Goal: Task Accomplishment & Management: Manage account settings

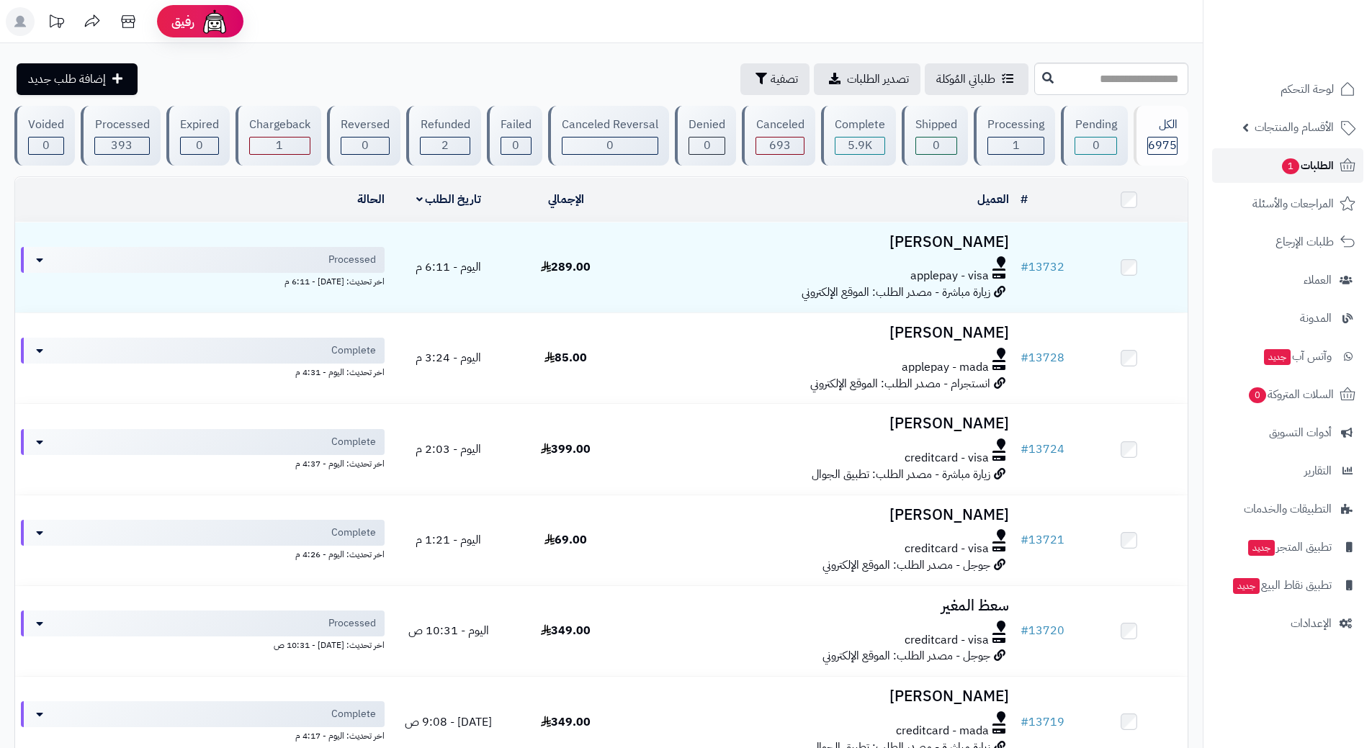
click at [1276, 154] on link "الطلبات 1" at bounding box center [1287, 165] width 151 height 35
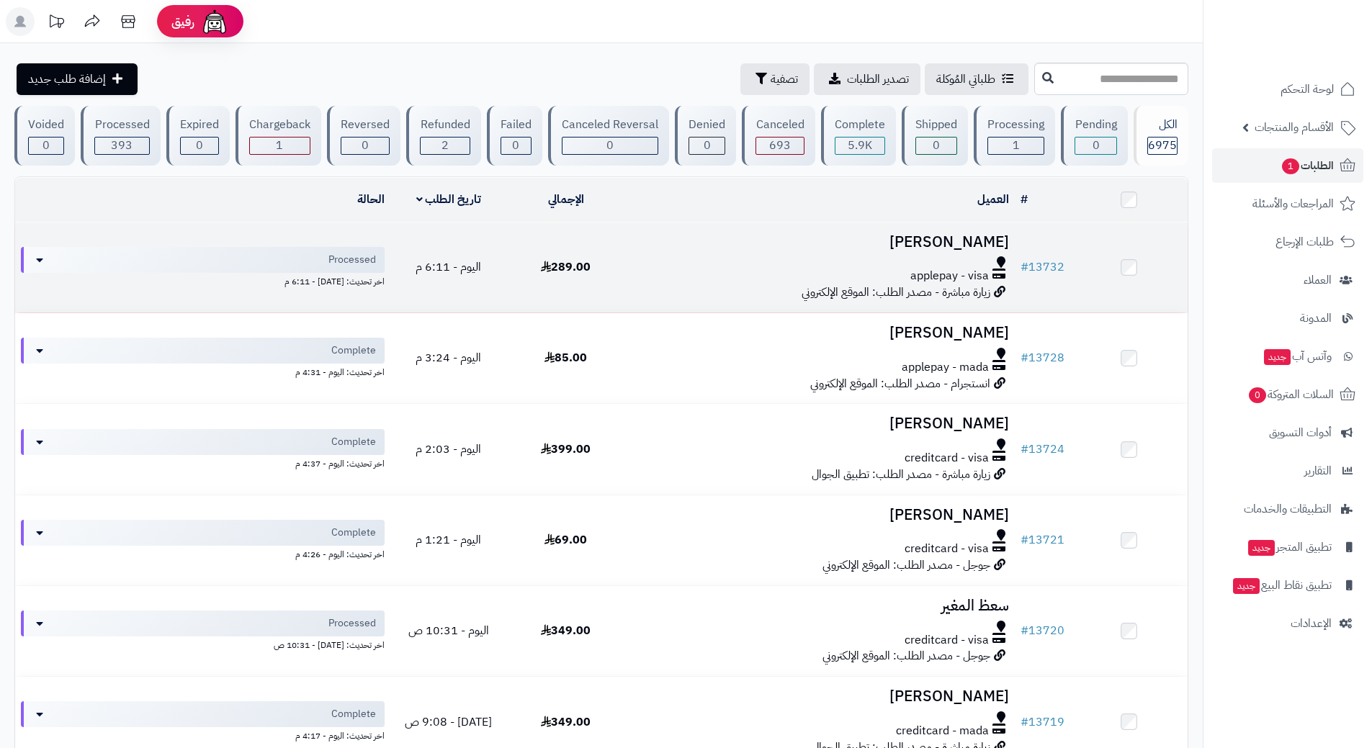
click at [665, 269] on div "applepay - visa" at bounding box center [819, 276] width 379 height 17
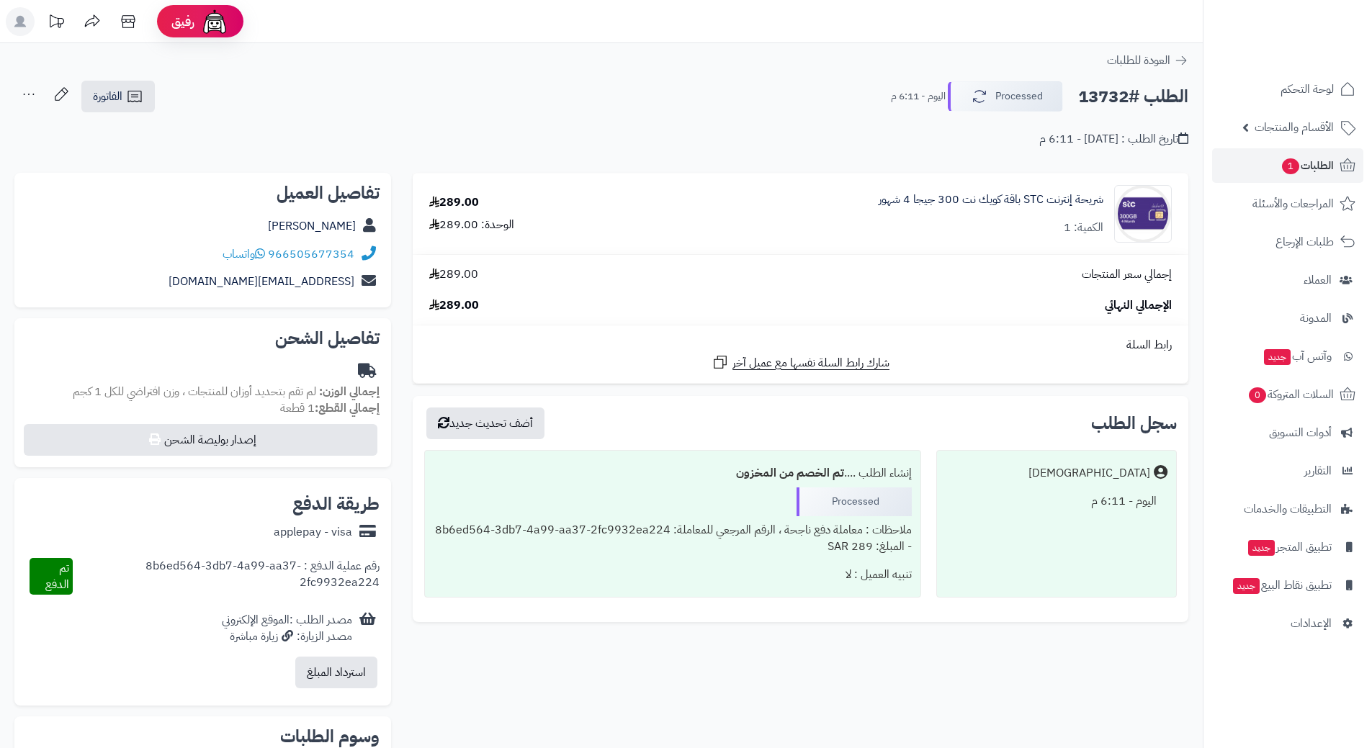
click at [1133, 99] on h2 "الطلب #13732" at bounding box center [1133, 97] width 110 height 30
copy div "الطلب #13732 Processed"
click at [264, 253] on icon at bounding box center [260, 254] width 10 height 12
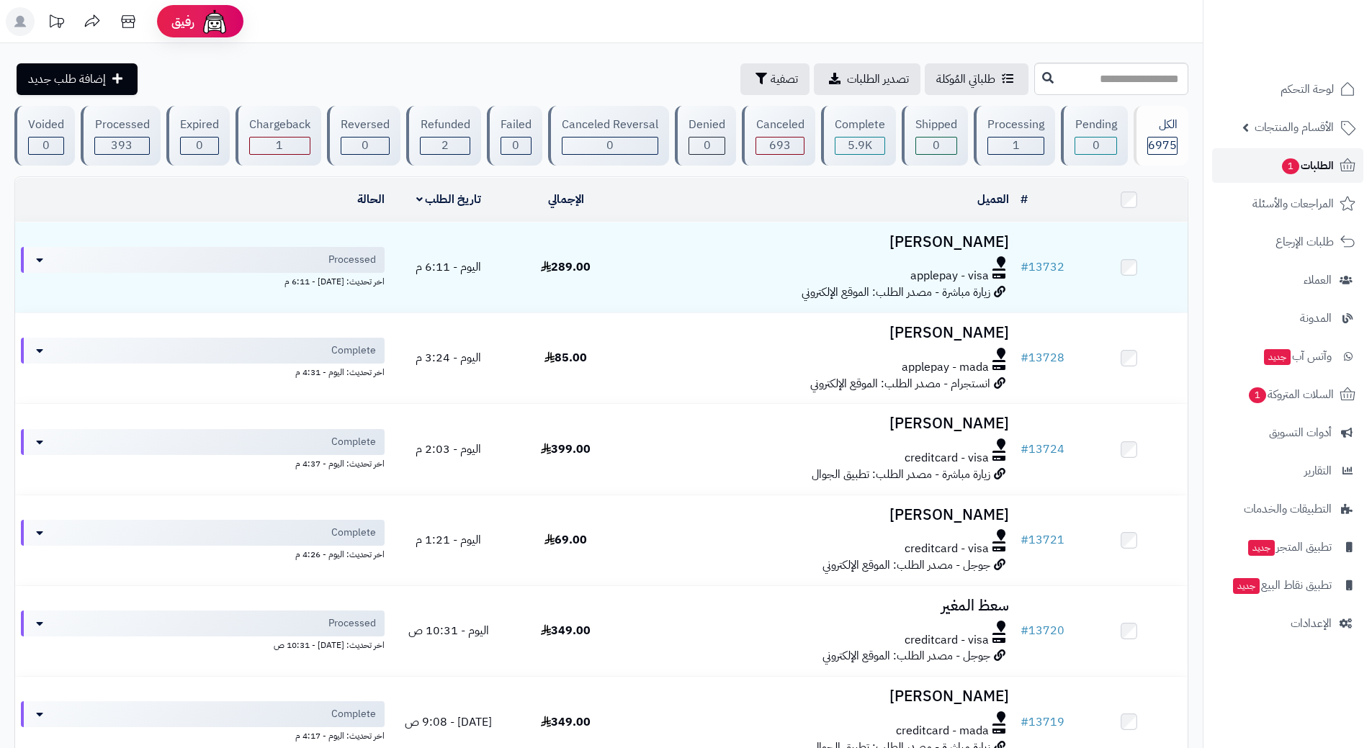
click at [1265, 158] on link "الطلبات 1" at bounding box center [1287, 165] width 151 height 35
click at [1254, 386] on span "السلات المتروكة 1" at bounding box center [1290, 395] width 87 height 20
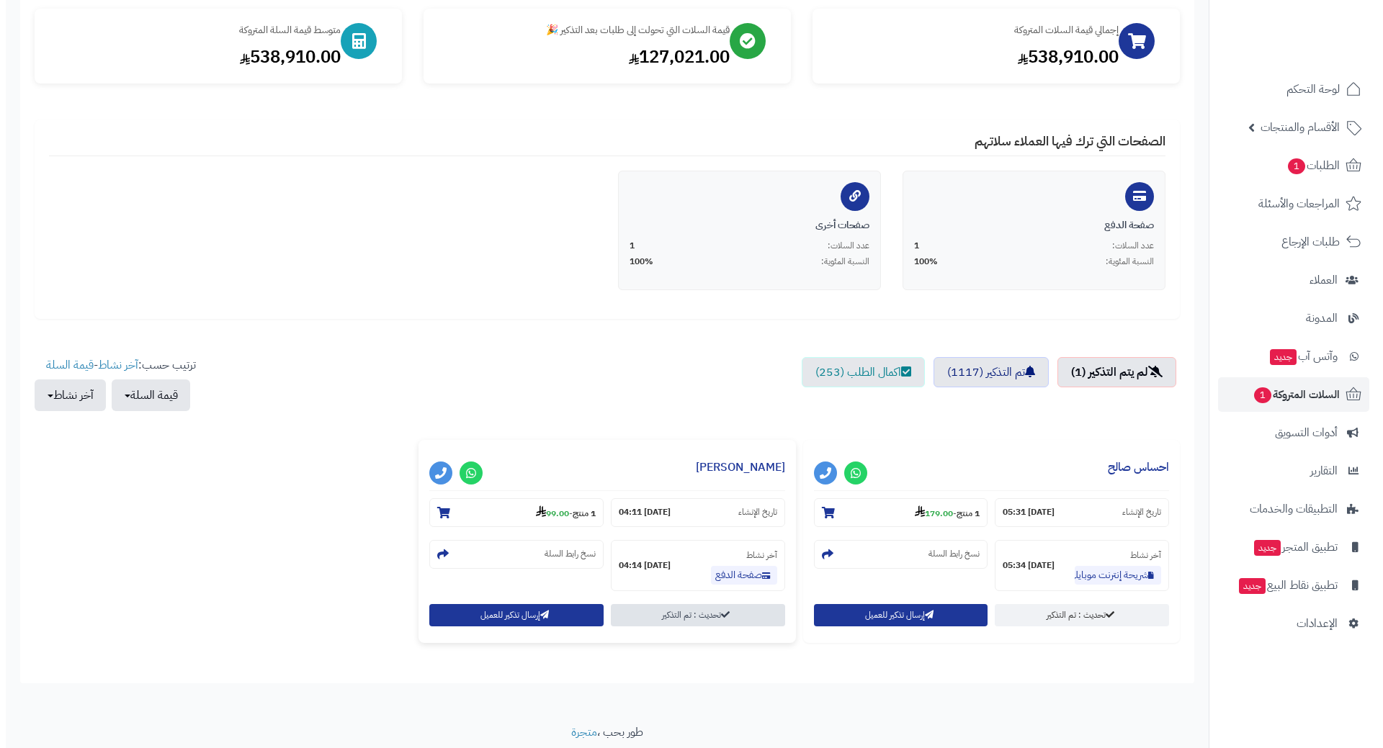
scroll to position [218, 0]
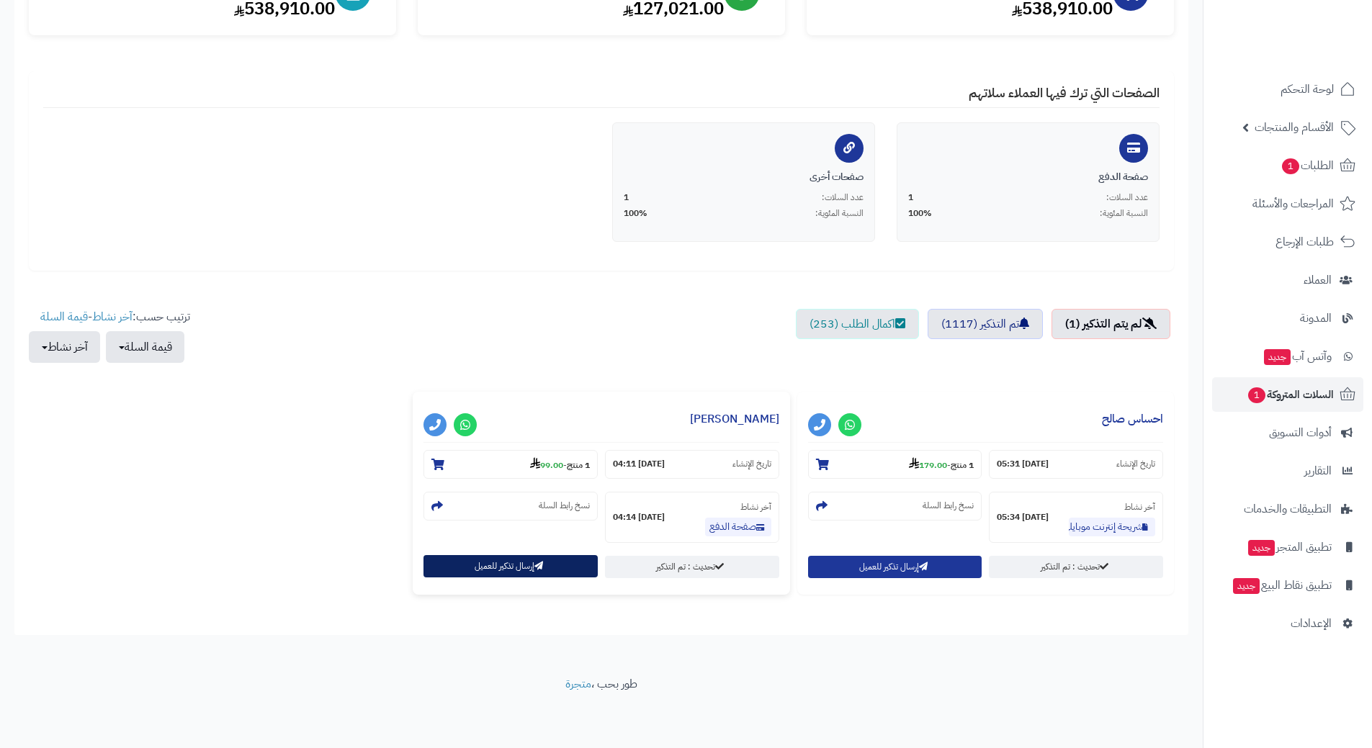
click at [524, 567] on button "إرسال تذكير للعميل" at bounding box center [510, 566] width 174 height 22
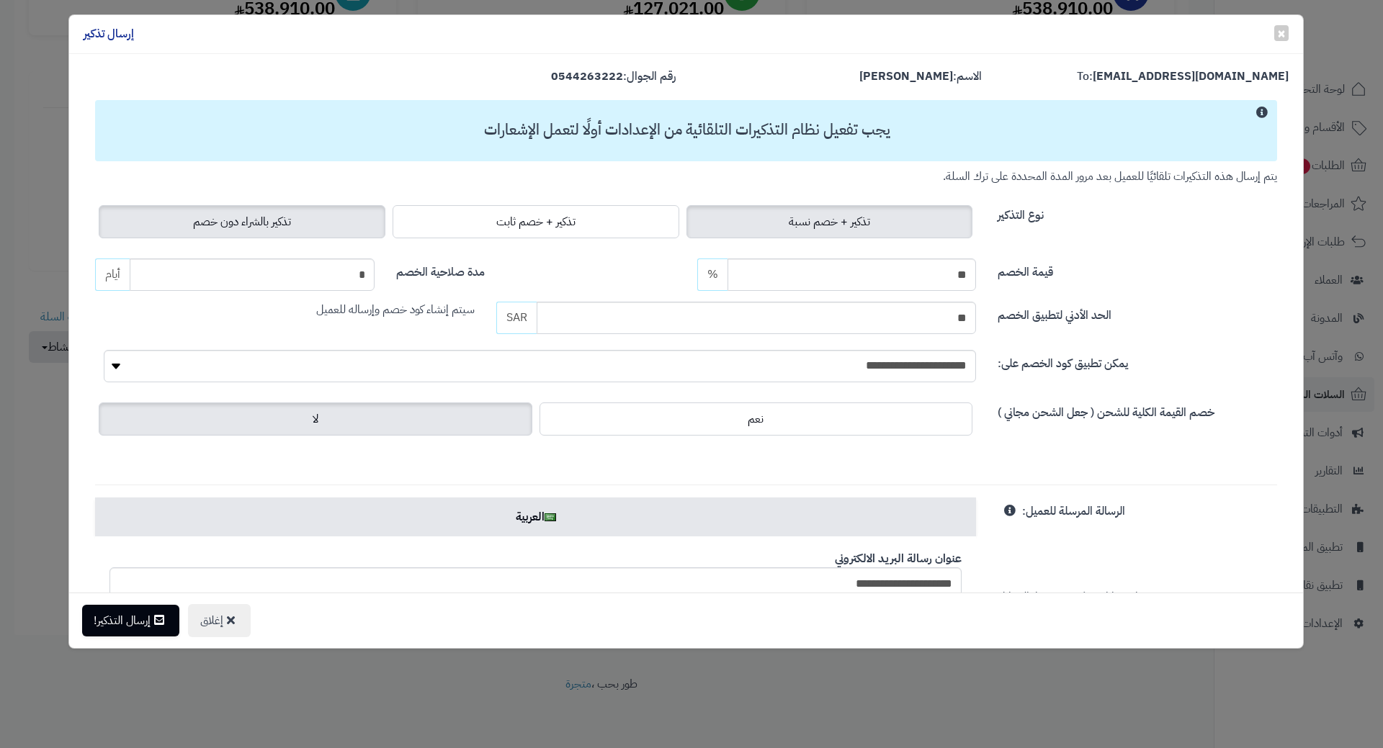
click at [302, 215] on label "تذكير بالشراء دون خصم" at bounding box center [242, 221] width 287 height 33
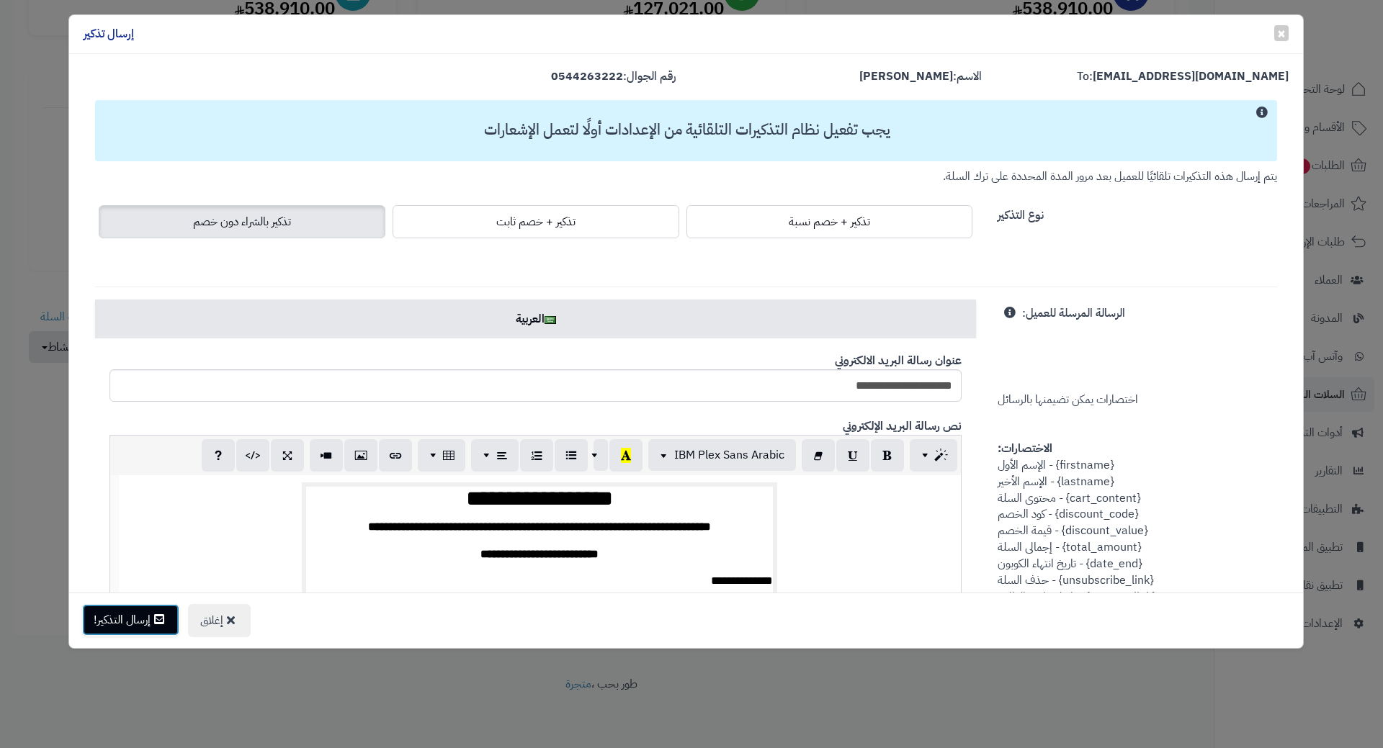
click at [148, 625] on button "إرسال التذكير!" at bounding box center [130, 620] width 97 height 32
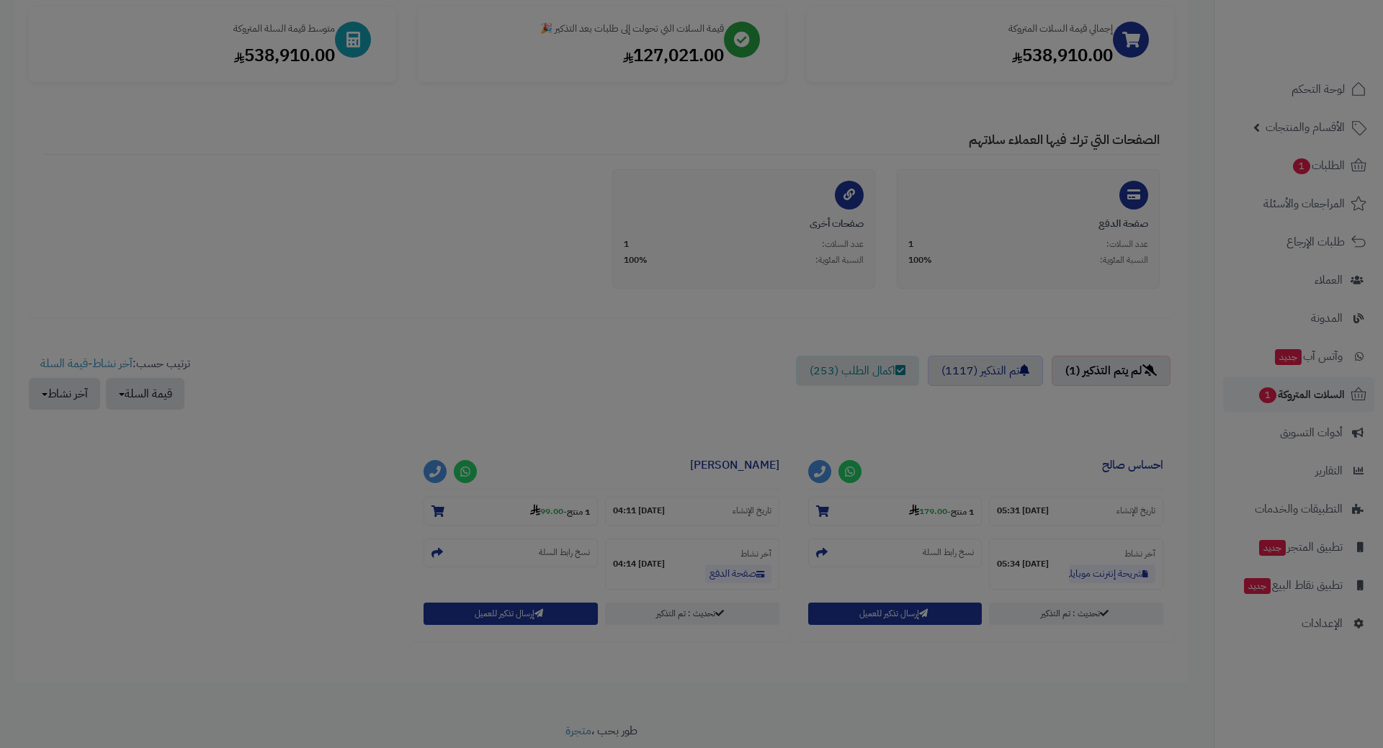
scroll to position [265, 0]
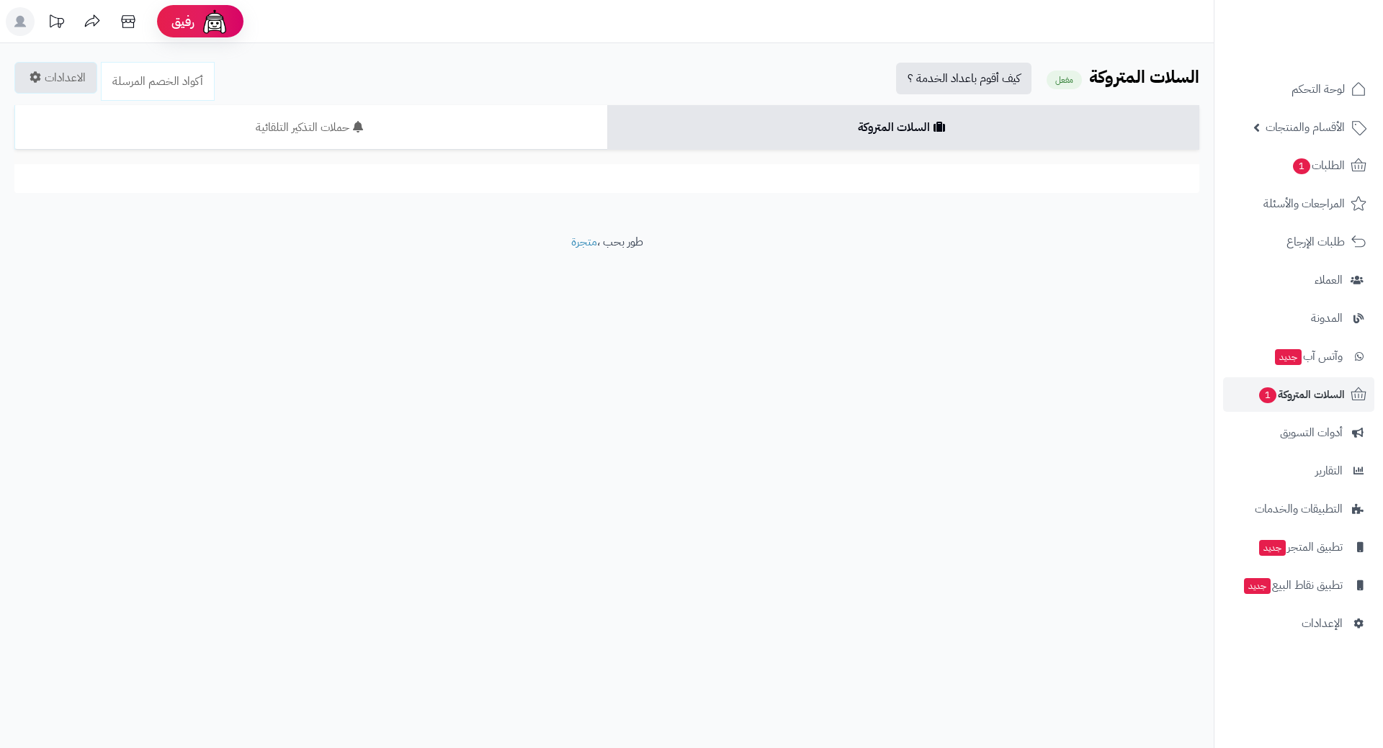
scroll to position [218, 0]
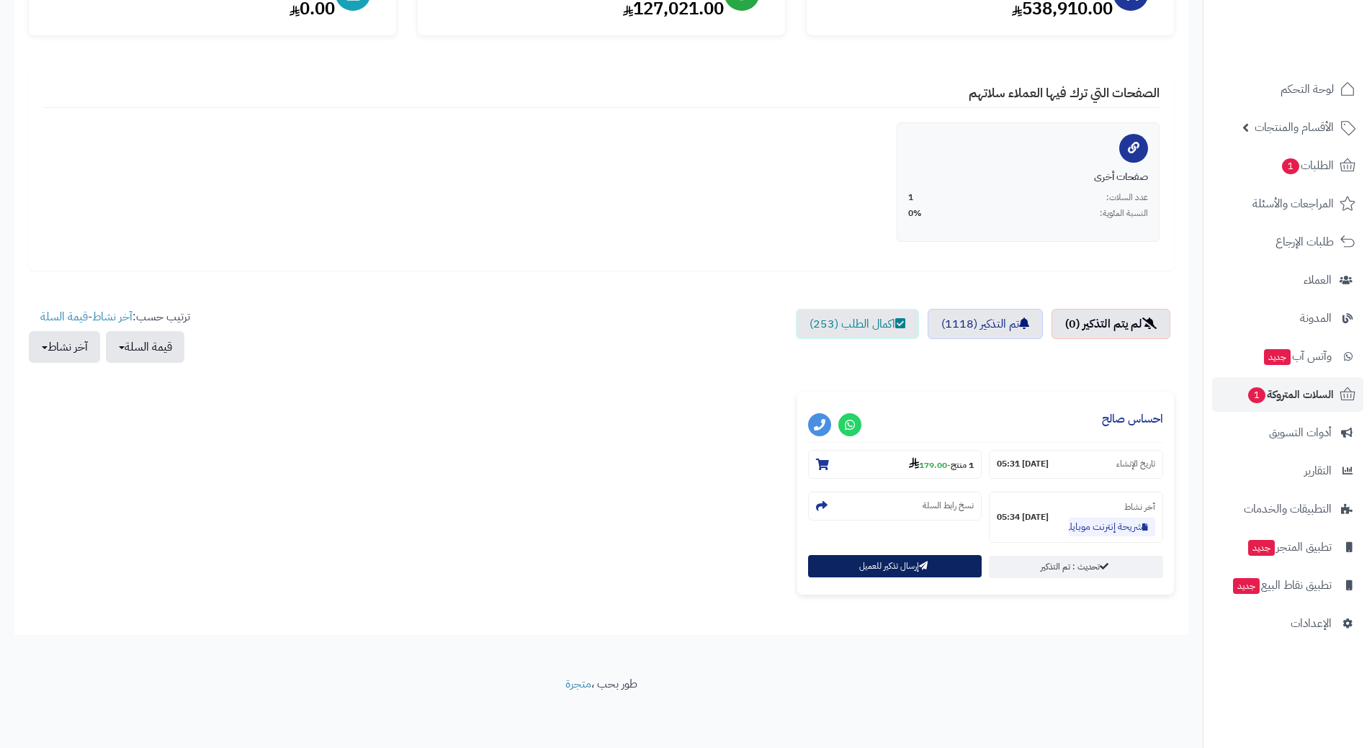
click at [913, 575] on button "إرسال تذكير للعميل" at bounding box center [895, 566] width 174 height 22
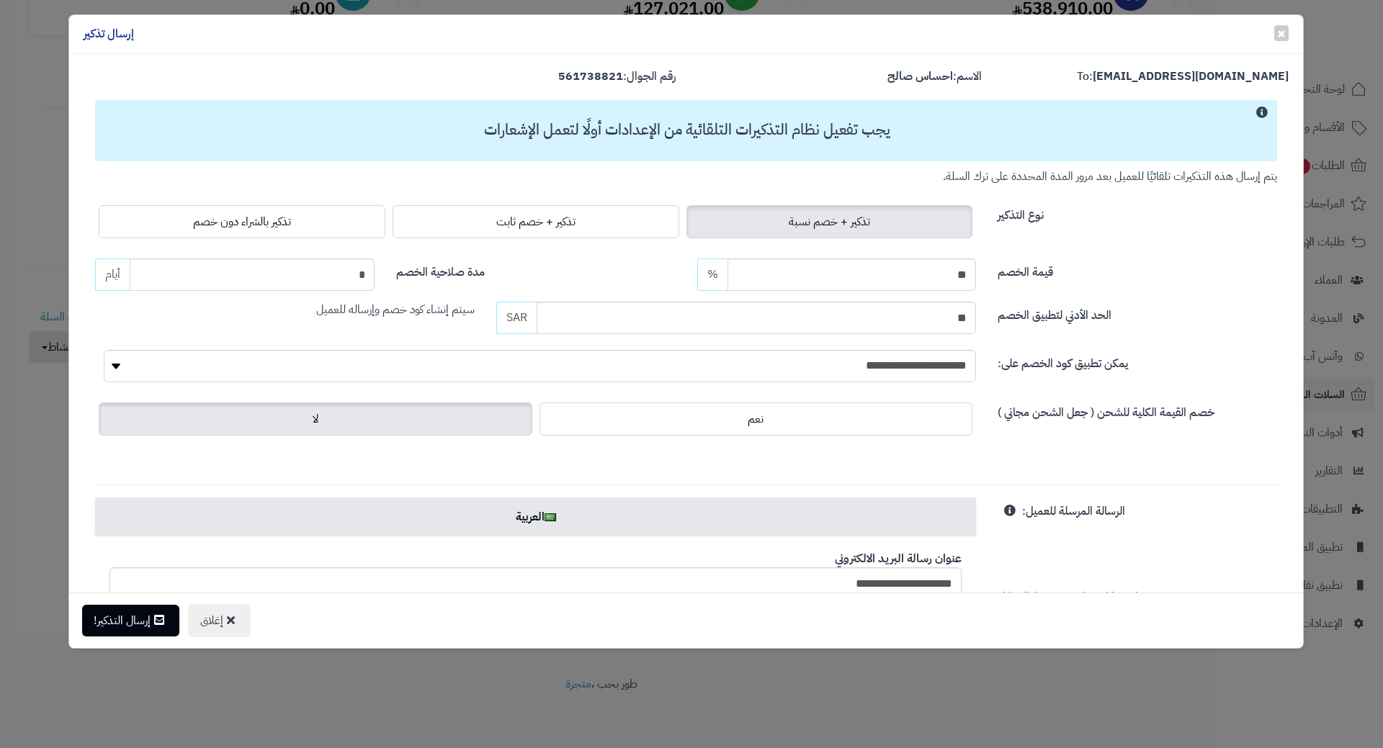
drag, startPoint x: 266, startPoint y: 217, endPoint x: 266, endPoint y: 292, distance: 75.6
click at [266, 218] on span "تذكير بالشراء دون خصم" at bounding box center [242, 221] width 98 height 17
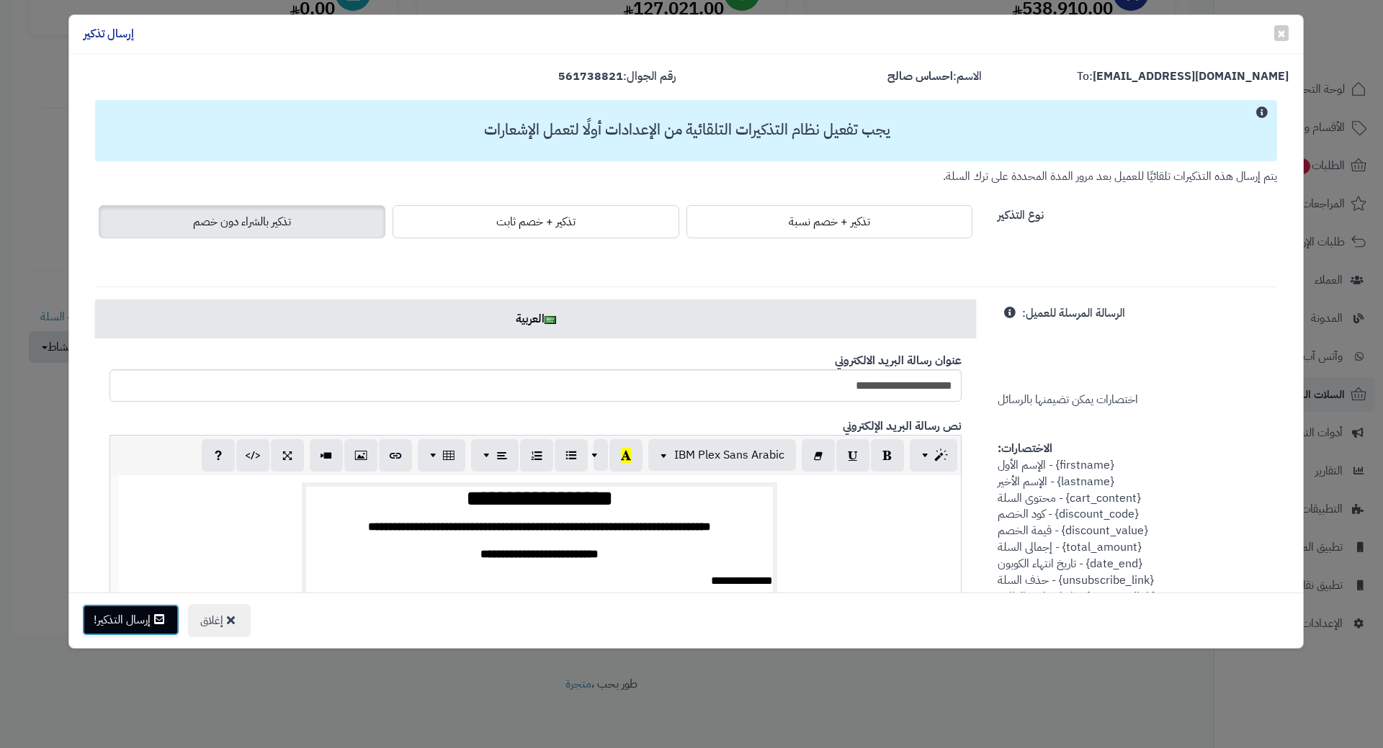
click at [127, 619] on button "إرسال التذكير!" at bounding box center [130, 620] width 97 height 32
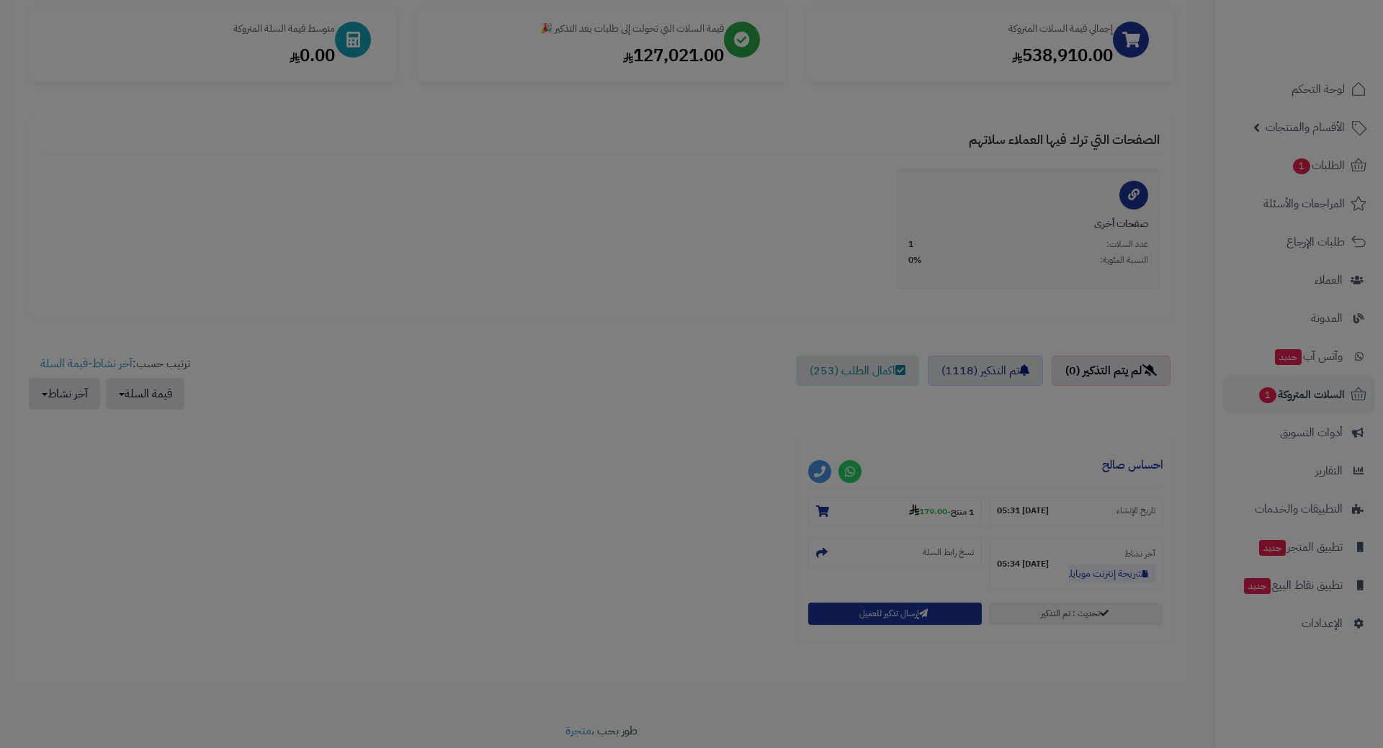
scroll to position [265, 0]
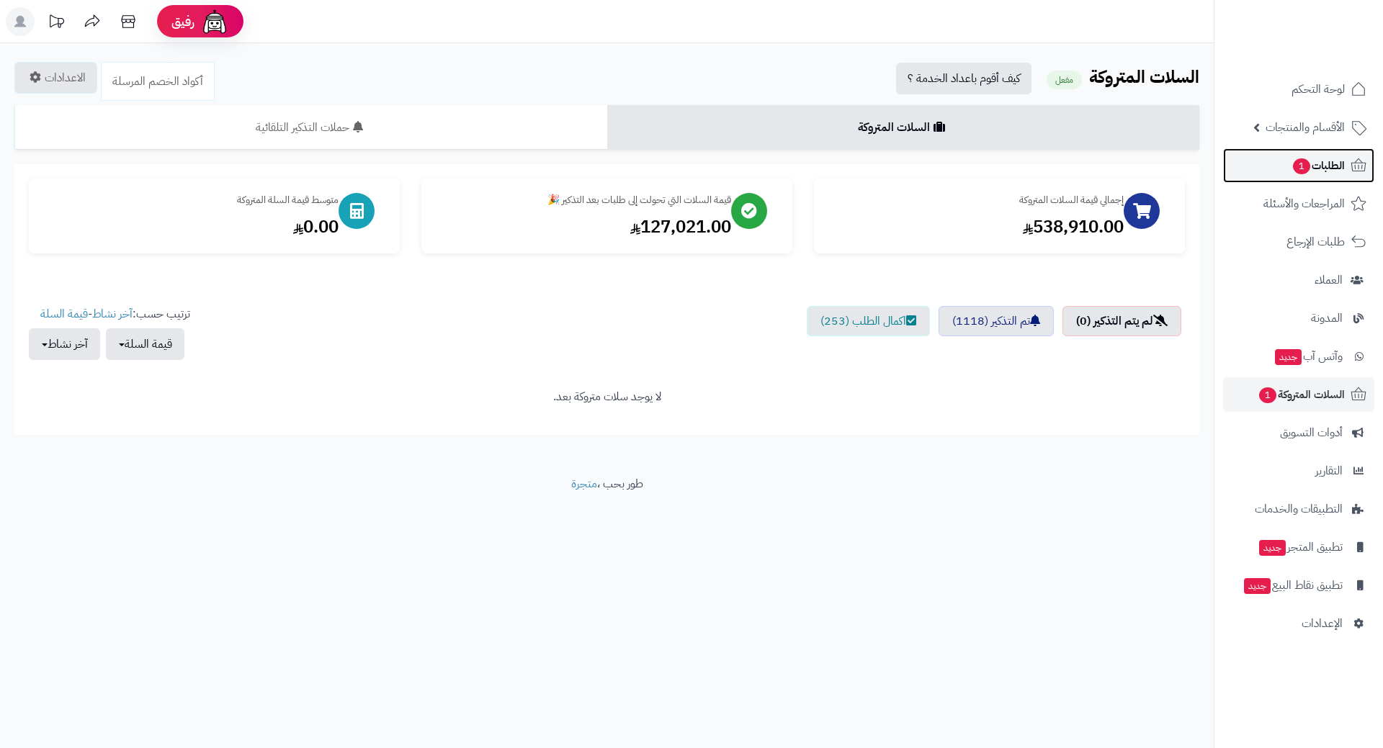
click at [1283, 166] on link "الطلبات 1" at bounding box center [1298, 165] width 151 height 35
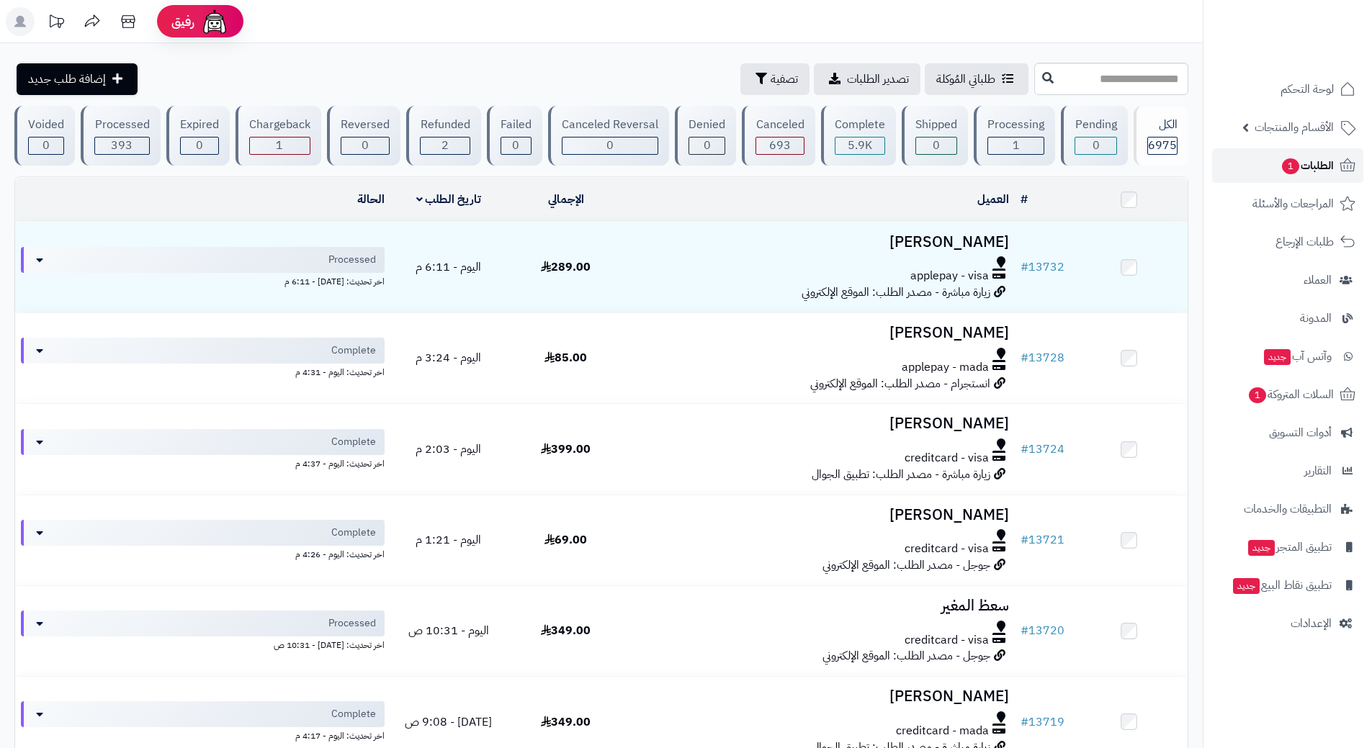
click at [1238, 161] on link "الطلبات 1" at bounding box center [1287, 165] width 151 height 35
click at [1262, 166] on link "الطلبات 1" at bounding box center [1287, 165] width 151 height 35
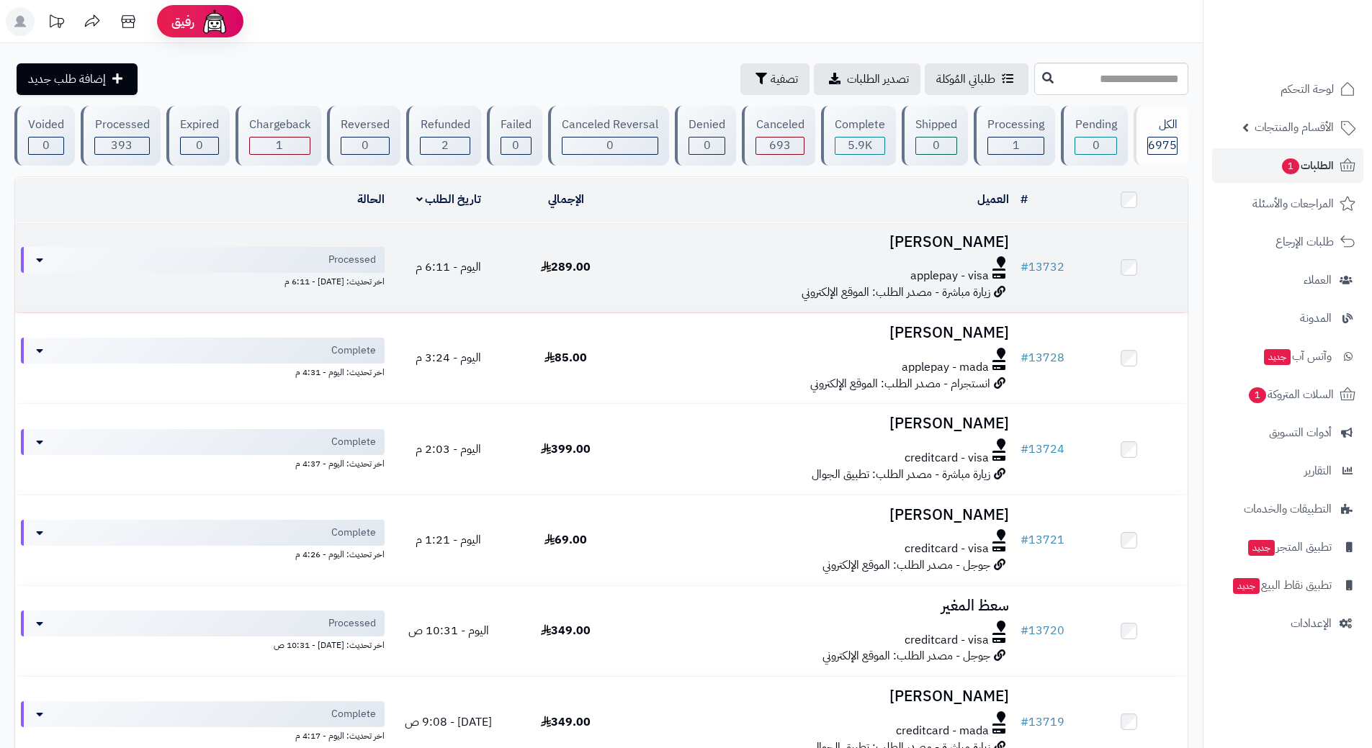
click at [688, 278] on div "applepay - visa" at bounding box center [819, 276] width 379 height 17
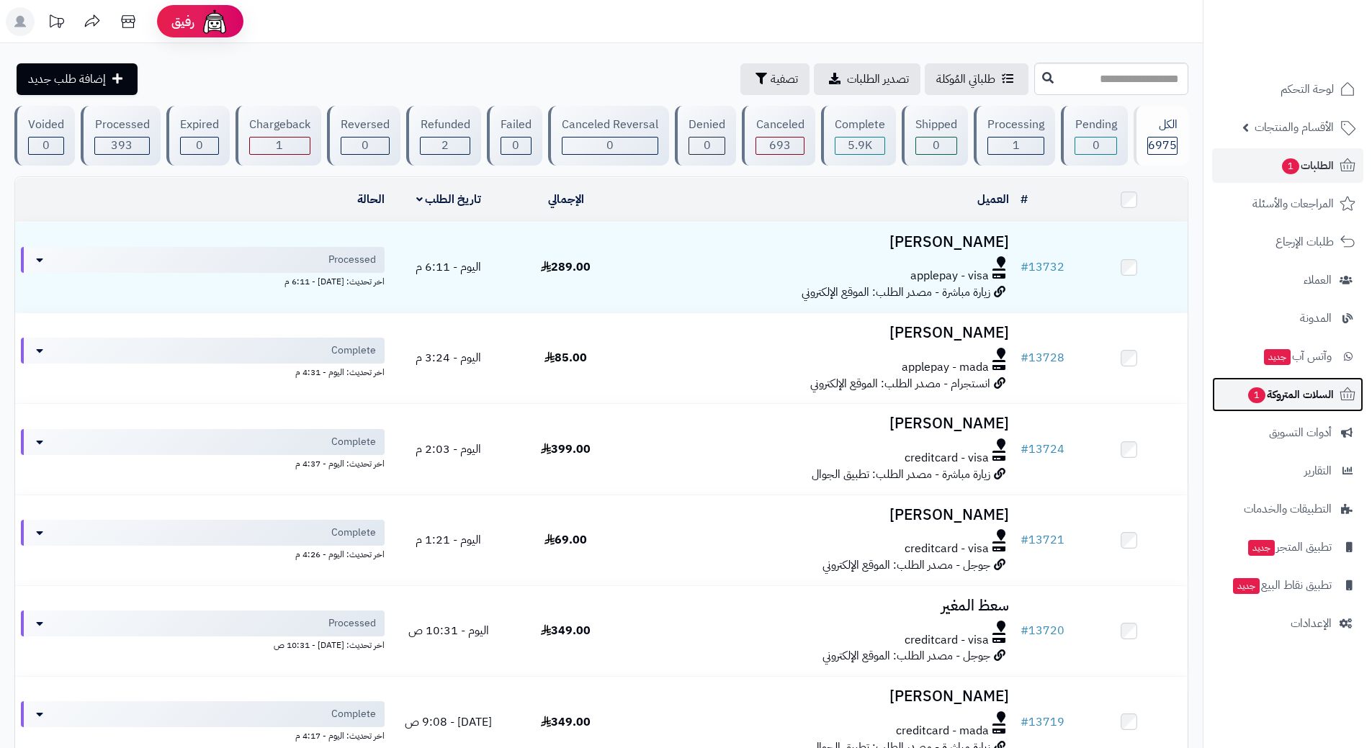
click at [1267, 403] on span "السلات المتروكة 1" at bounding box center [1290, 395] width 87 height 20
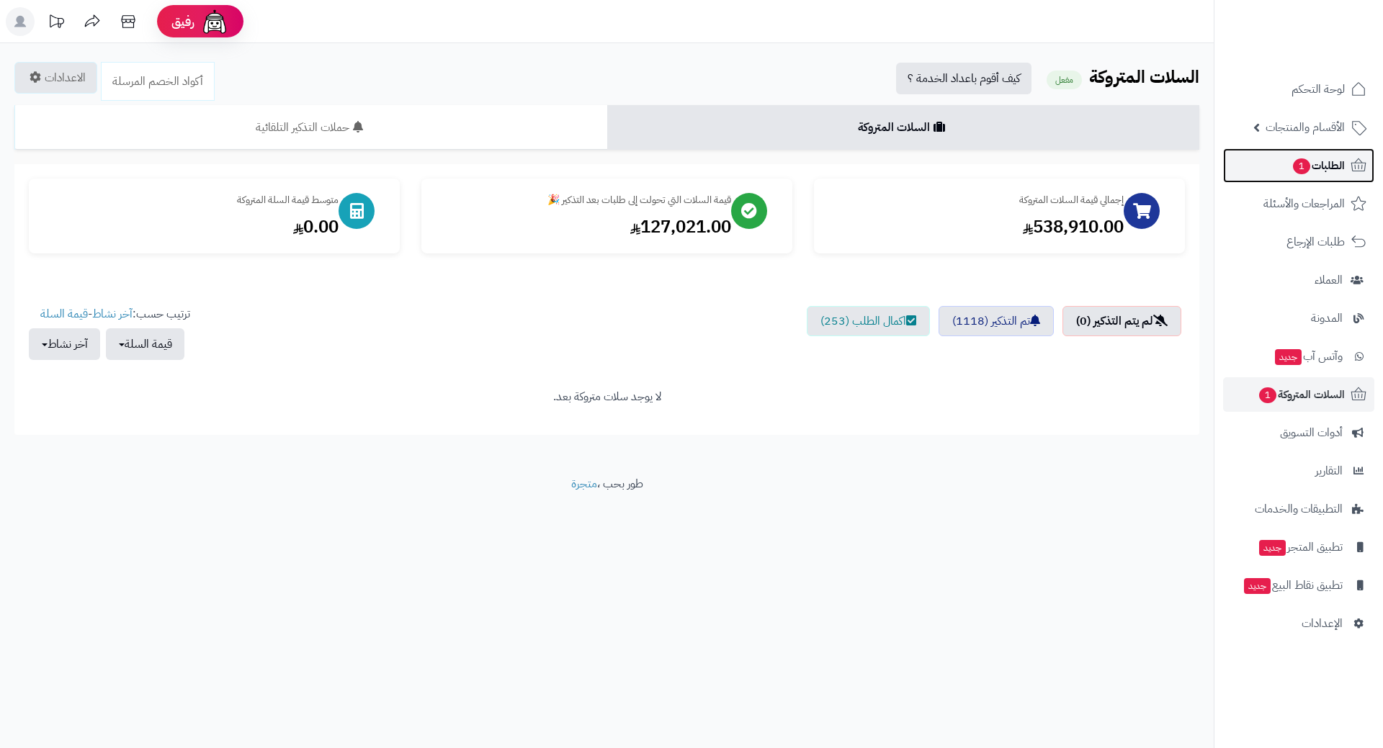
click at [1247, 169] on link "الطلبات 1" at bounding box center [1298, 165] width 151 height 35
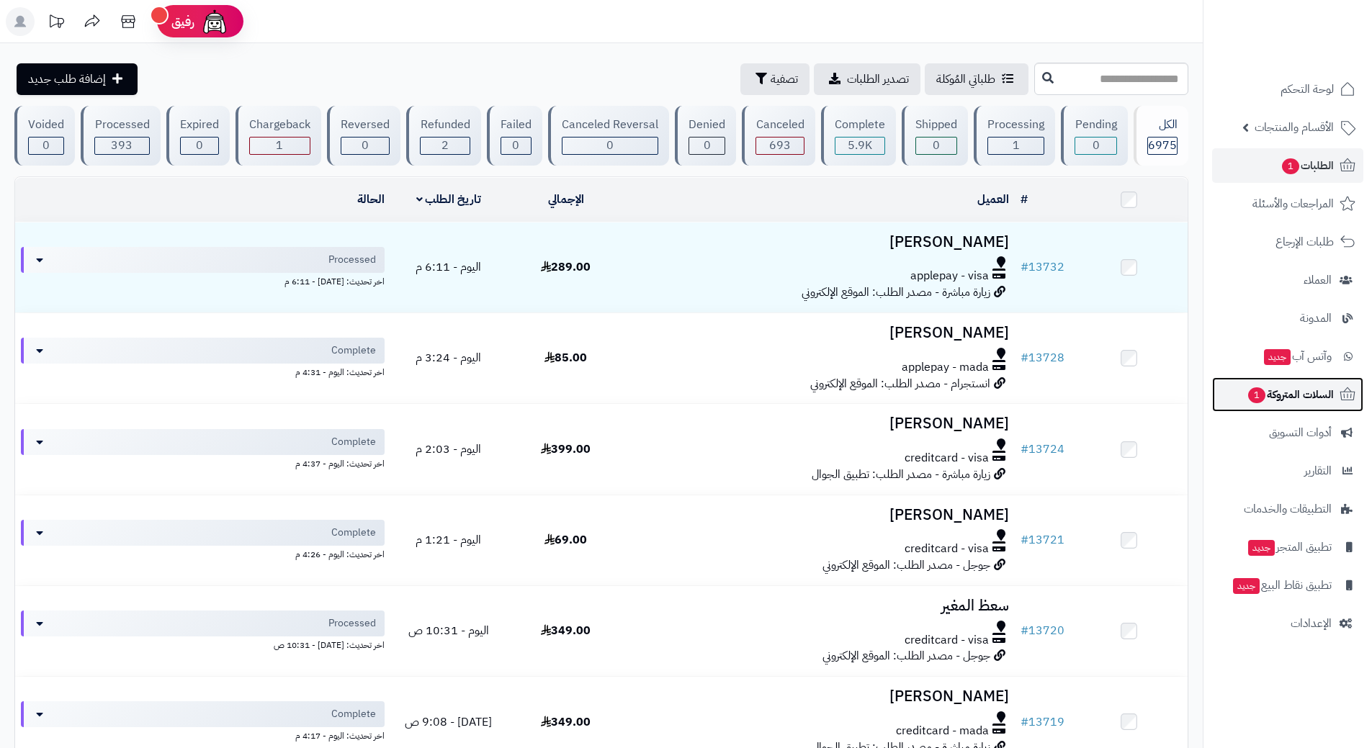
click at [1257, 388] on span "1" at bounding box center [1256, 395] width 17 height 16
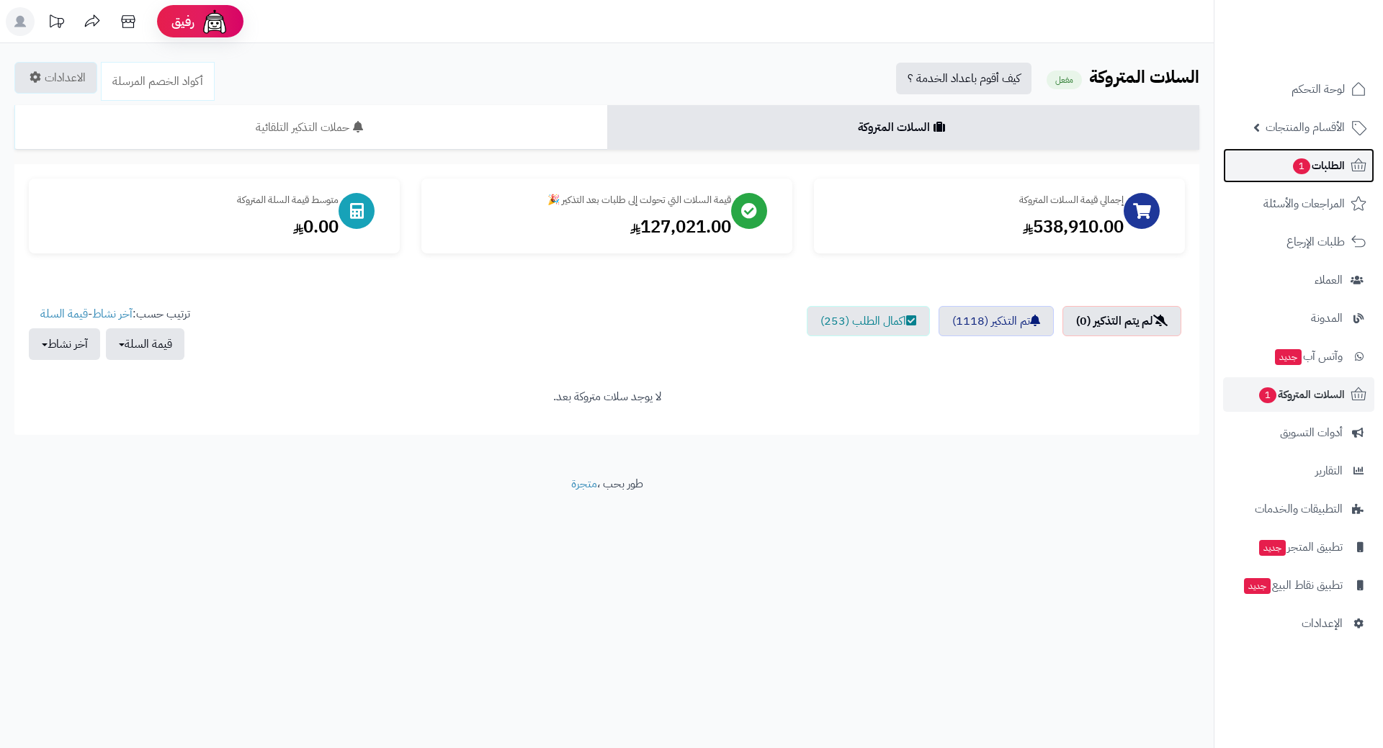
click at [1265, 162] on link "الطلبات 1" at bounding box center [1298, 165] width 151 height 35
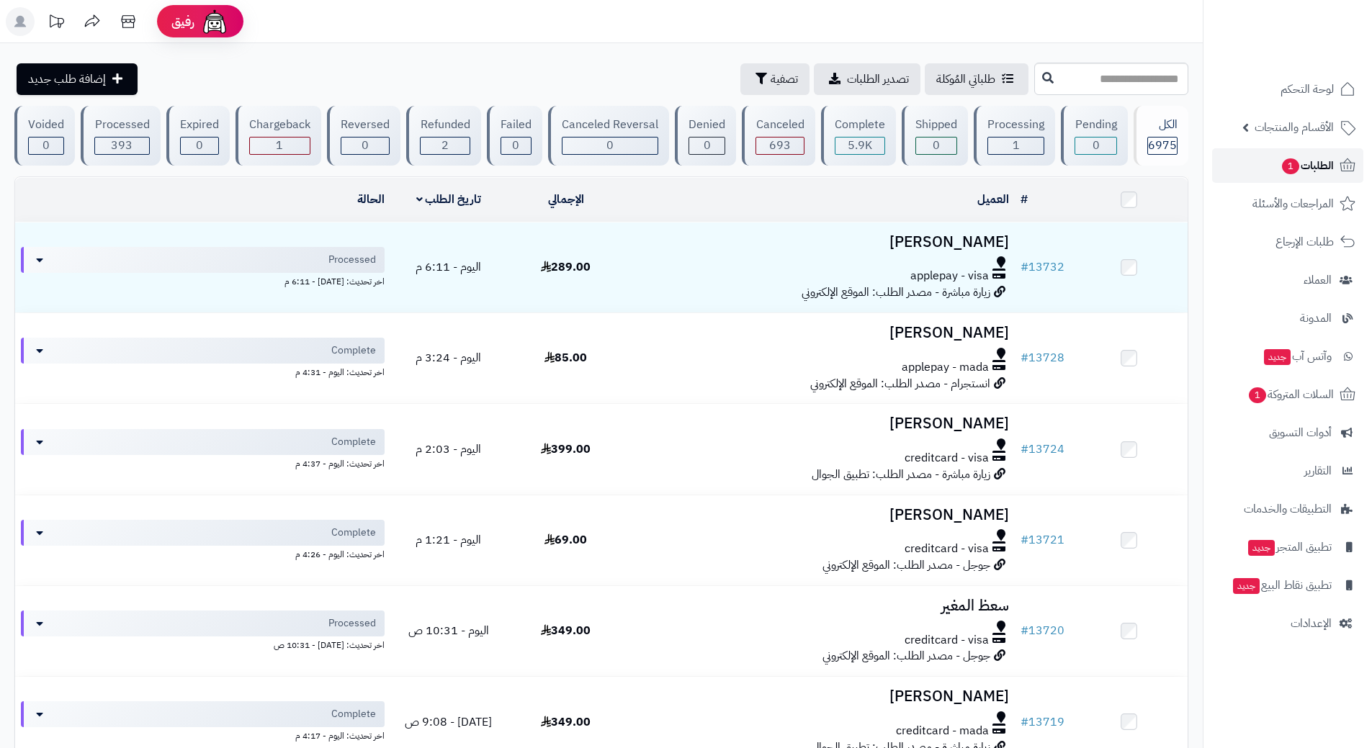
click at [1332, 168] on span "الطلبات 1" at bounding box center [1306, 166] width 53 height 20
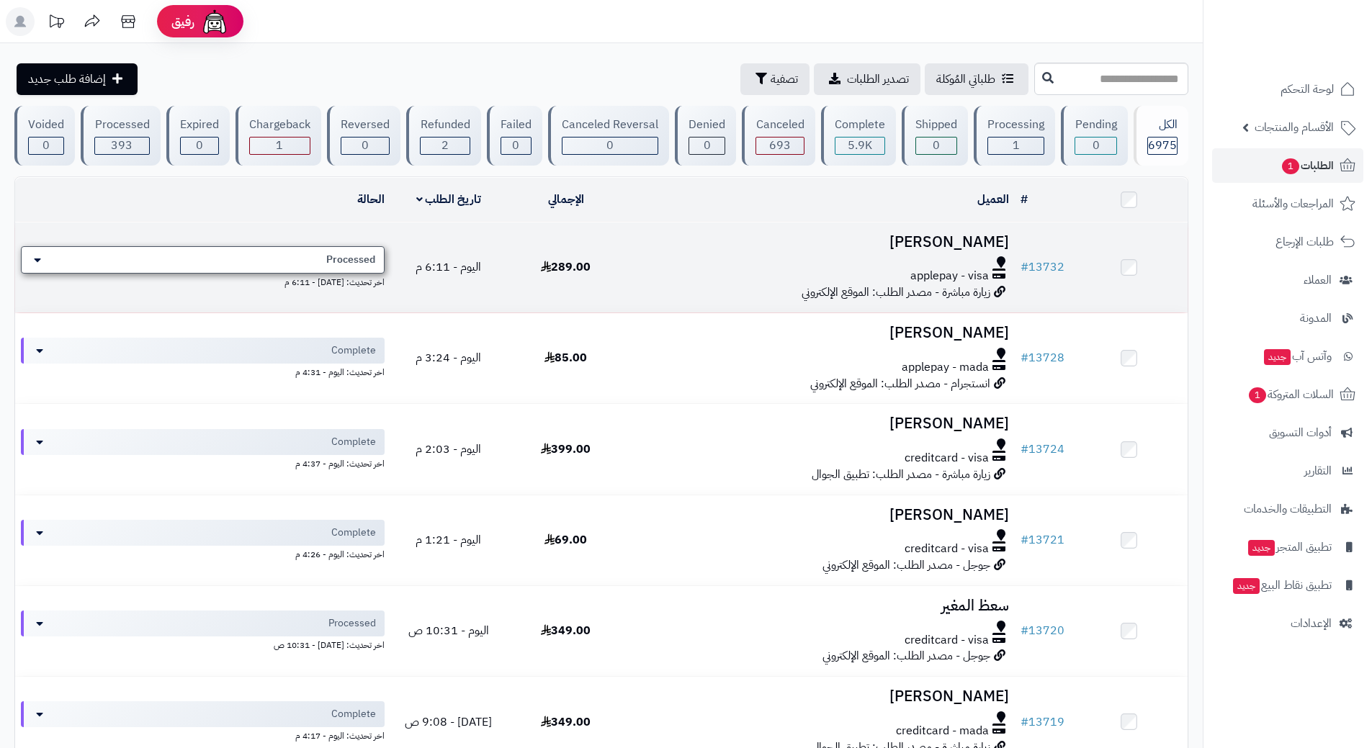
click at [336, 264] on div "Processed" at bounding box center [203, 259] width 364 height 27
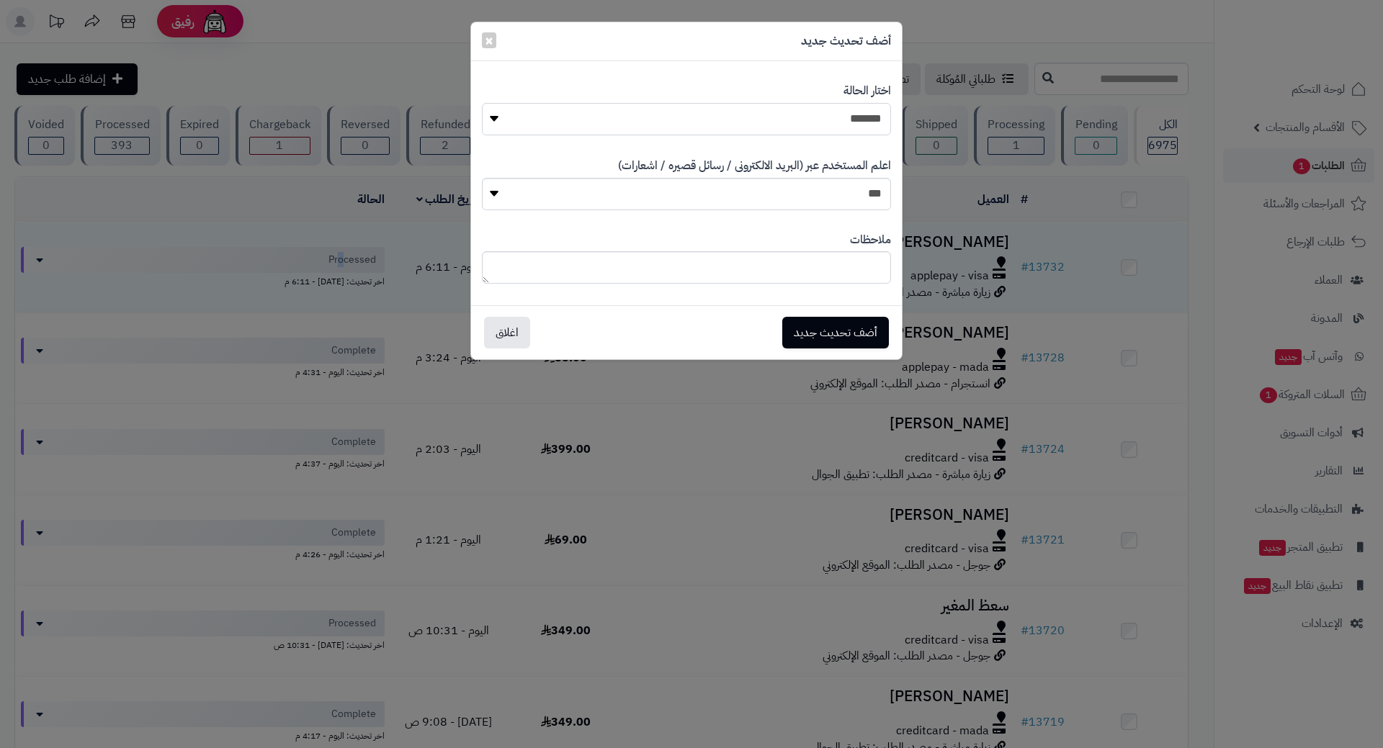
drag, startPoint x: 765, startPoint y: 115, endPoint x: 771, endPoint y: 125, distance: 11.6
click at [765, 116] on select "**********" at bounding box center [686, 119] width 409 height 32
select select "*"
click at [482, 103] on select "**********" at bounding box center [686, 119] width 409 height 32
click at [814, 321] on button "أضف تحديث جديد" at bounding box center [835, 332] width 107 height 32
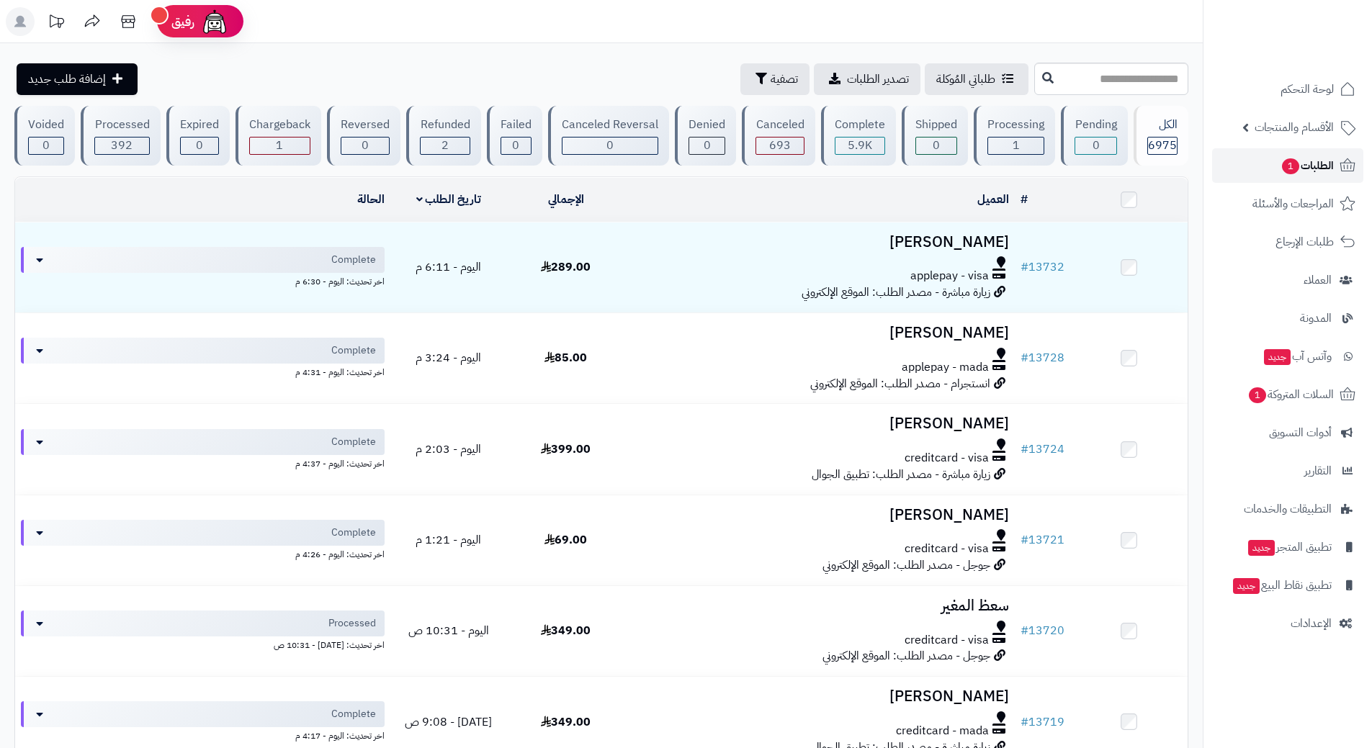
click at [1257, 153] on link "الطلبات 1" at bounding box center [1287, 165] width 151 height 35
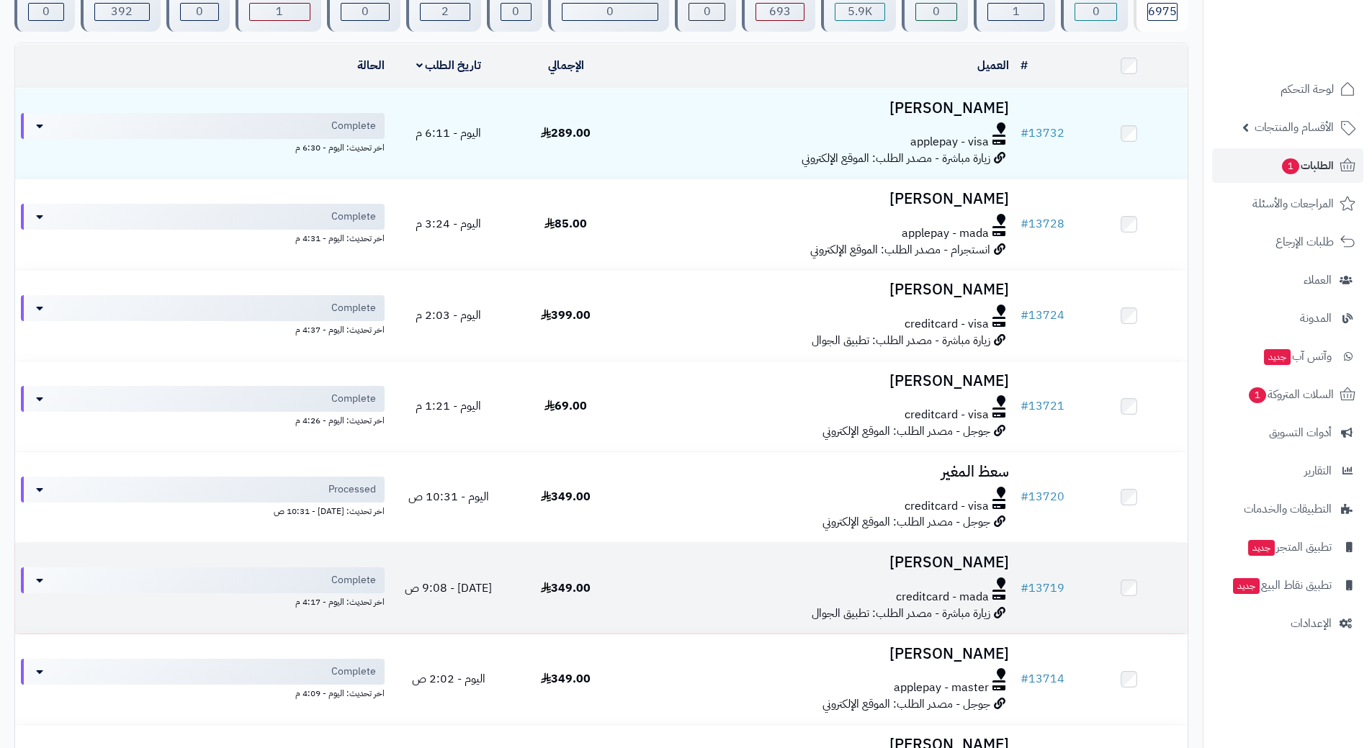
scroll to position [144, 0]
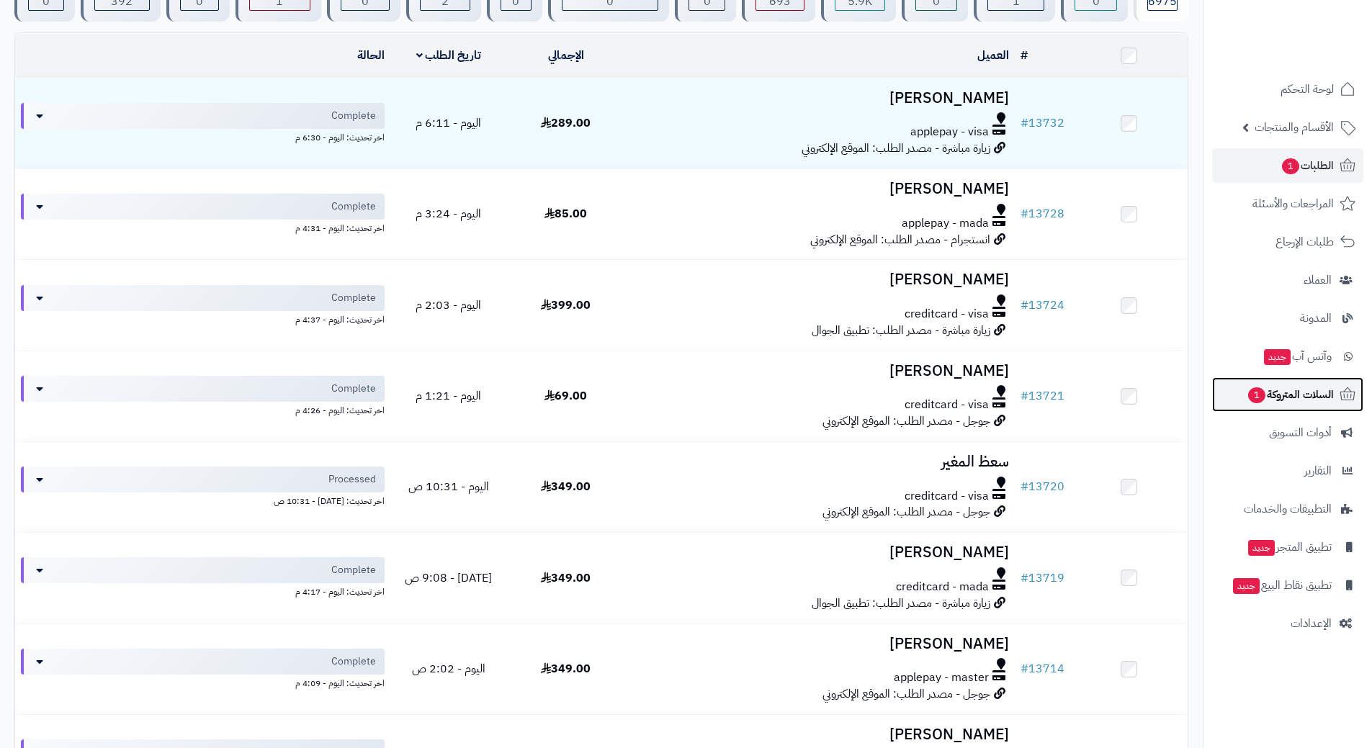
click at [1272, 390] on span "السلات المتروكة 1" at bounding box center [1290, 395] width 87 height 20
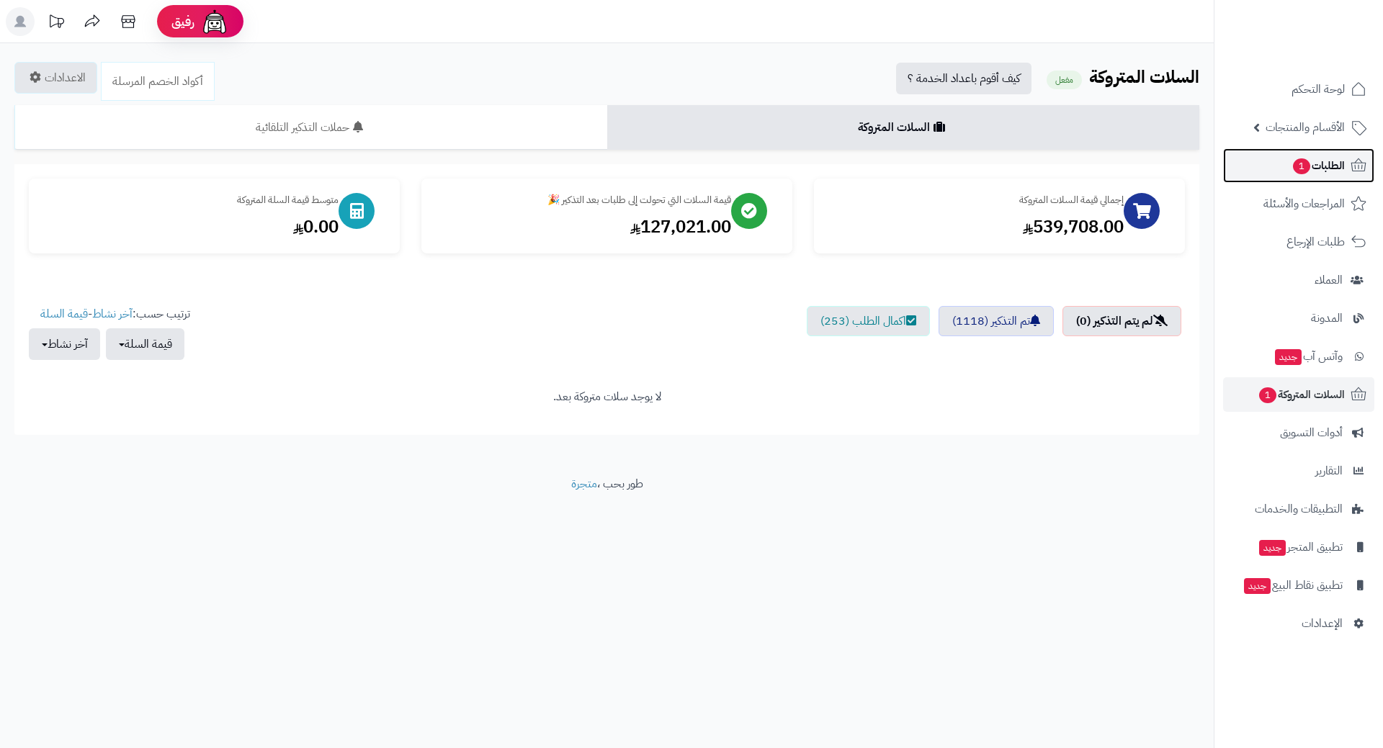
click at [1272, 164] on link "الطلبات 1" at bounding box center [1298, 165] width 151 height 35
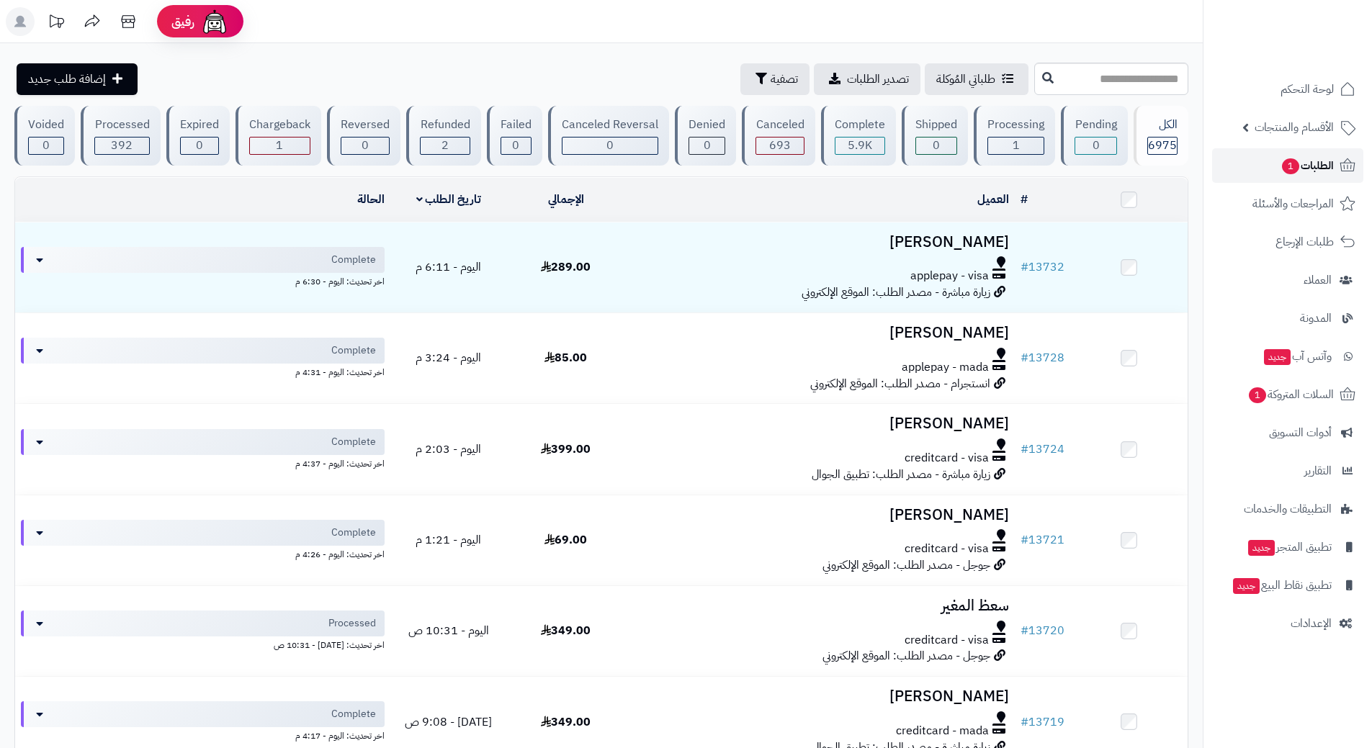
click at [1247, 167] on link "الطلبات 1" at bounding box center [1287, 165] width 151 height 35
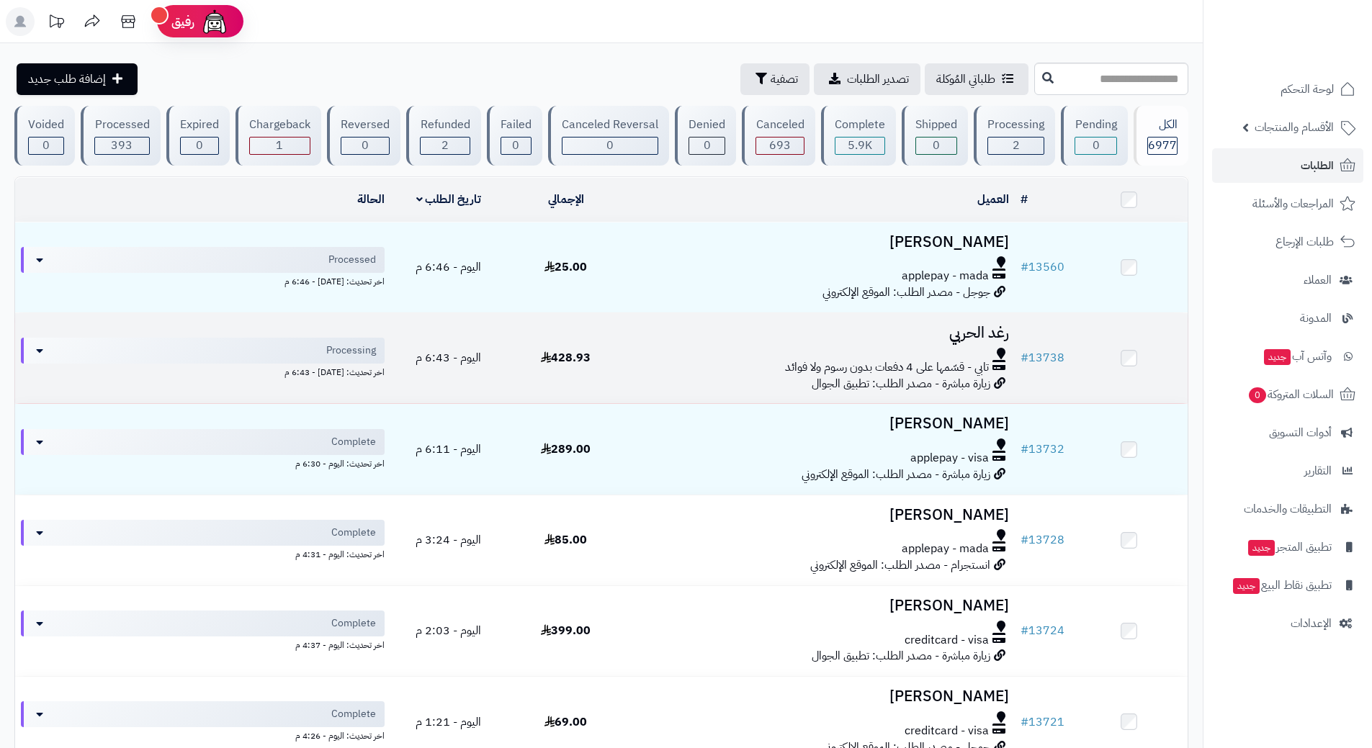
click at [676, 352] on div at bounding box center [819, 354] width 379 height 12
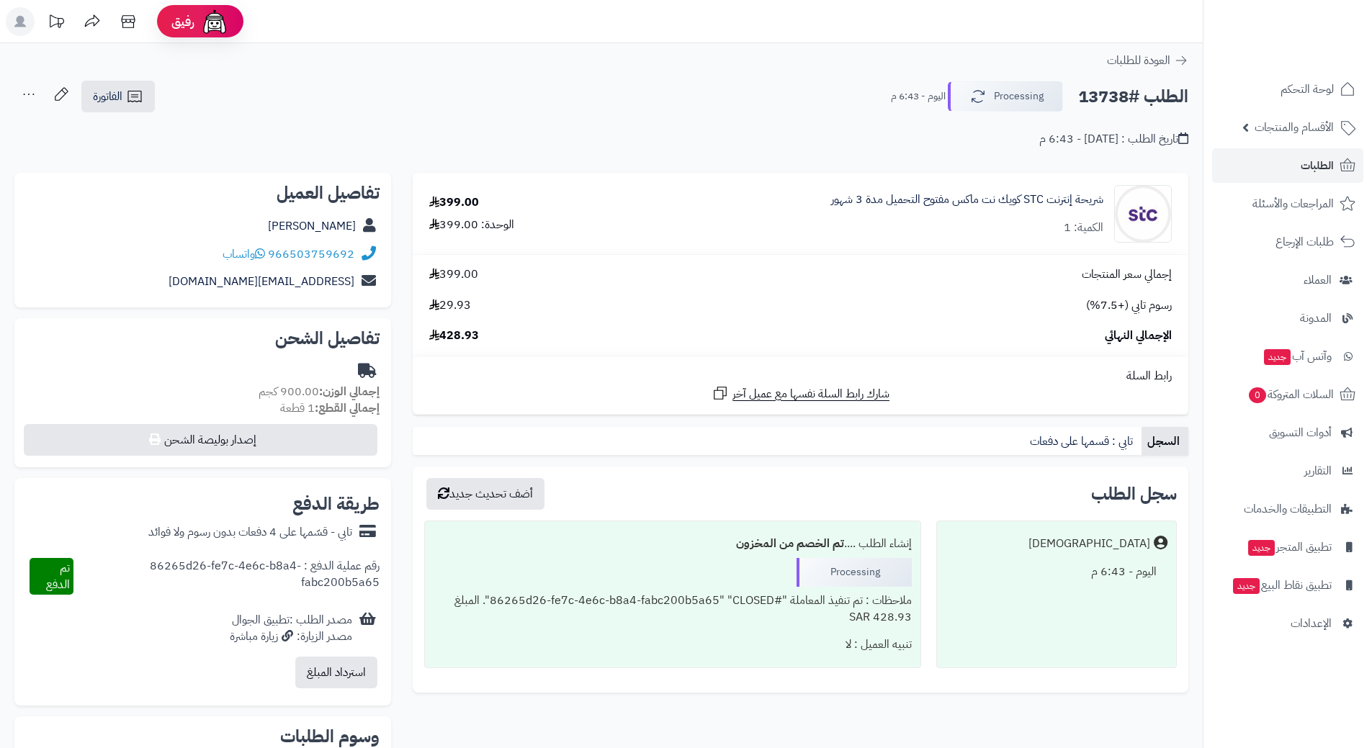
click at [1105, 89] on h2 "الطلب #13738" at bounding box center [1133, 97] width 110 height 30
copy div "الطلب #13738 Processing"
click at [263, 252] on icon at bounding box center [260, 254] width 10 height 12
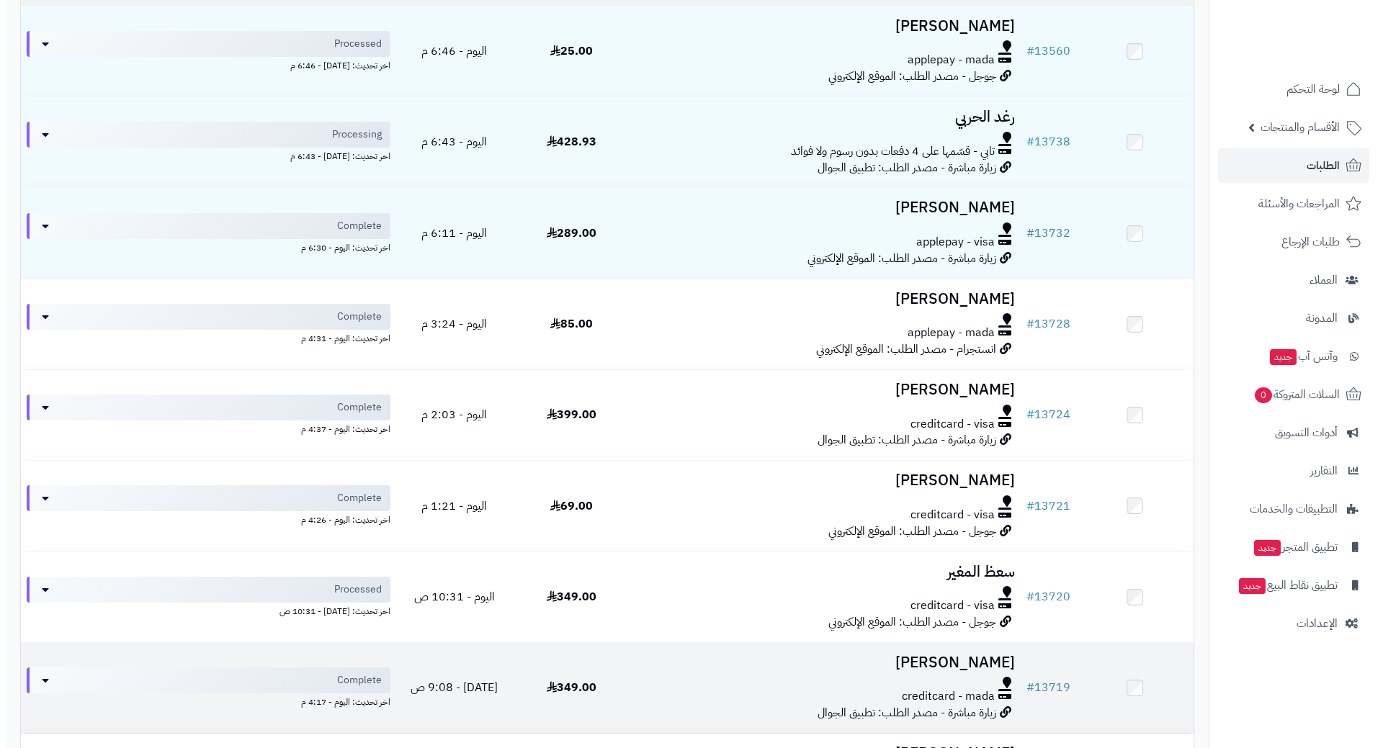
scroll to position [360, 0]
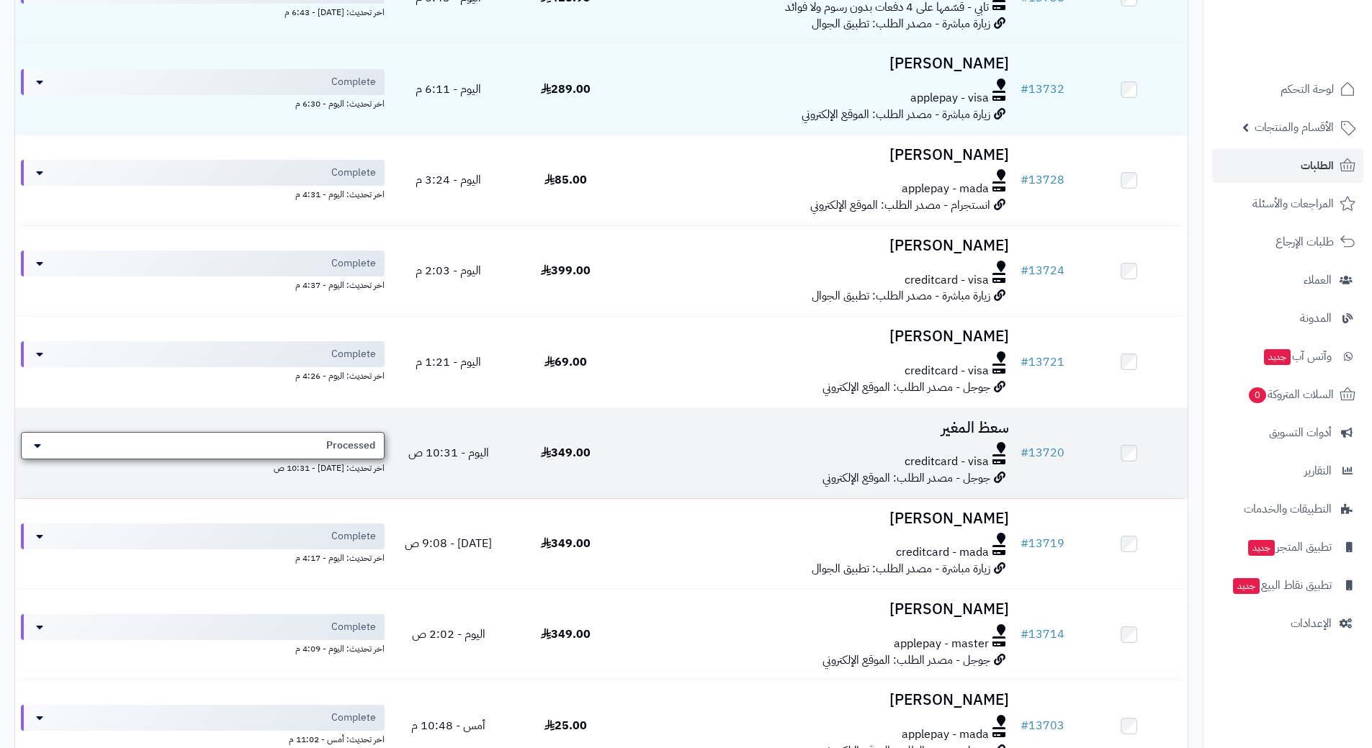
click at [268, 444] on div "Processed" at bounding box center [203, 445] width 364 height 27
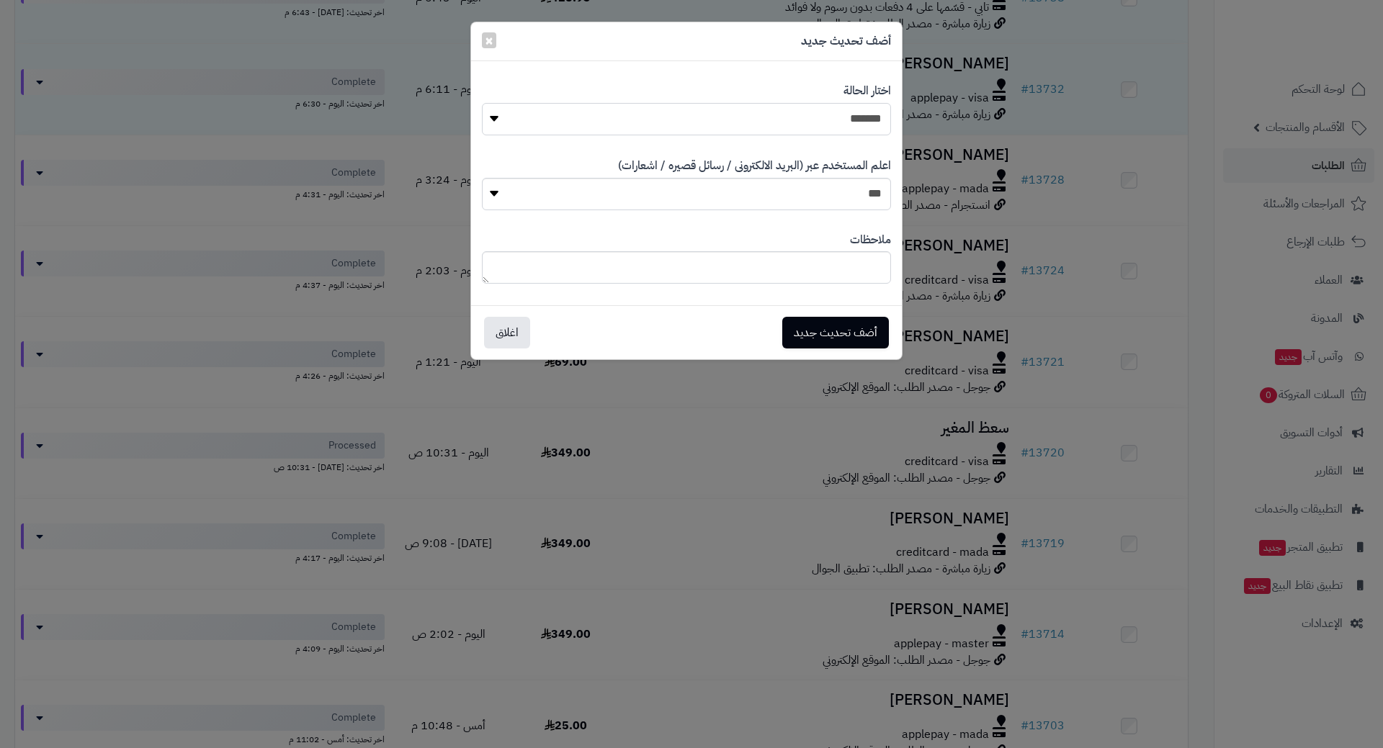
drag, startPoint x: 700, startPoint y: 122, endPoint x: 702, endPoint y: 130, distance: 8.9
click at [700, 124] on select "**********" at bounding box center [686, 119] width 409 height 32
select select "*"
click at [482, 103] on select "**********" at bounding box center [686, 119] width 409 height 32
click at [811, 333] on button "أضف تحديث جديد" at bounding box center [835, 332] width 107 height 32
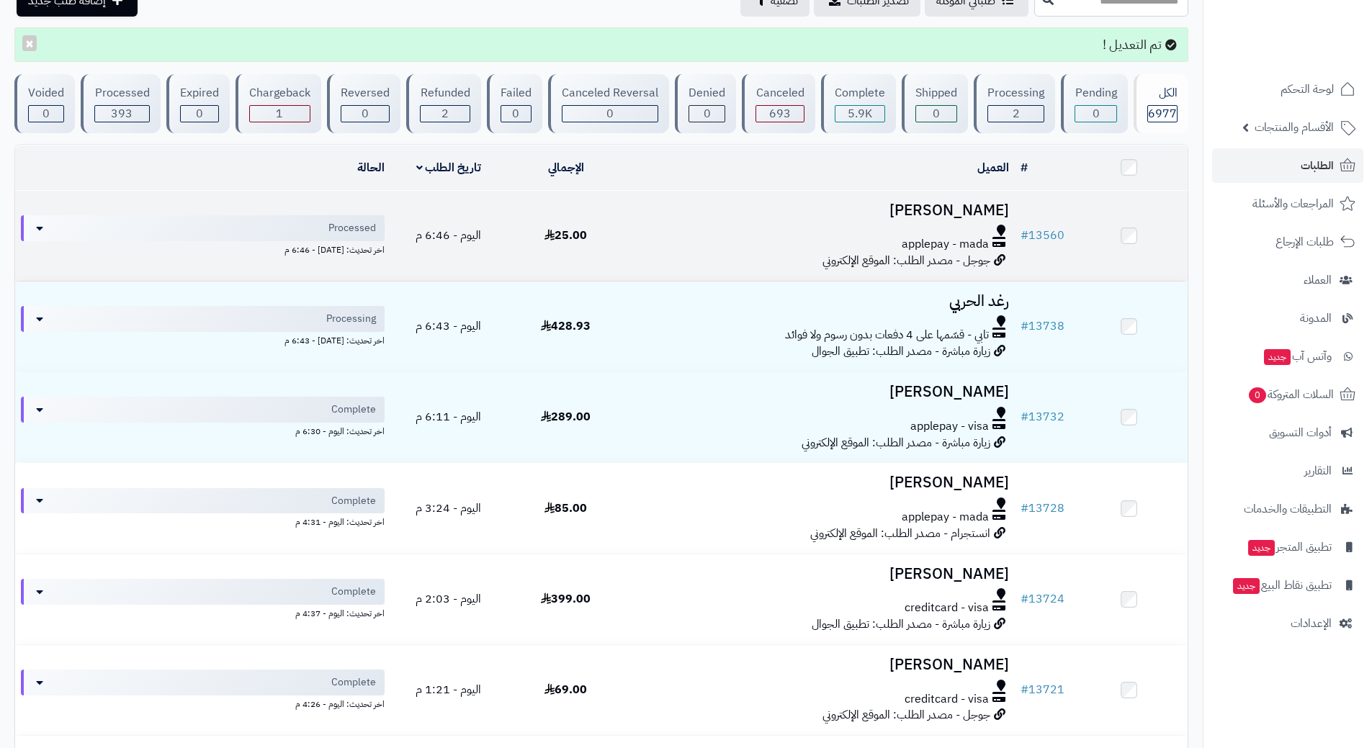
scroll to position [6, 0]
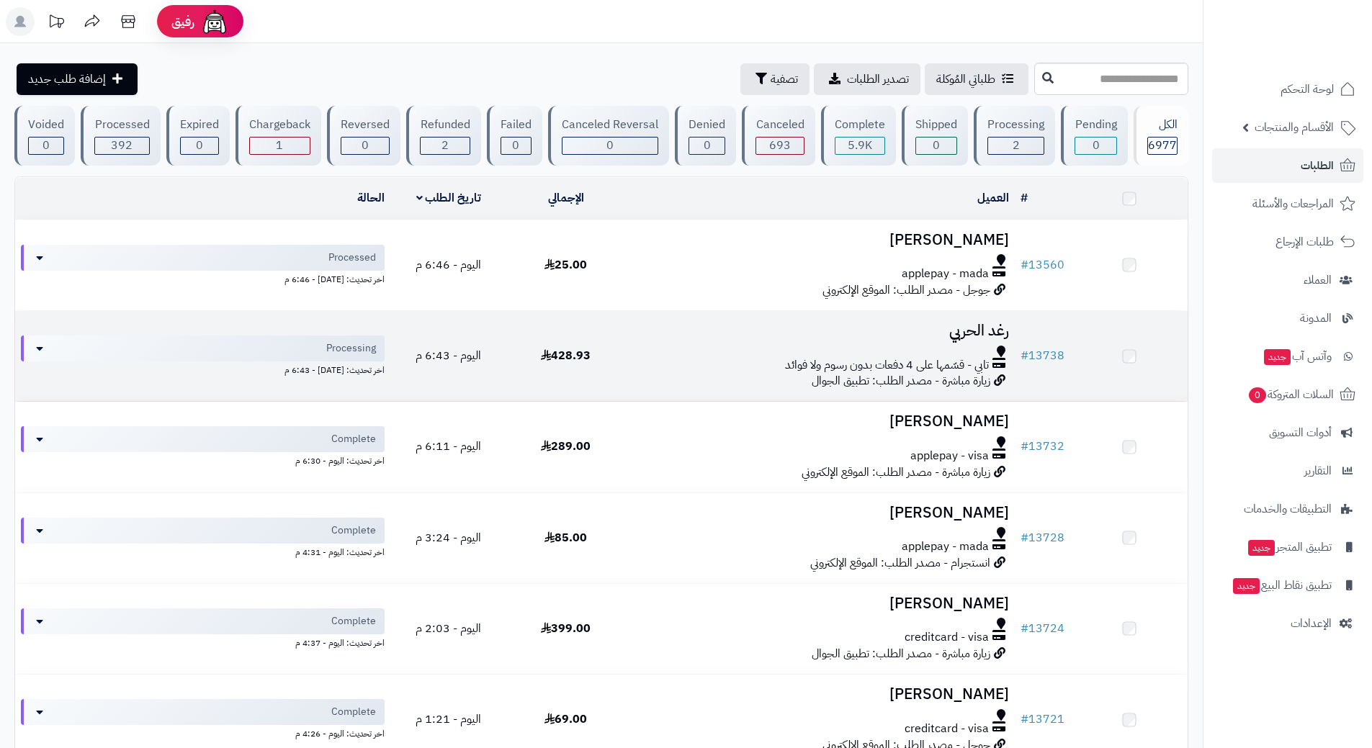
scroll to position [2, 0]
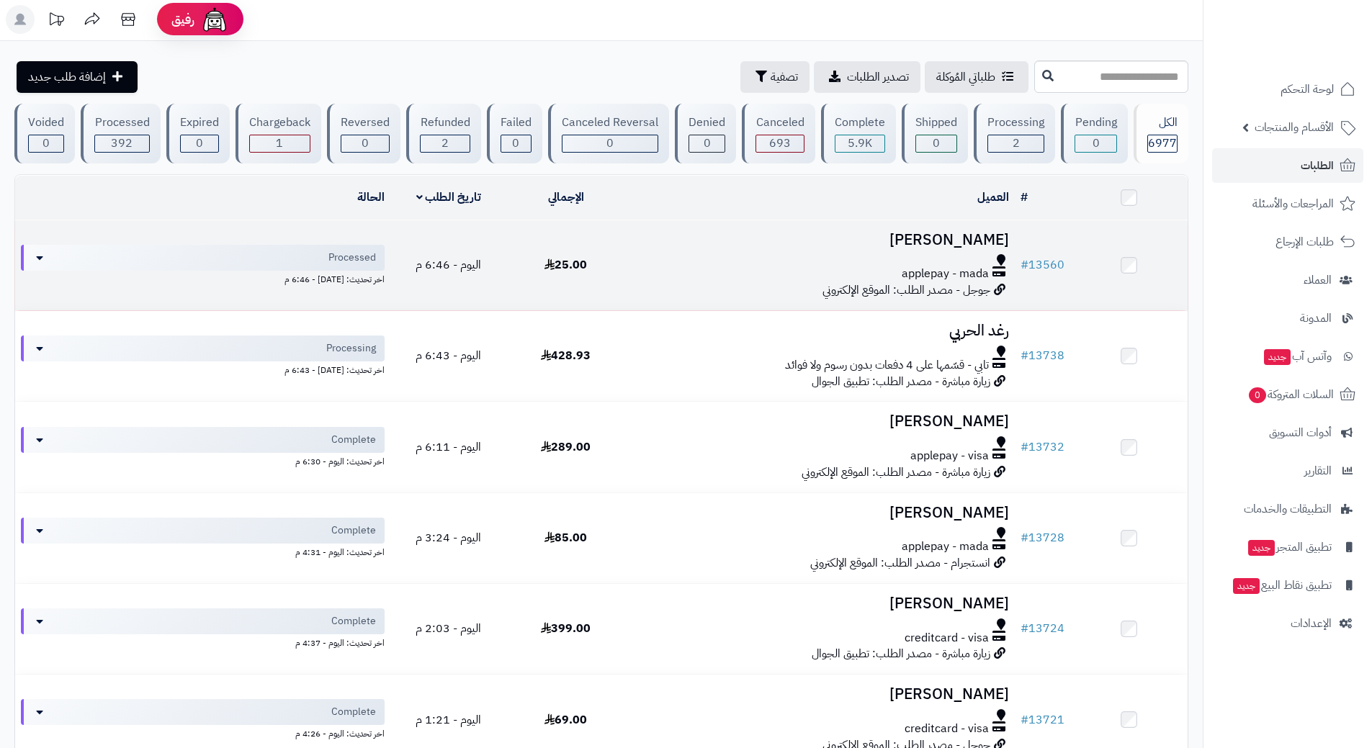
click at [643, 257] on div at bounding box center [819, 260] width 379 height 12
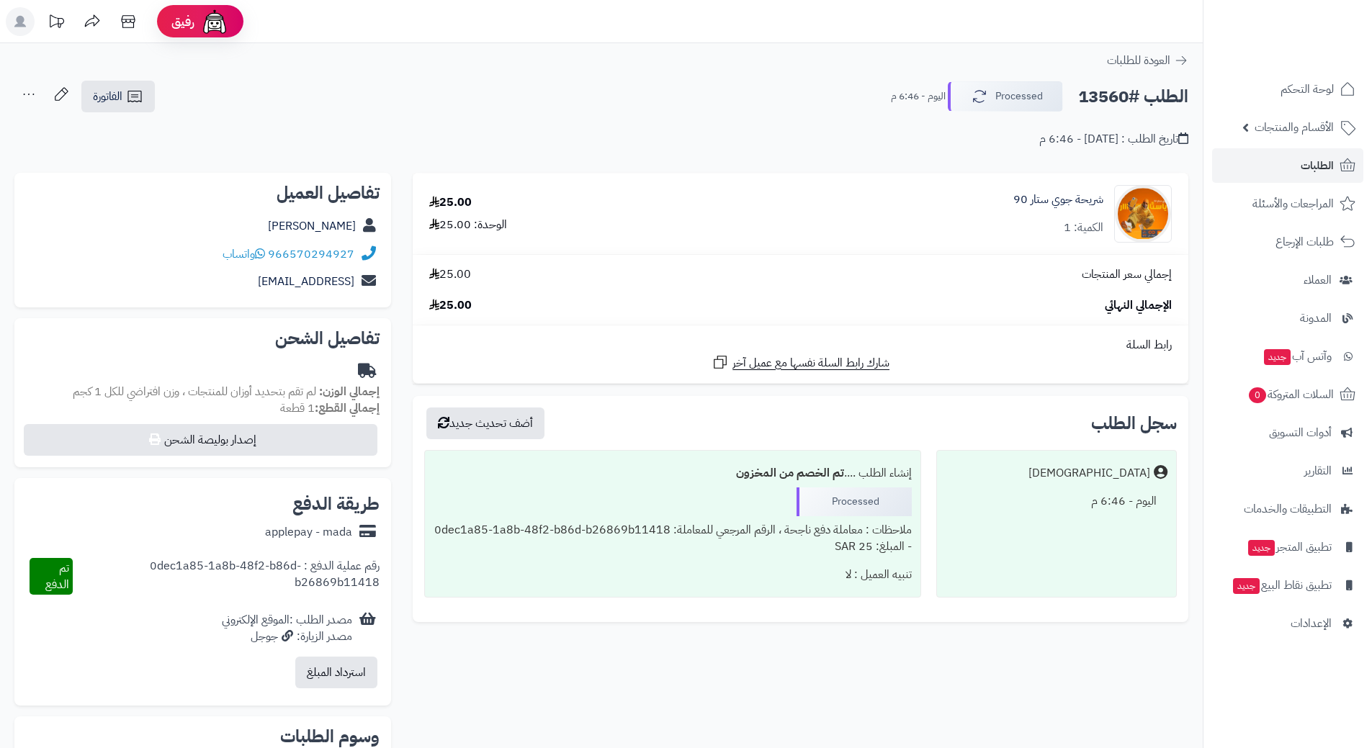
click at [1118, 90] on h2 "الطلب #13560" at bounding box center [1133, 97] width 110 height 30
copy div "الطلب #13560 Processed"
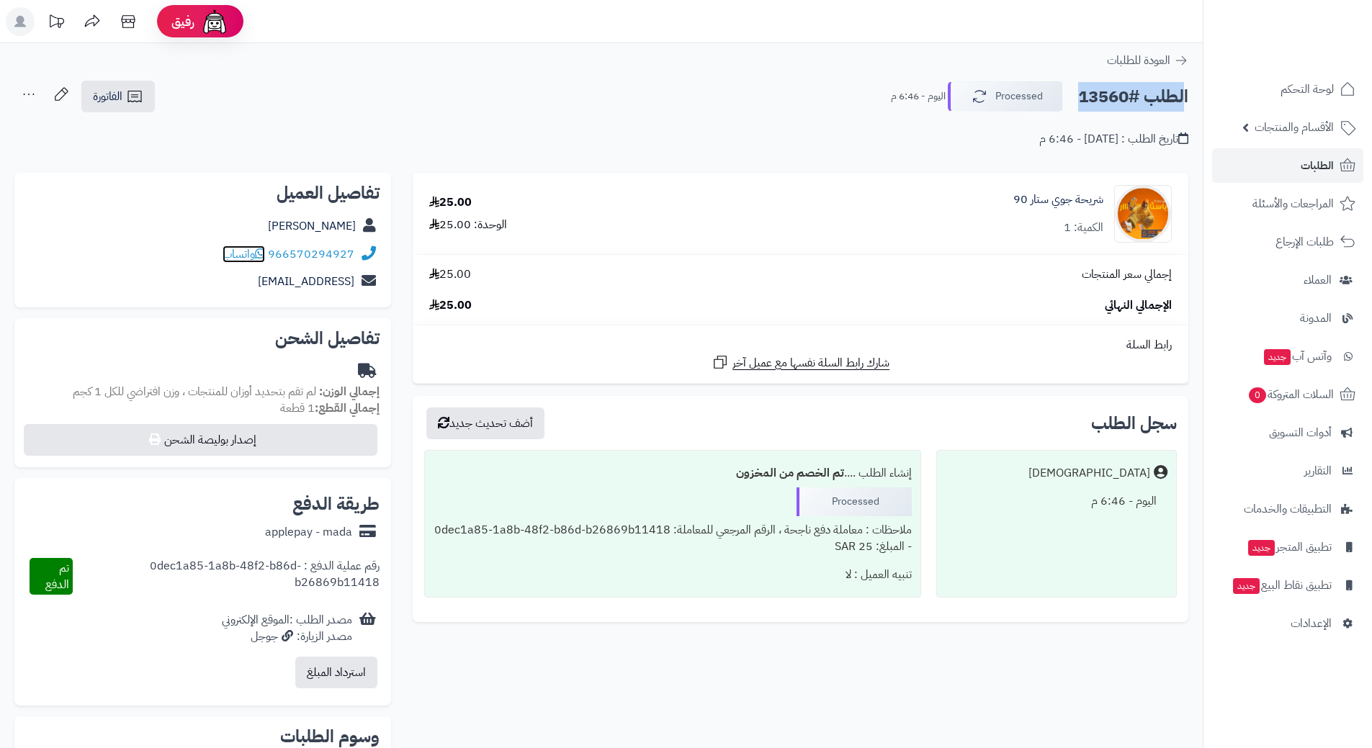
click at [262, 253] on icon at bounding box center [260, 254] width 10 height 12
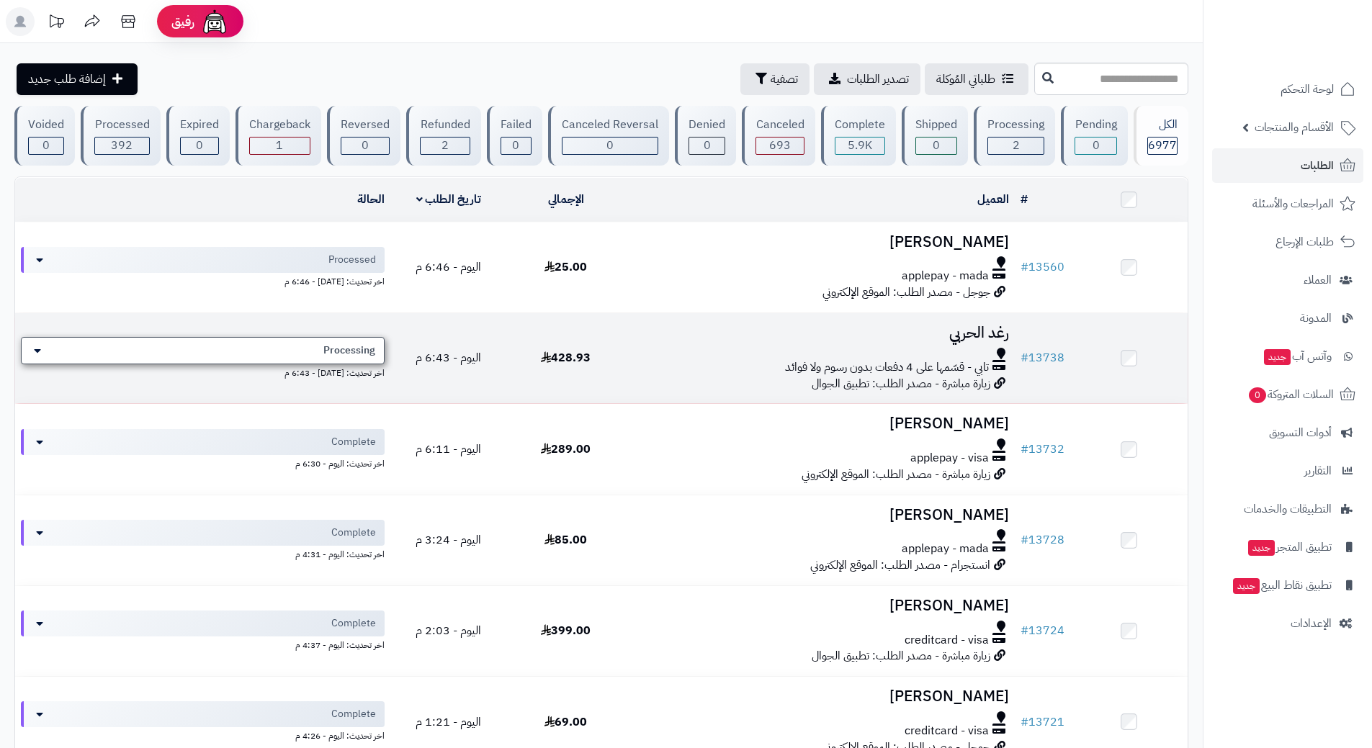
drag, startPoint x: 0, startPoint y: 0, endPoint x: 335, endPoint y: 349, distance: 483.8
click at [335, 349] on span "Processing" at bounding box center [349, 350] width 52 height 14
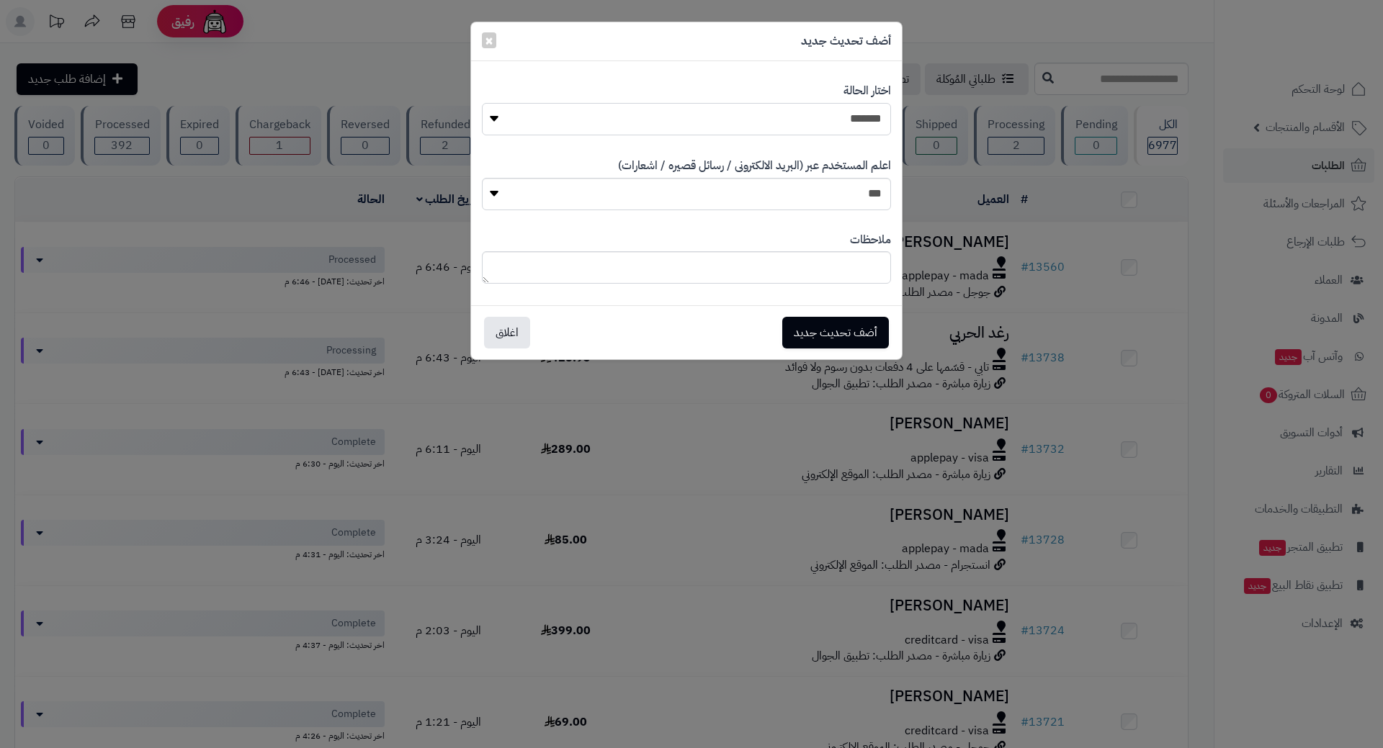
click at [779, 120] on select "**********" at bounding box center [686, 119] width 409 height 32
select select "*"
click at [482, 103] on select "**********" at bounding box center [686, 119] width 409 height 32
click at [843, 320] on button "أضف تحديث جديد" at bounding box center [835, 332] width 107 height 32
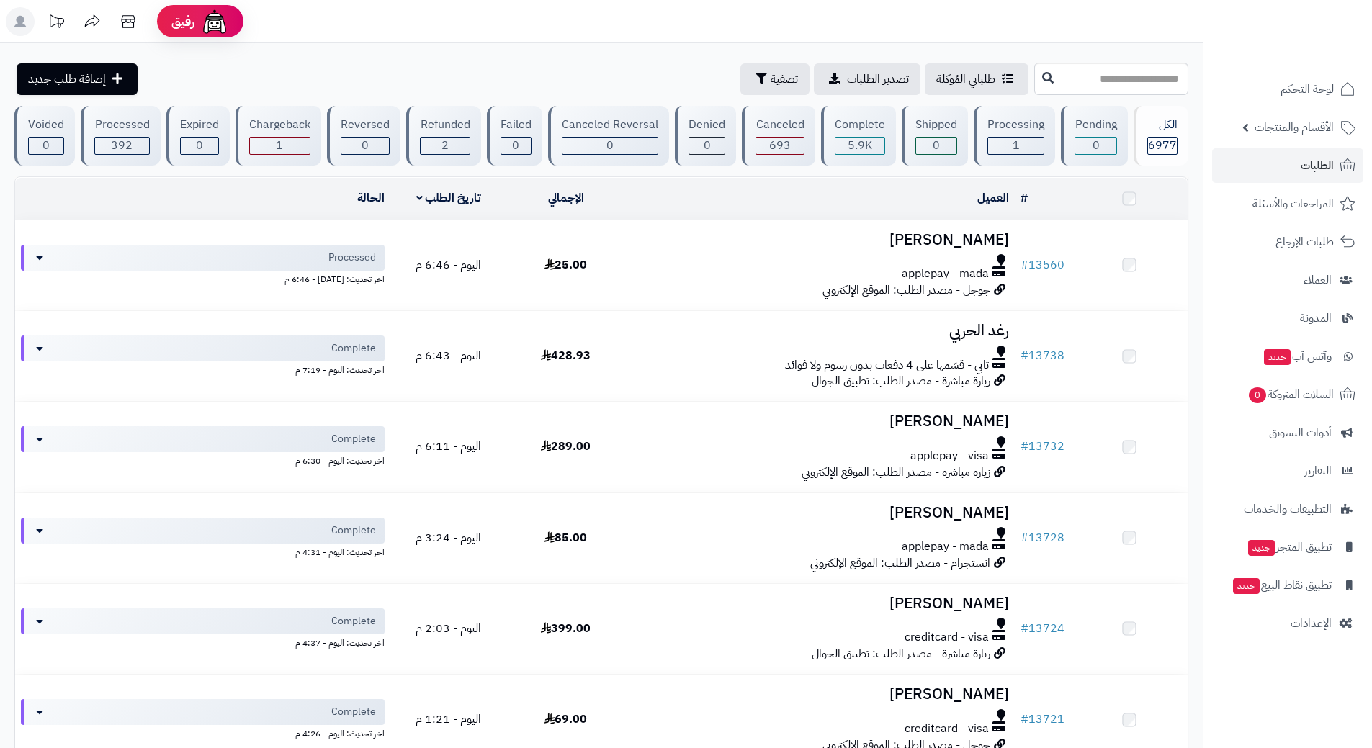
click at [1289, 163] on link "الطلبات" at bounding box center [1287, 165] width 151 height 35
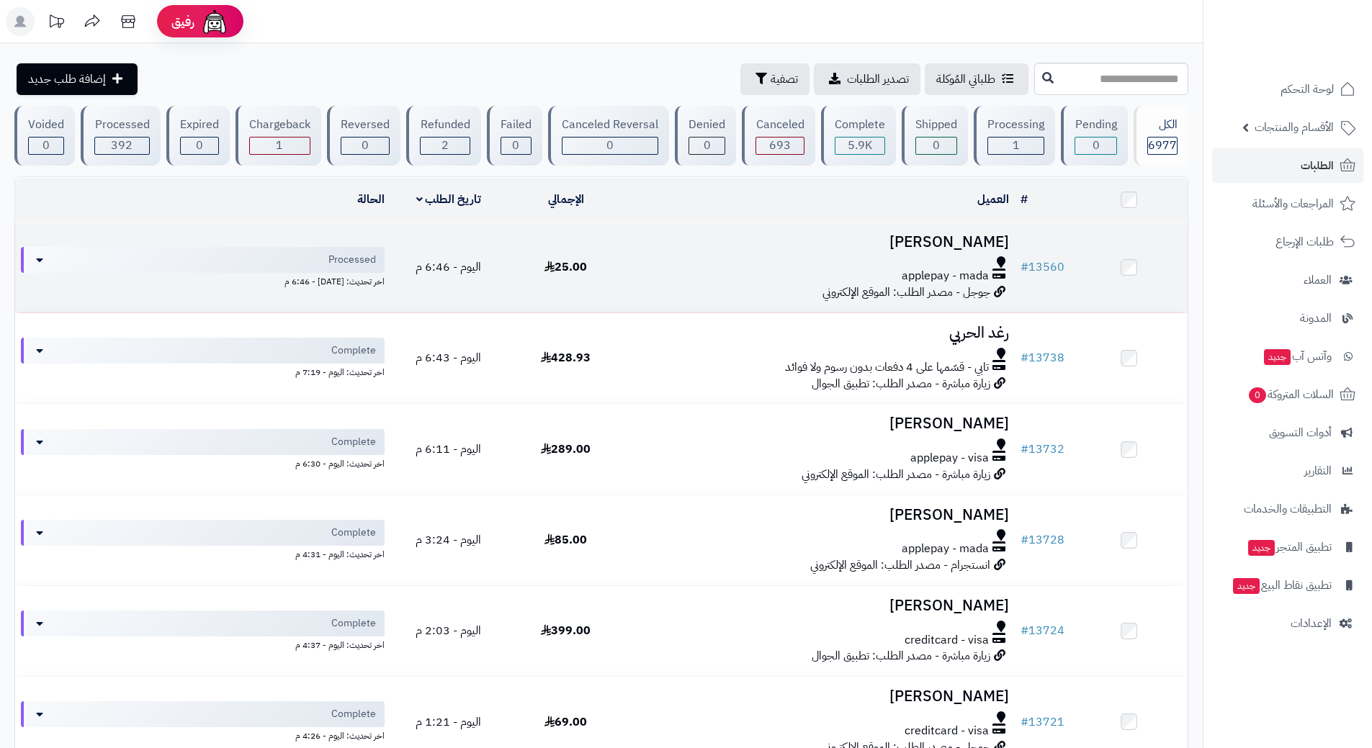
click at [675, 261] on div at bounding box center [819, 262] width 379 height 12
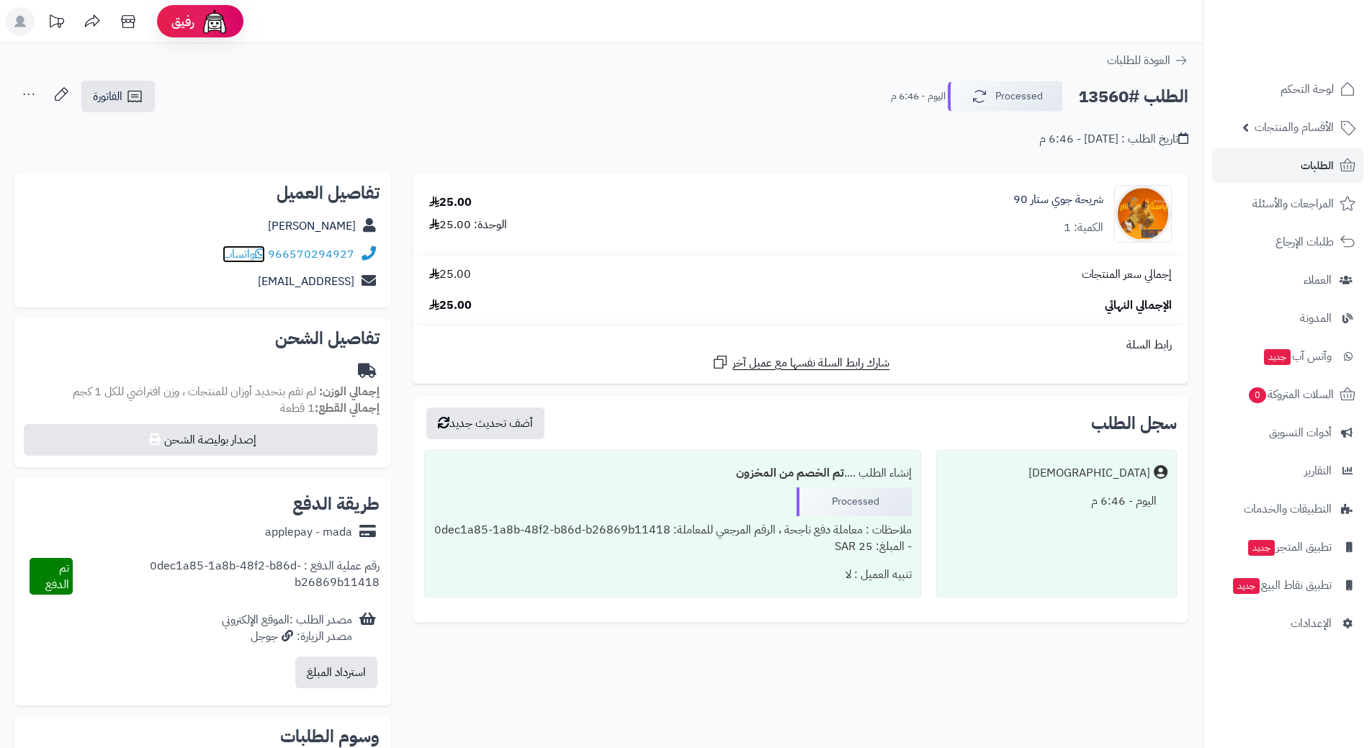
click at [258, 253] on span "واتساب" at bounding box center [244, 254] width 42 height 17
click at [1299, 163] on span "الطلبات 1" at bounding box center [1306, 166] width 53 height 20
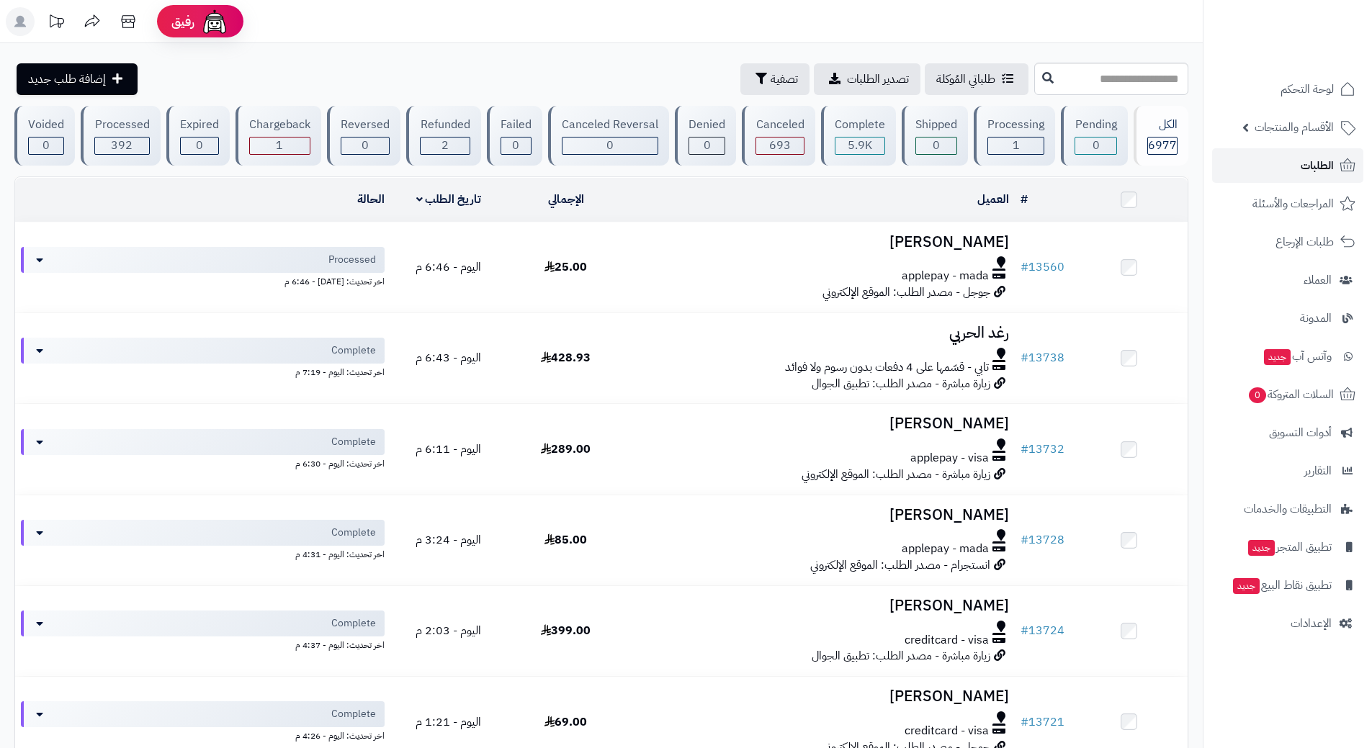
click at [1245, 169] on link "الطلبات" at bounding box center [1287, 165] width 151 height 35
click at [1271, 153] on link "الطلبات" at bounding box center [1287, 165] width 151 height 35
click at [1256, 171] on link "الطلبات" at bounding box center [1287, 165] width 151 height 35
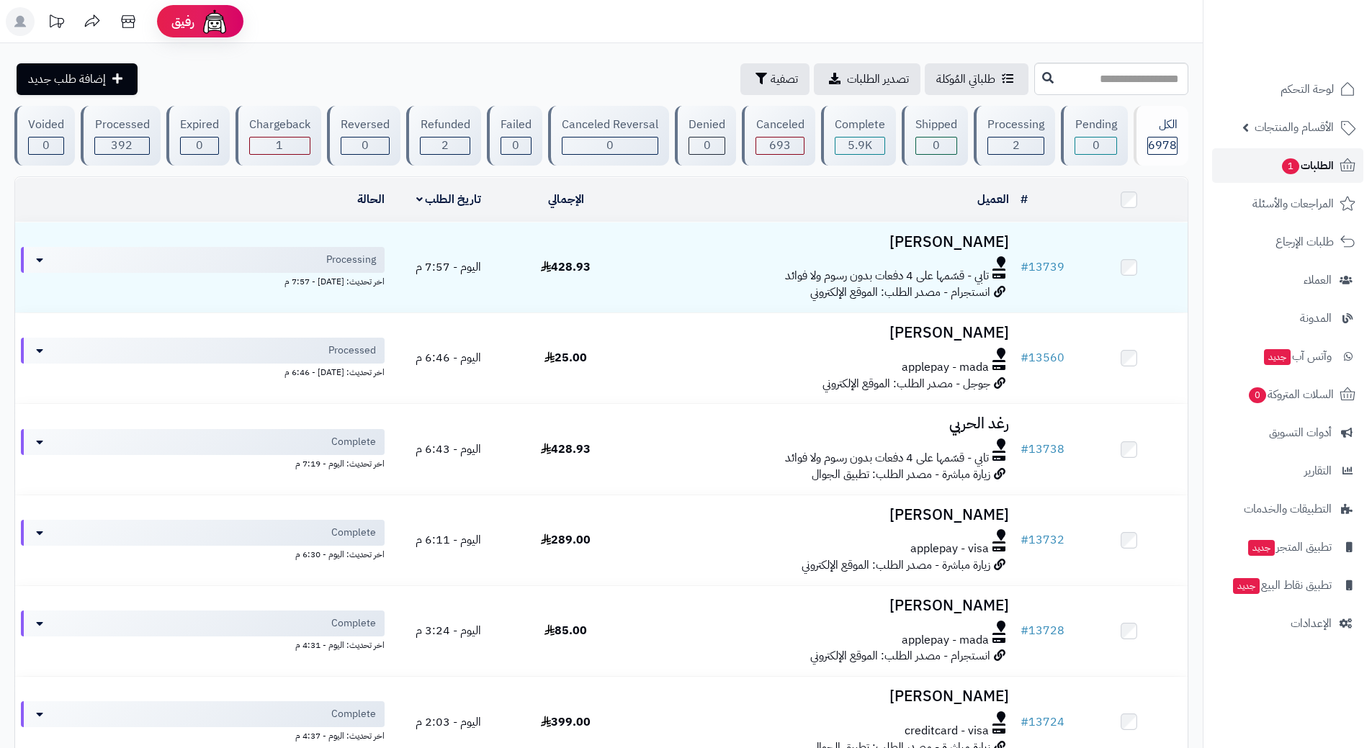
click at [1221, 166] on link "الطلبات 1" at bounding box center [1287, 165] width 151 height 35
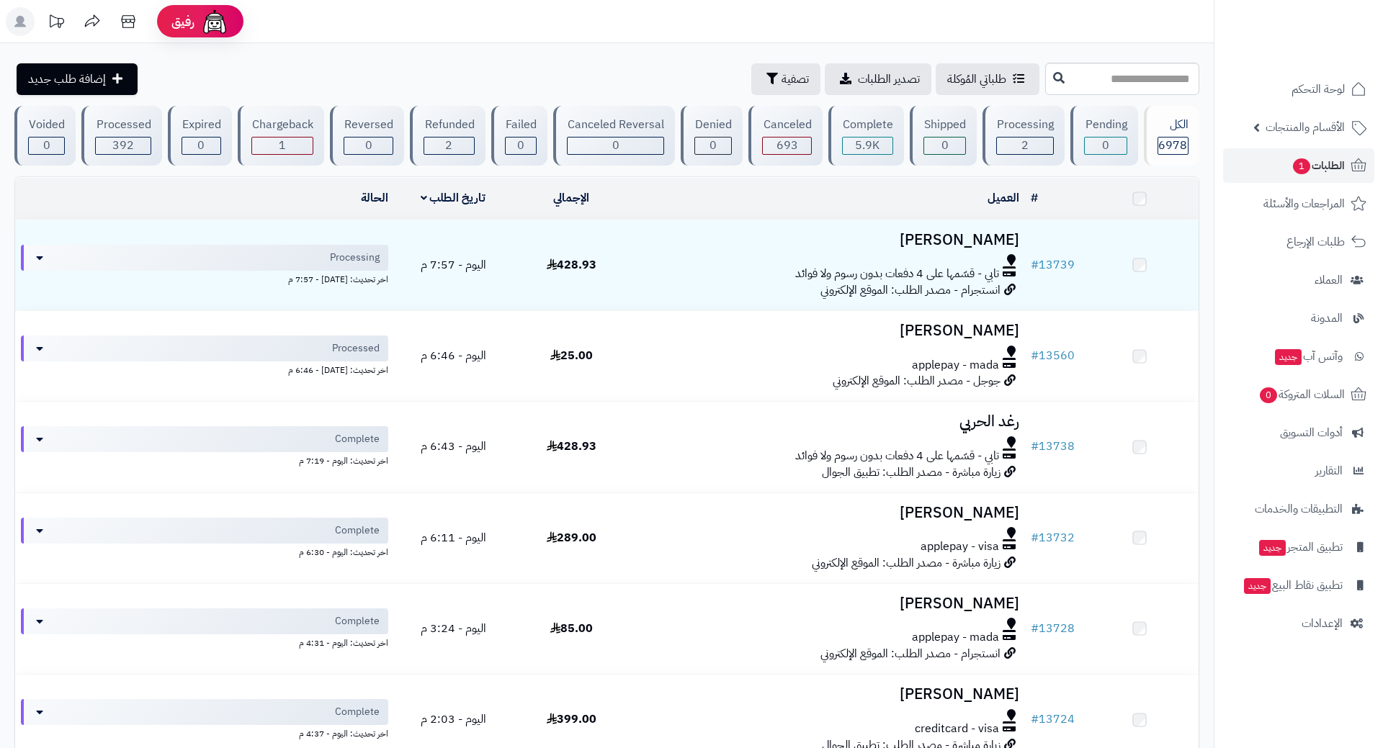
click at [640, 253] on td "[PERSON_NAME] تابي - قسّمها على 4 دفعات بدون رسوم ولا فوائد انستجرام - مصدر الط…" at bounding box center [828, 265] width 394 height 90
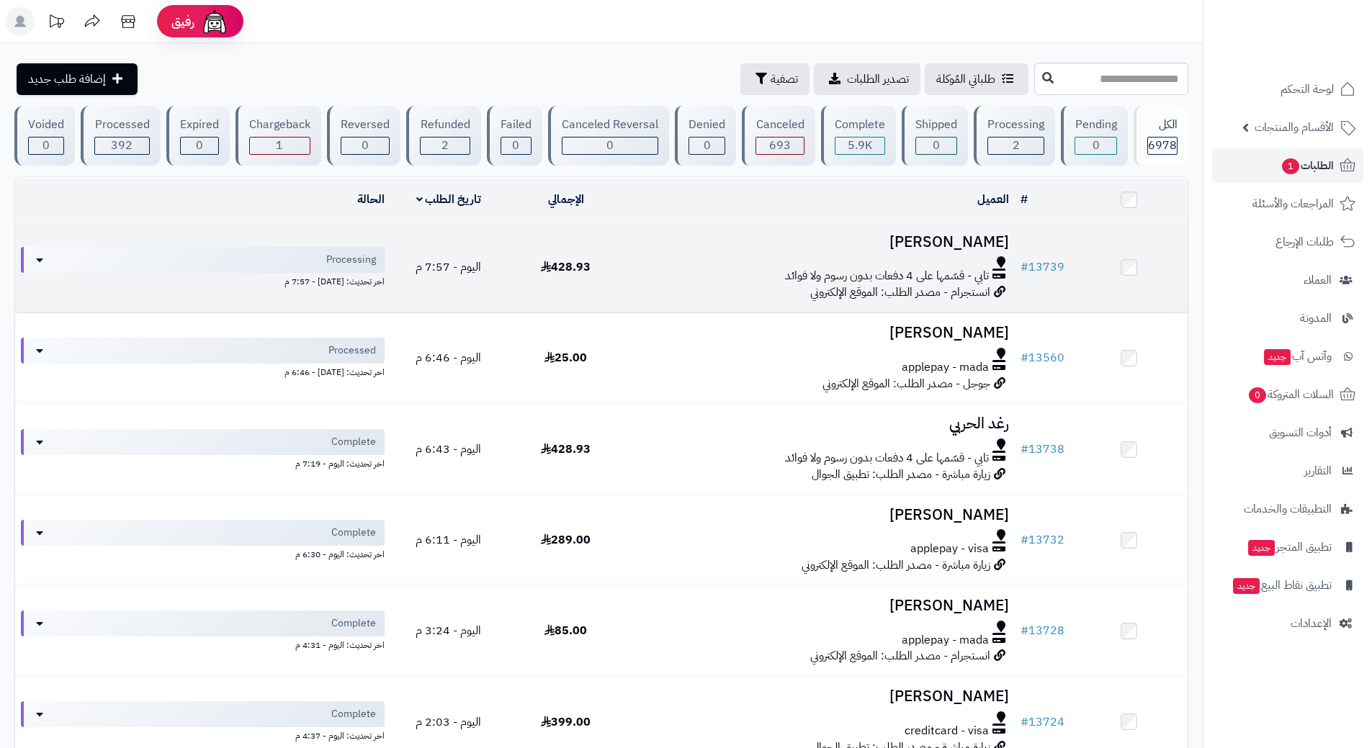
click at [631, 268] on div "تابي - قسّمها على 4 دفعات بدون رسوم ولا فوائد" at bounding box center [819, 276] width 379 height 17
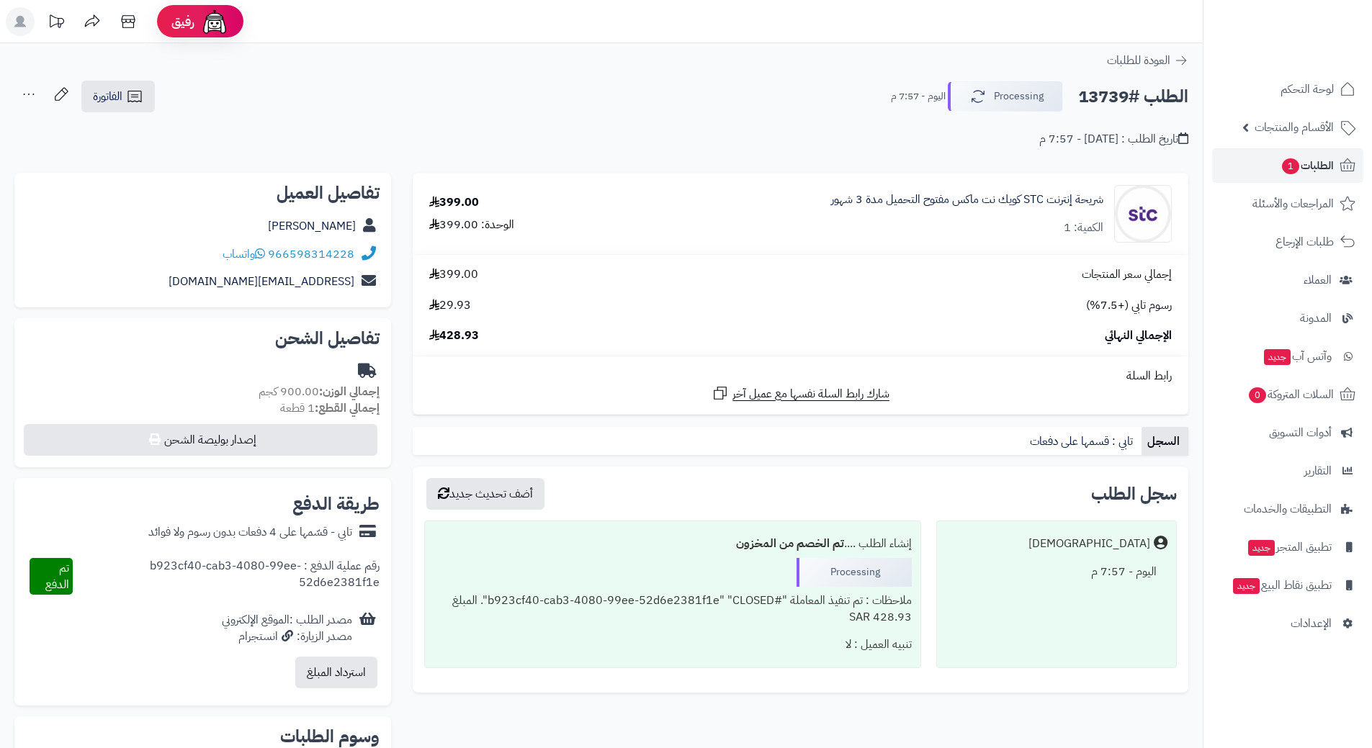
click at [1125, 98] on h2 "الطلب #13739" at bounding box center [1133, 97] width 110 height 30
copy div "الطلب #13739 Processing"
click at [264, 250] on icon at bounding box center [260, 254] width 10 height 12
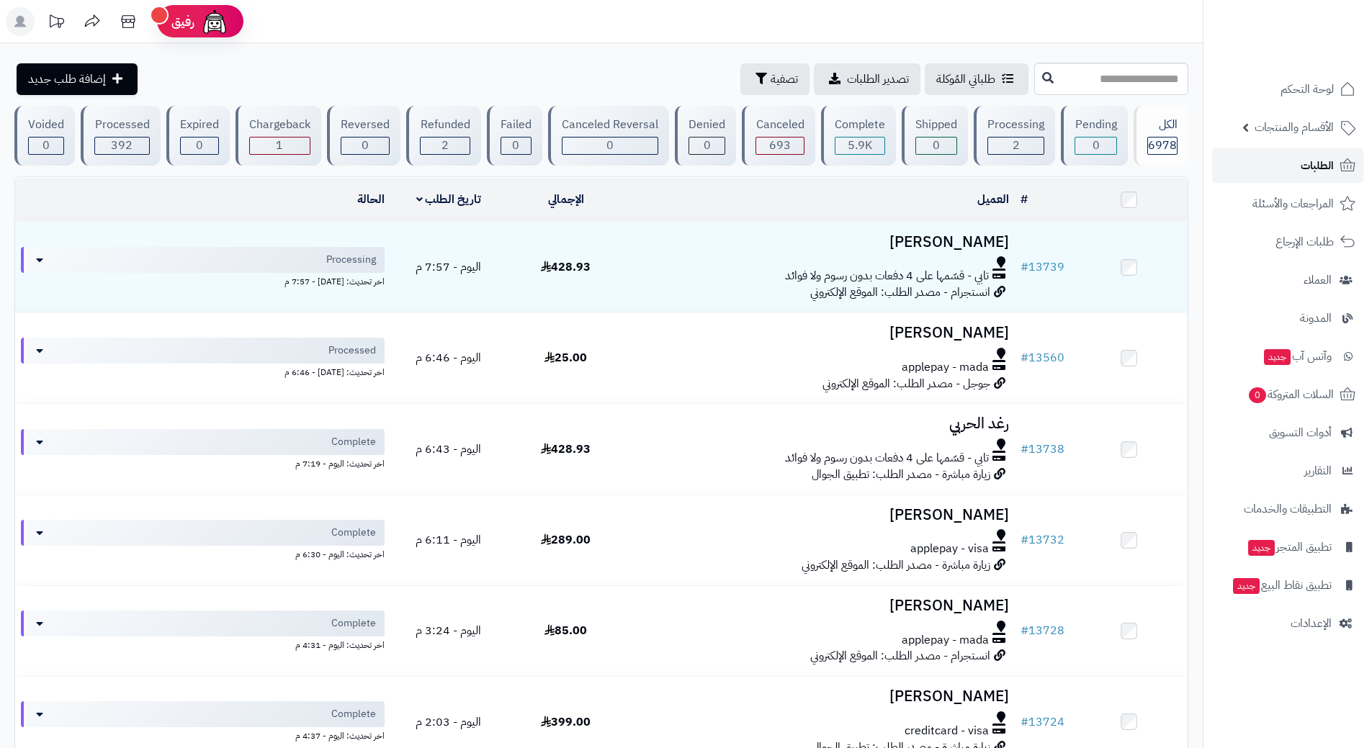
click at [1257, 158] on link "الطلبات" at bounding box center [1287, 165] width 151 height 35
click at [1246, 165] on link "الطلبات" at bounding box center [1287, 165] width 151 height 35
click at [1264, 154] on link "الطلبات" at bounding box center [1287, 165] width 151 height 35
click at [1234, 170] on link "الطلبات" at bounding box center [1287, 165] width 151 height 35
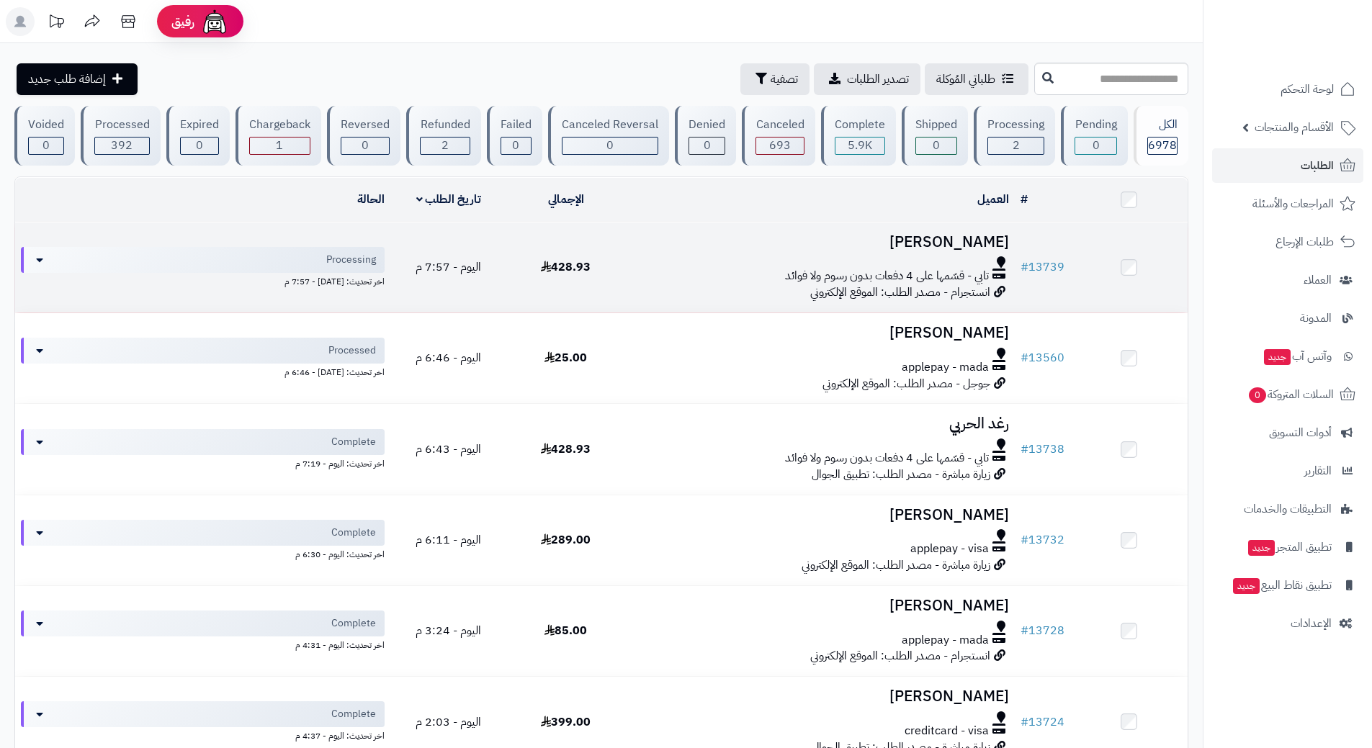
click at [739, 245] on h3 "[PERSON_NAME]" at bounding box center [819, 242] width 379 height 17
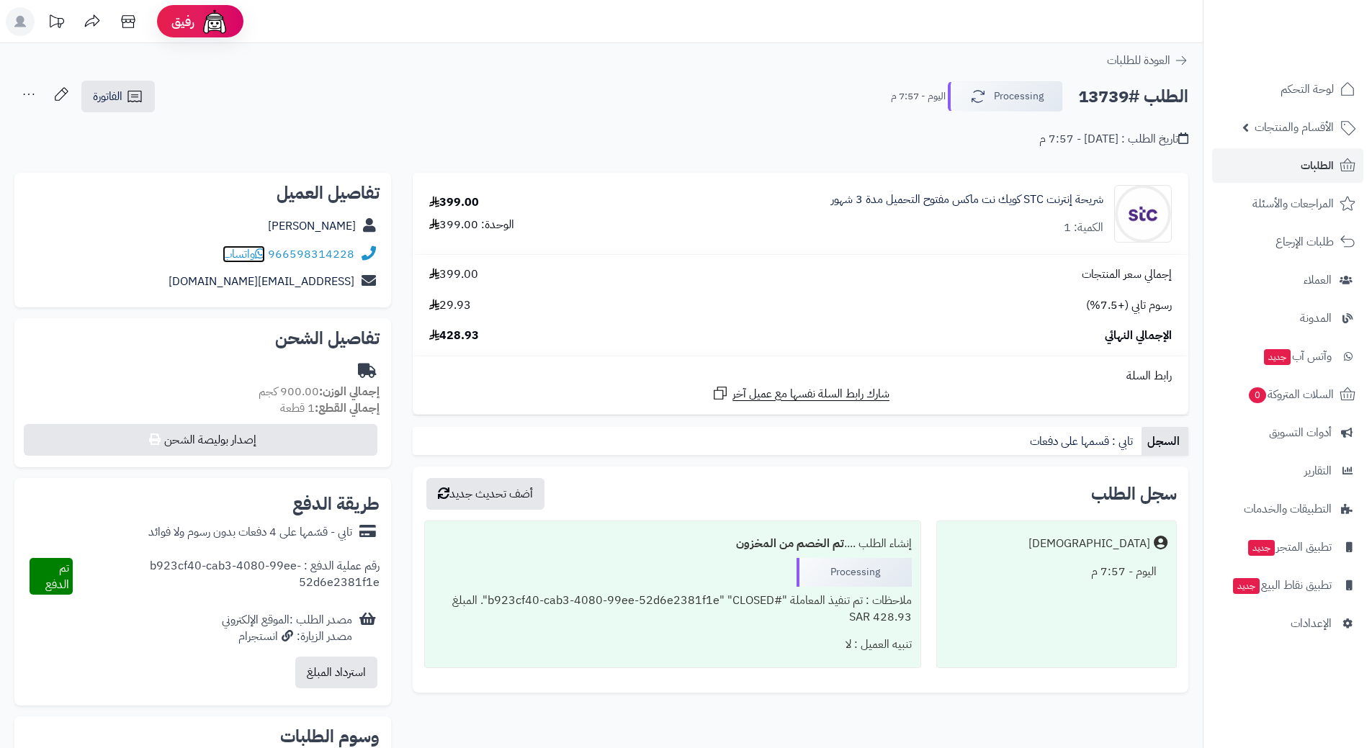
click at [264, 256] on icon at bounding box center [260, 254] width 10 height 12
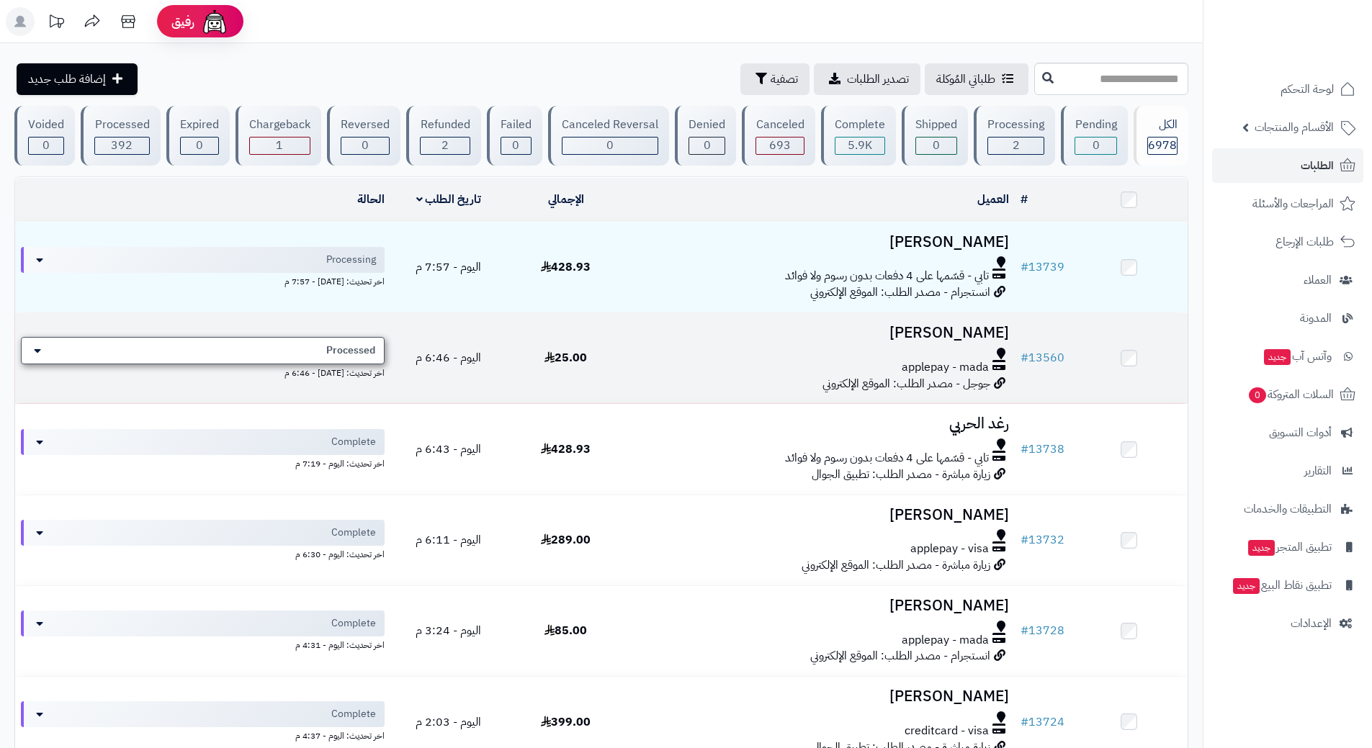
click at [363, 343] on span "Processed" at bounding box center [350, 350] width 49 height 14
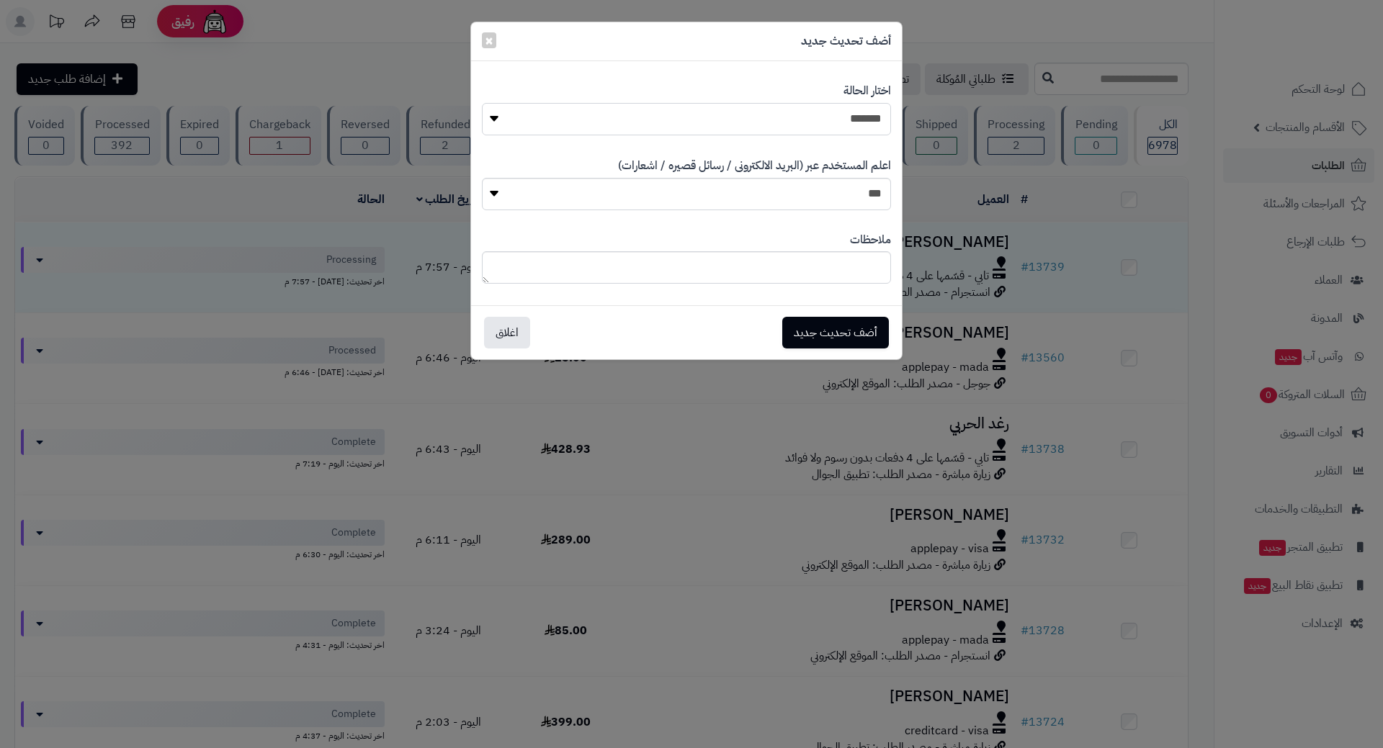
click at [684, 112] on select "**********" at bounding box center [686, 119] width 409 height 32
select select "*"
click at [482, 103] on select "**********" at bounding box center [686, 119] width 409 height 32
click at [840, 332] on button "أضف تحديث جديد" at bounding box center [835, 332] width 107 height 32
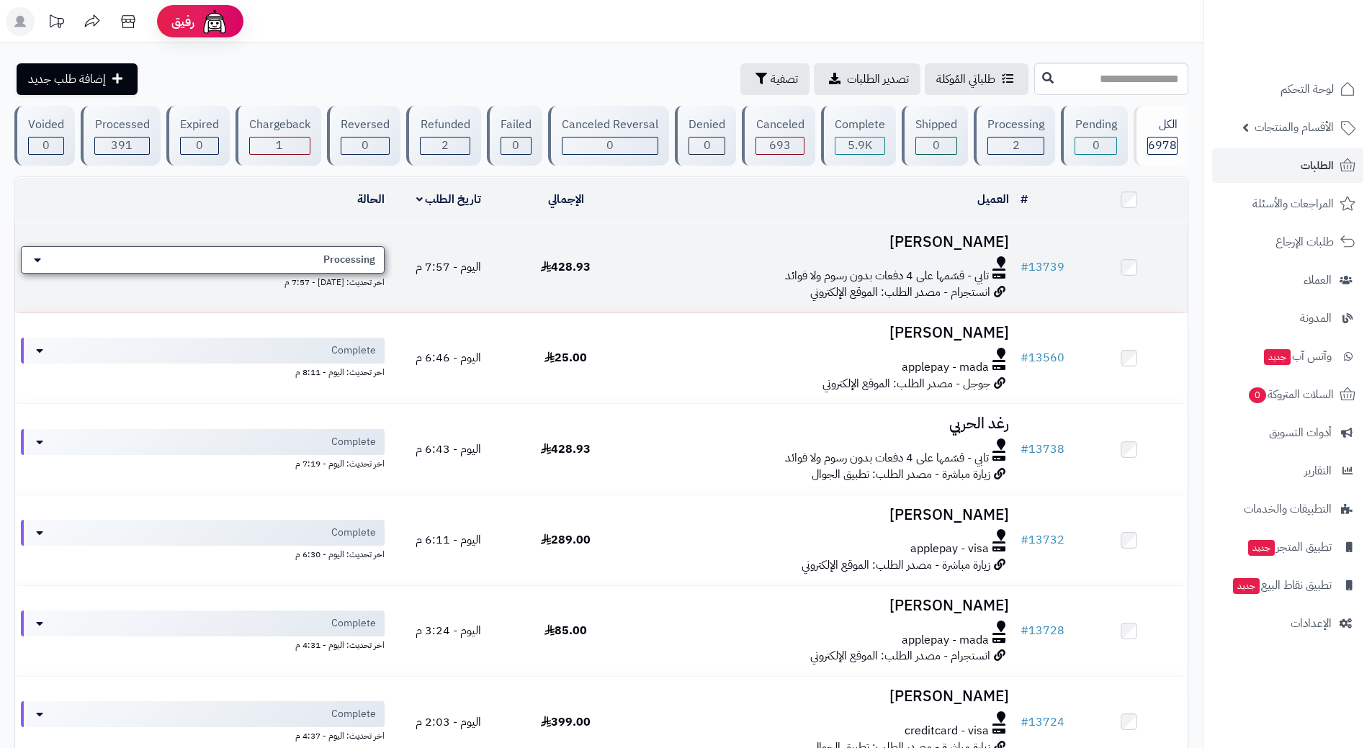
click at [337, 260] on span "Processing" at bounding box center [349, 260] width 52 height 14
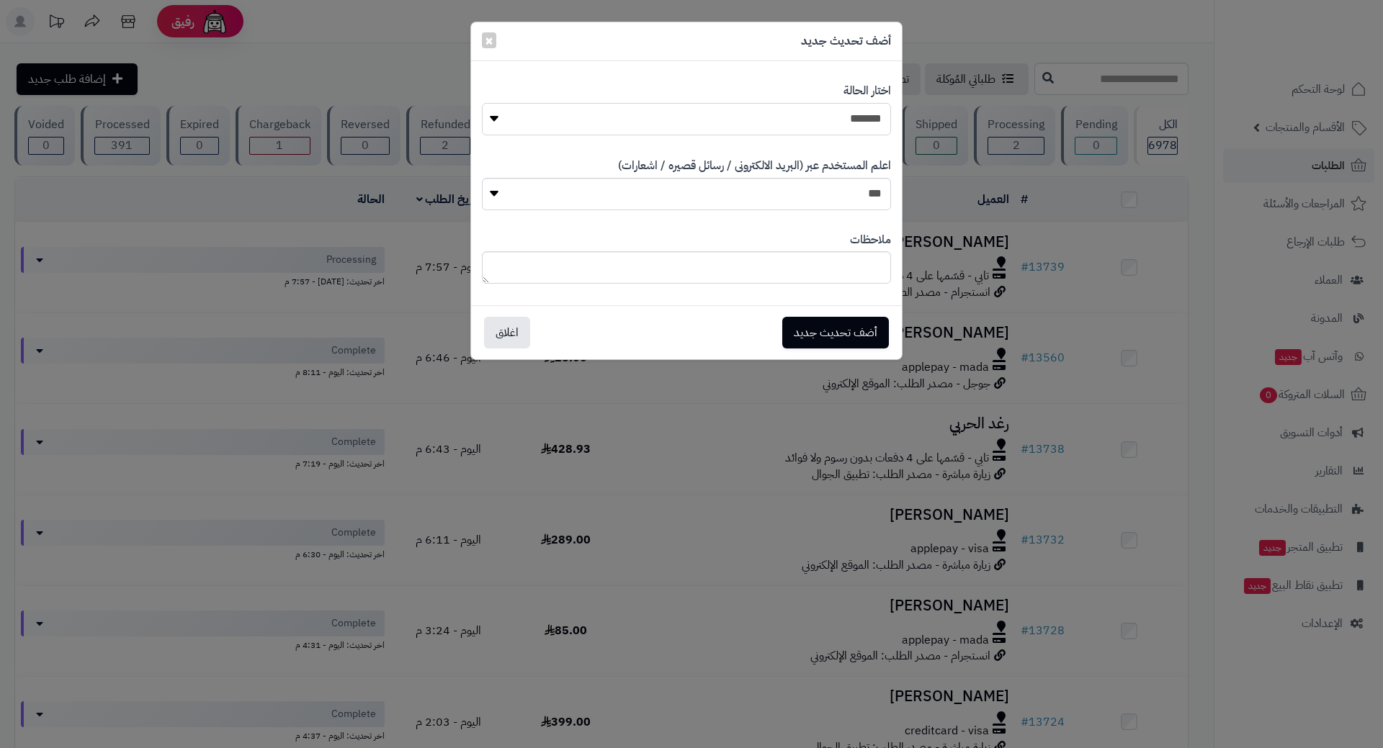
click at [678, 124] on select "**********" at bounding box center [686, 119] width 409 height 32
select select "*"
click at [482, 103] on select "**********" at bounding box center [686, 119] width 409 height 32
click at [841, 331] on button "أضف تحديث جديد" at bounding box center [835, 332] width 107 height 32
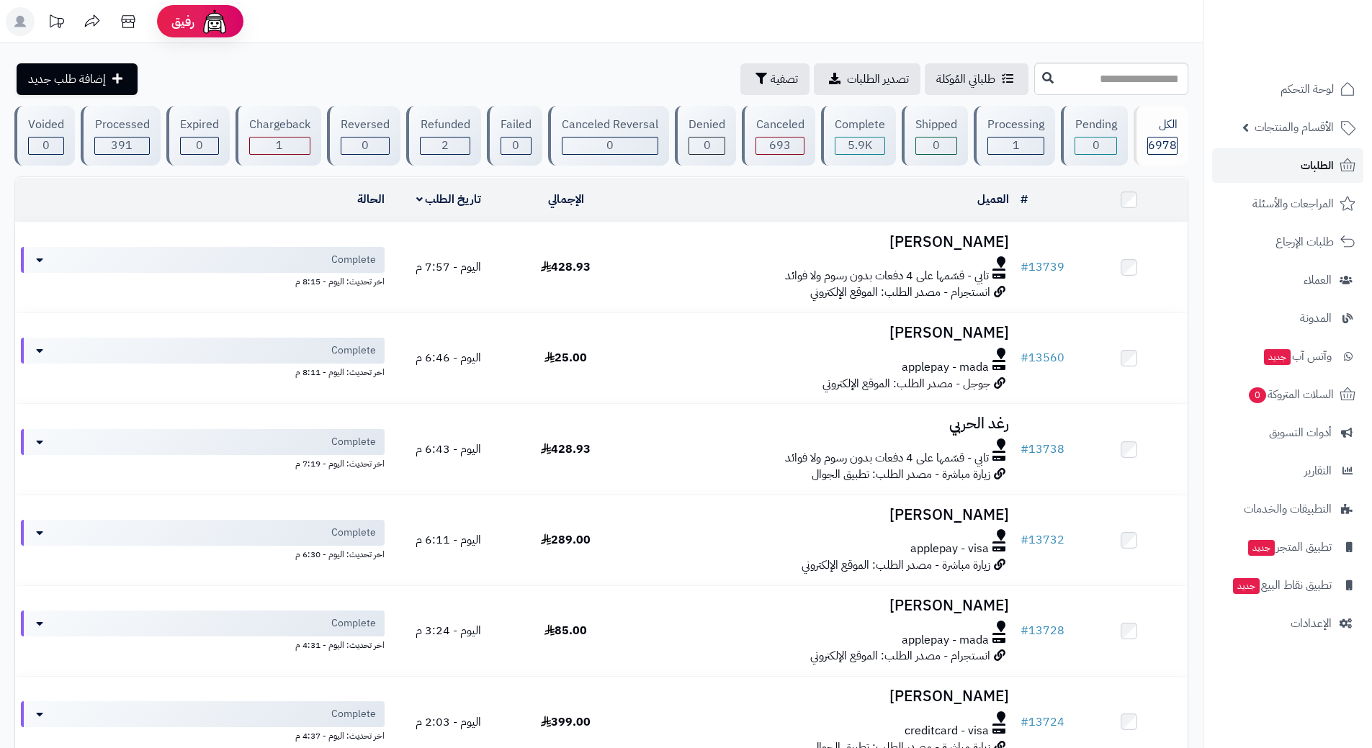
click at [1262, 176] on link "الطلبات" at bounding box center [1287, 165] width 151 height 35
click at [1273, 156] on link "الطلبات" at bounding box center [1287, 165] width 151 height 35
click at [1259, 177] on link "الطلبات" at bounding box center [1287, 165] width 151 height 35
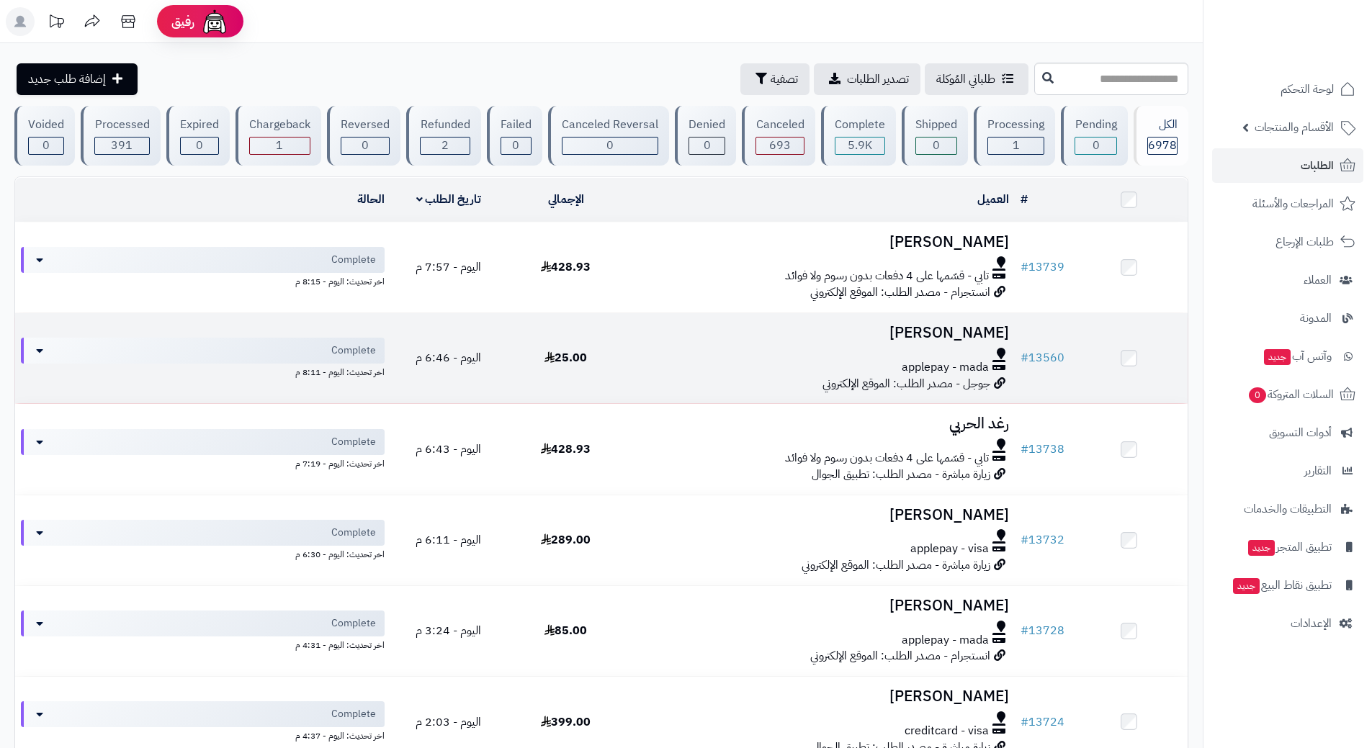
click at [701, 343] on td "[PERSON_NAME] applepay - mada جوجل - مصدر الطلب: الموقع الإلكتروني" at bounding box center [819, 358] width 390 height 90
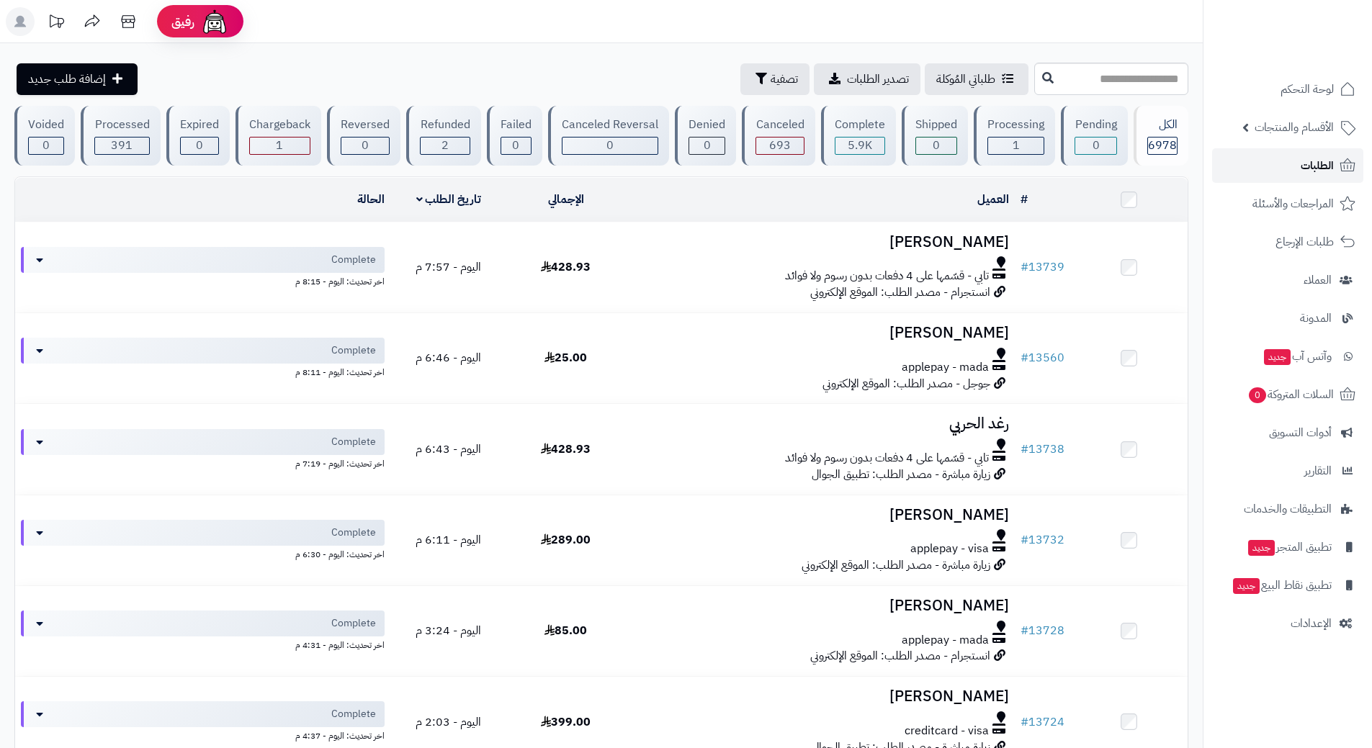
click at [1268, 163] on link "الطلبات" at bounding box center [1287, 165] width 151 height 35
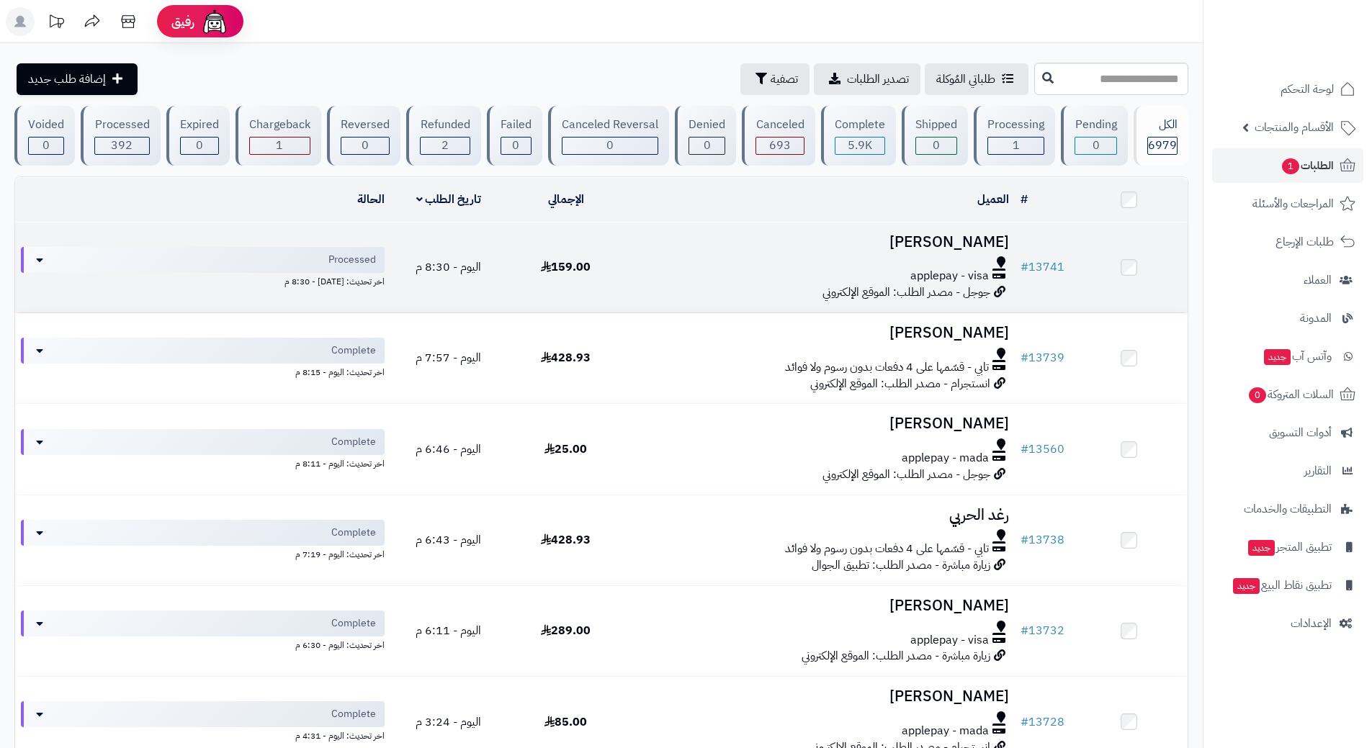
click at [675, 274] on div "applepay - visa" at bounding box center [819, 276] width 379 height 17
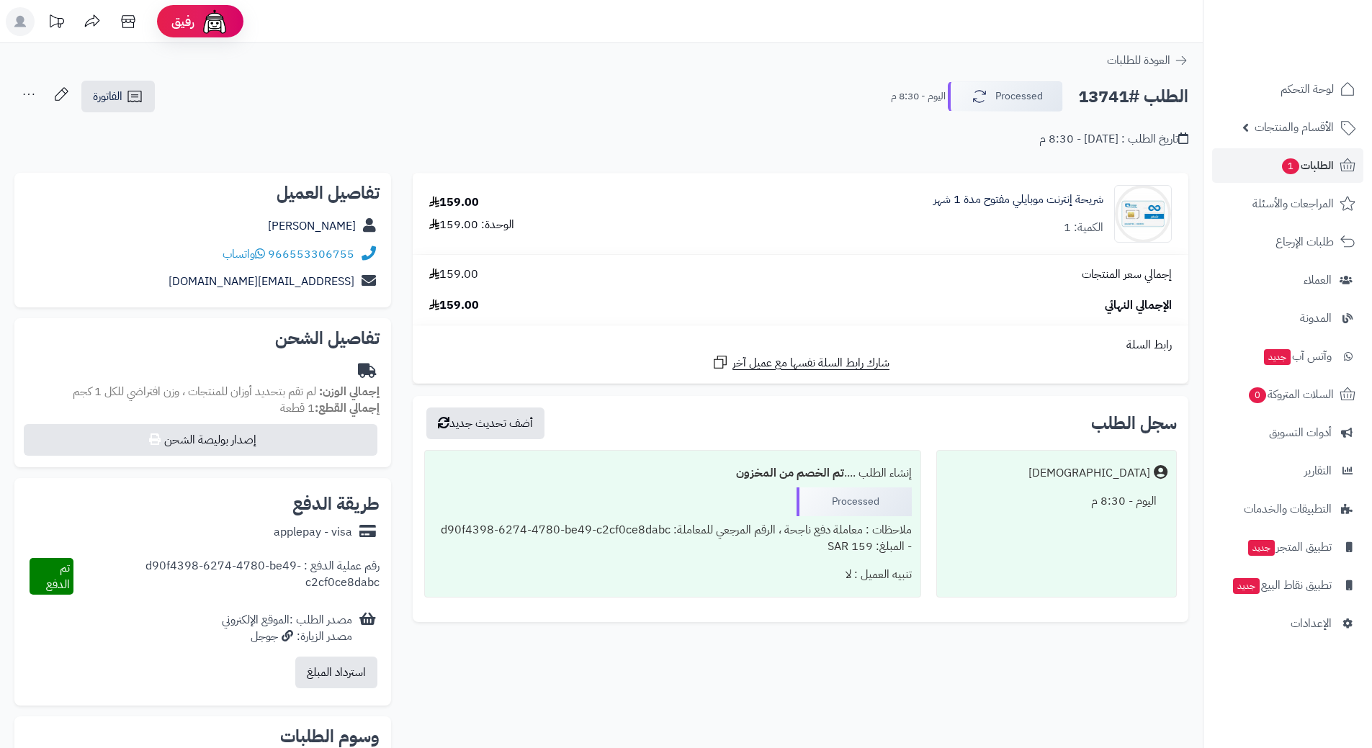
click at [1110, 93] on h2 "الطلب #13741" at bounding box center [1133, 97] width 110 height 30
copy div "الطلب #13741 Processed"
click at [265, 254] on icon at bounding box center [260, 254] width 10 height 12
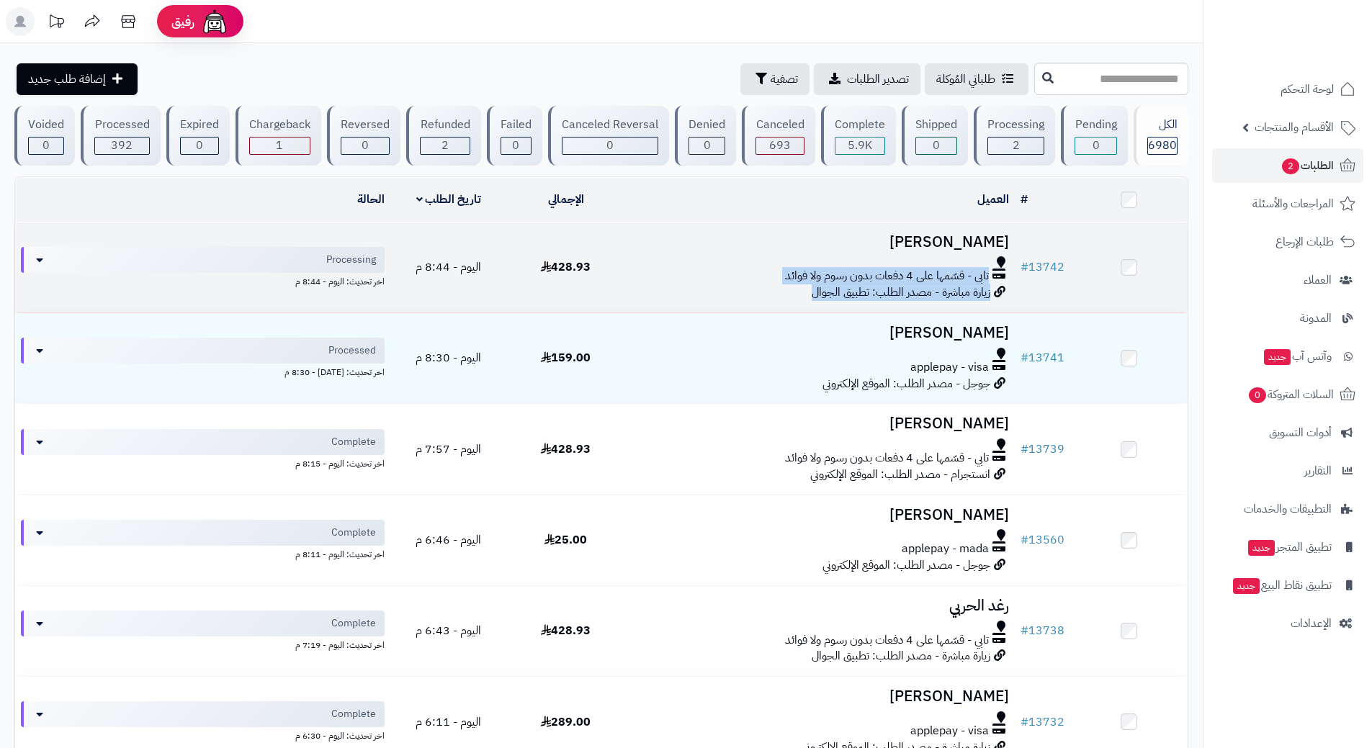
click at [626, 264] on tr "# 13742 فيصل السهلي تابي - قسّمها على 4 دفعات بدون رسوم ولا فوائد زيارة مباشرة …" at bounding box center [601, 268] width 1172 height 90
click at [627, 264] on td "فيصل السهلي تابي - قسّمها على 4 دفعات بدون رسوم ولا فوائد زيارة مباشرة - مصدر ا…" at bounding box center [819, 268] width 390 height 90
click at [639, 248] on h3 "فيصل السهلي" at bounding box center [819, 242] width 379 height 17
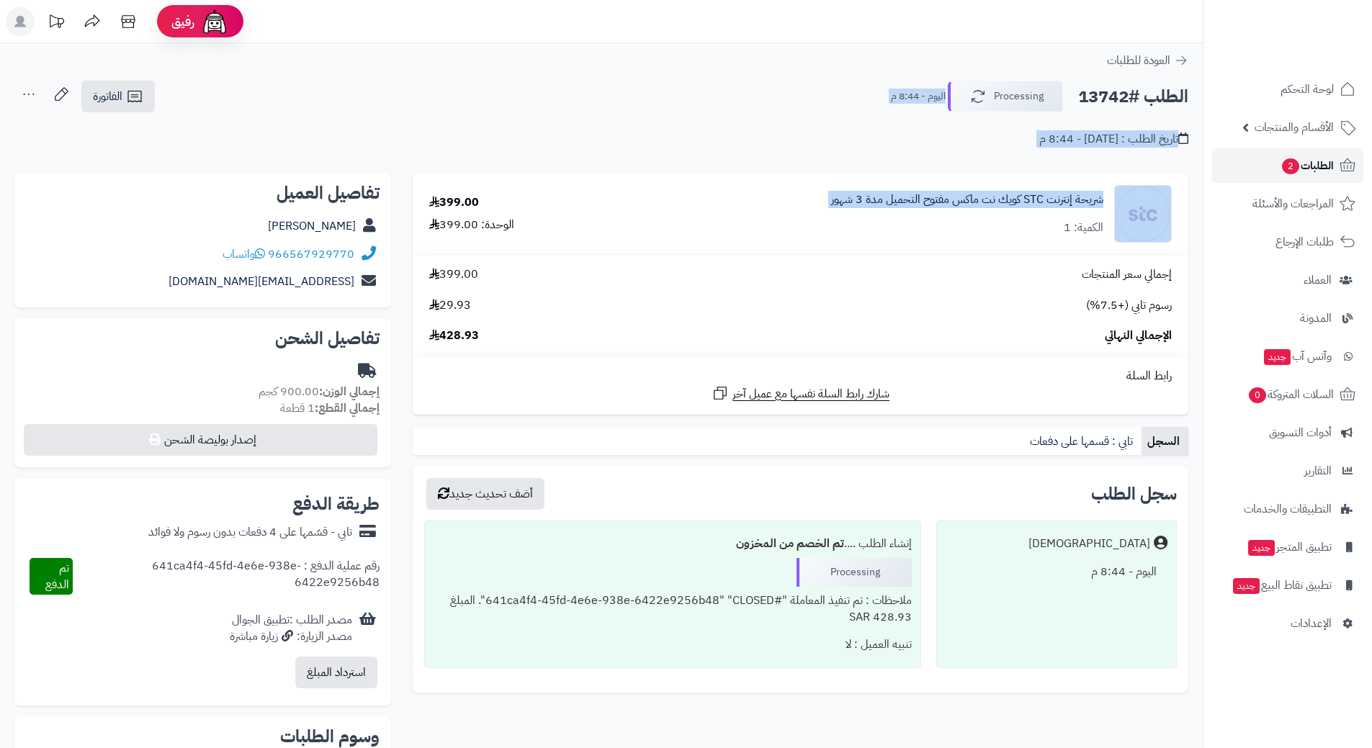
click at [1265, 163] on link "الطلبات 2" at bounding box center [1287, 165] width 151 height 35
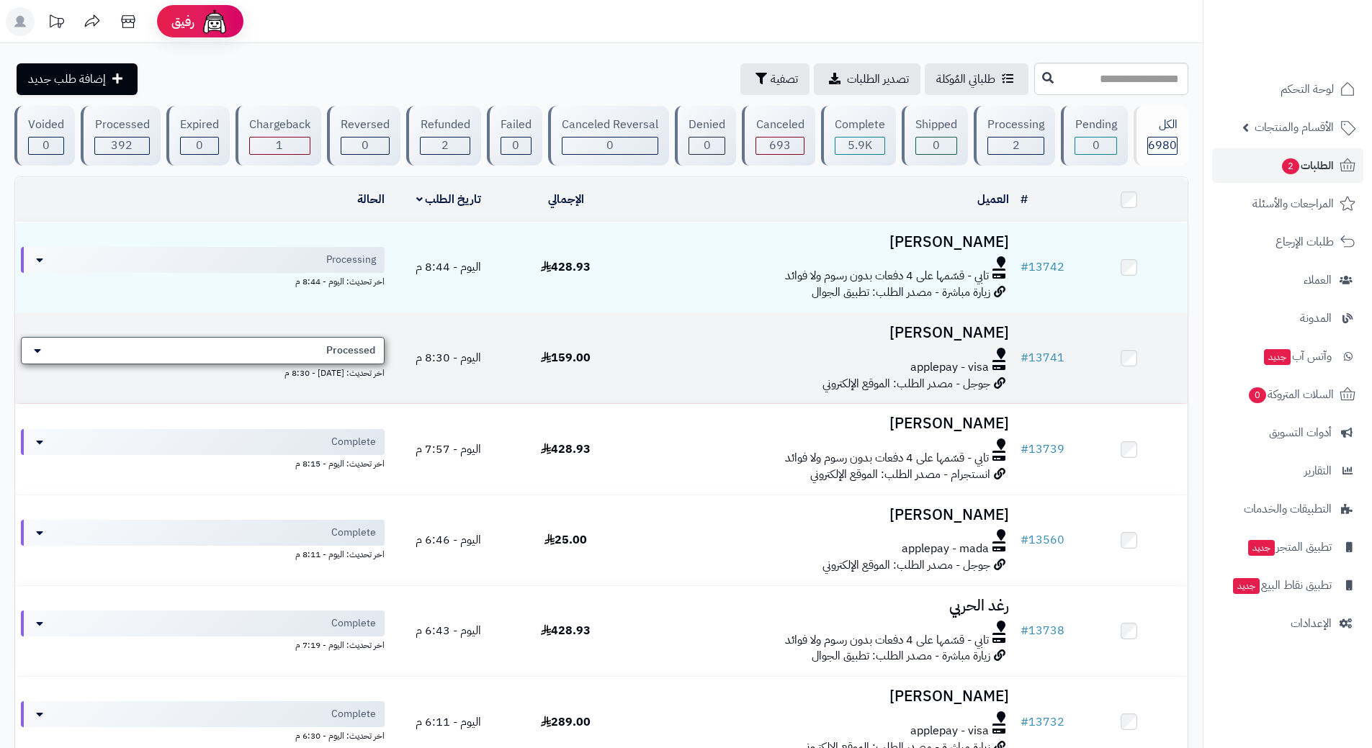
click at [344, 346] on span "Processed" at bounding box center [350, 350] width 49 height 14
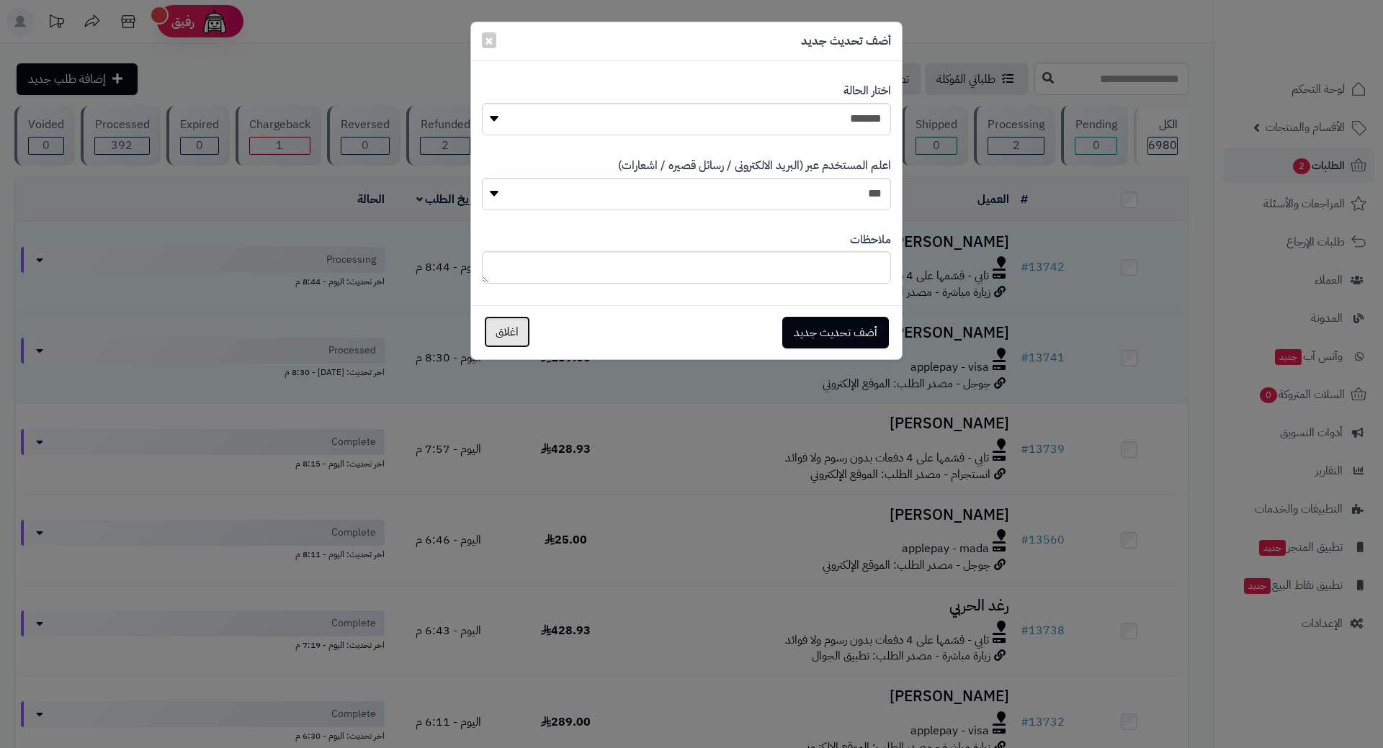
click at [505, 333] on button "اغلاق" at bounding box center [507, 332] width 46 height 32
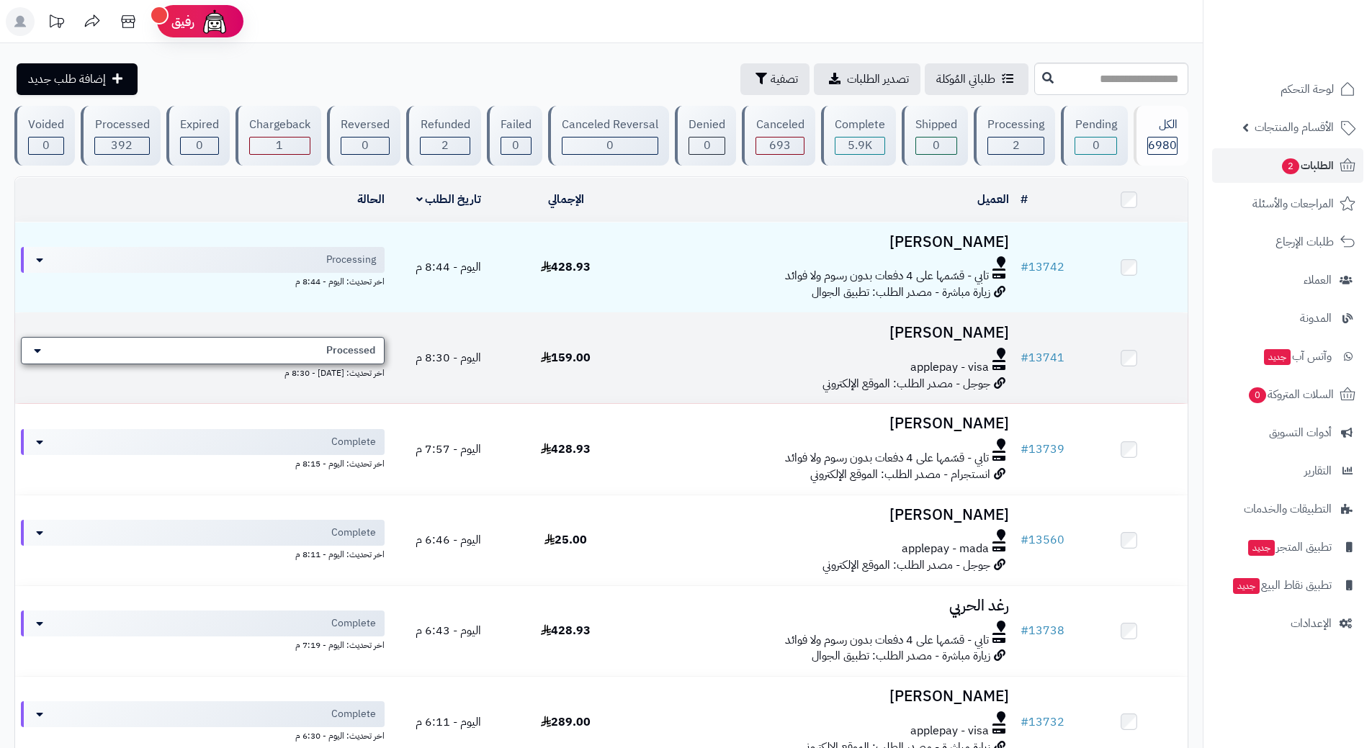
click at [340, 343] on span "Processed" at bounding box center [350, 350] width 49 height 14
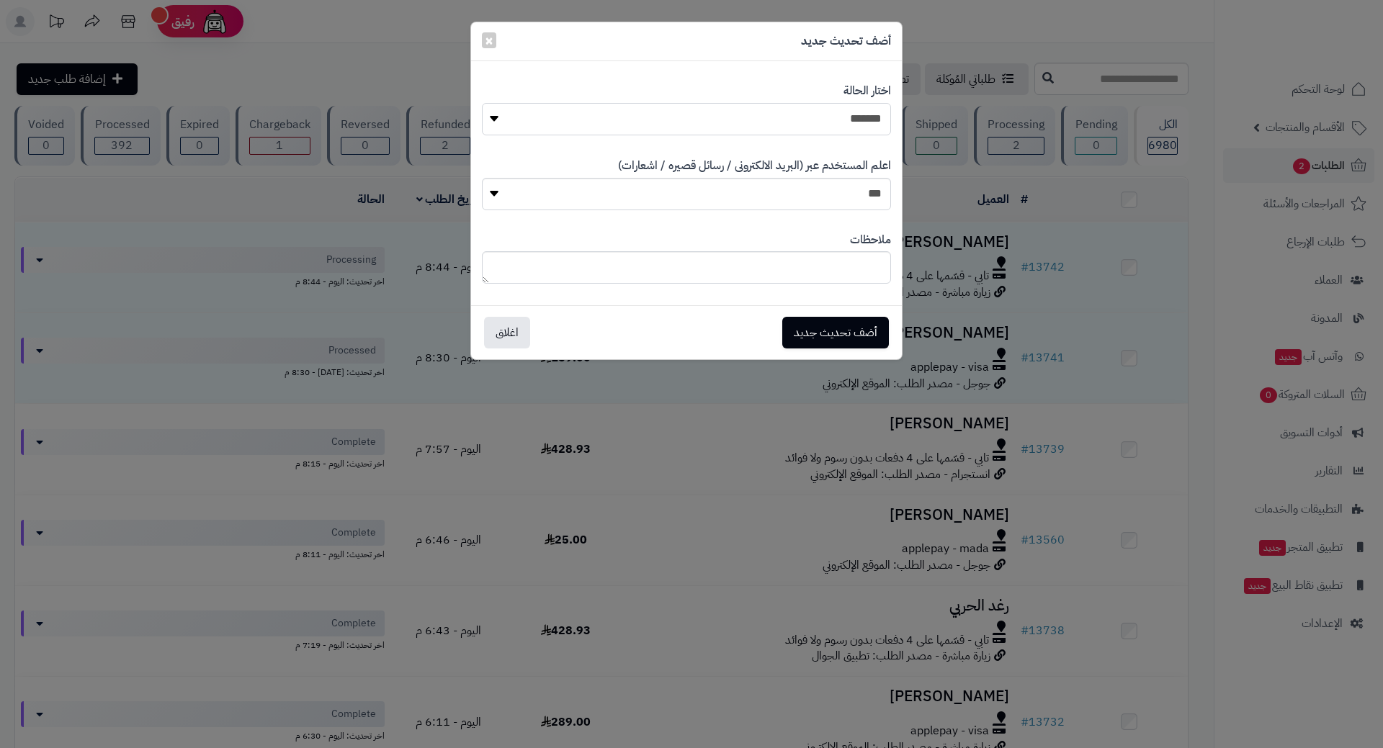
click at [722, 124] on select "**********" at bounding box center [686, 119] width 409 height 32
select select "*"
click at [482, 103] on select "**********" at bounding box center [686, 119] width 409 height 32
click at [814, 317] on button "أضف تحديث جديد" at bounding box center [835, 333] width 107 height 32
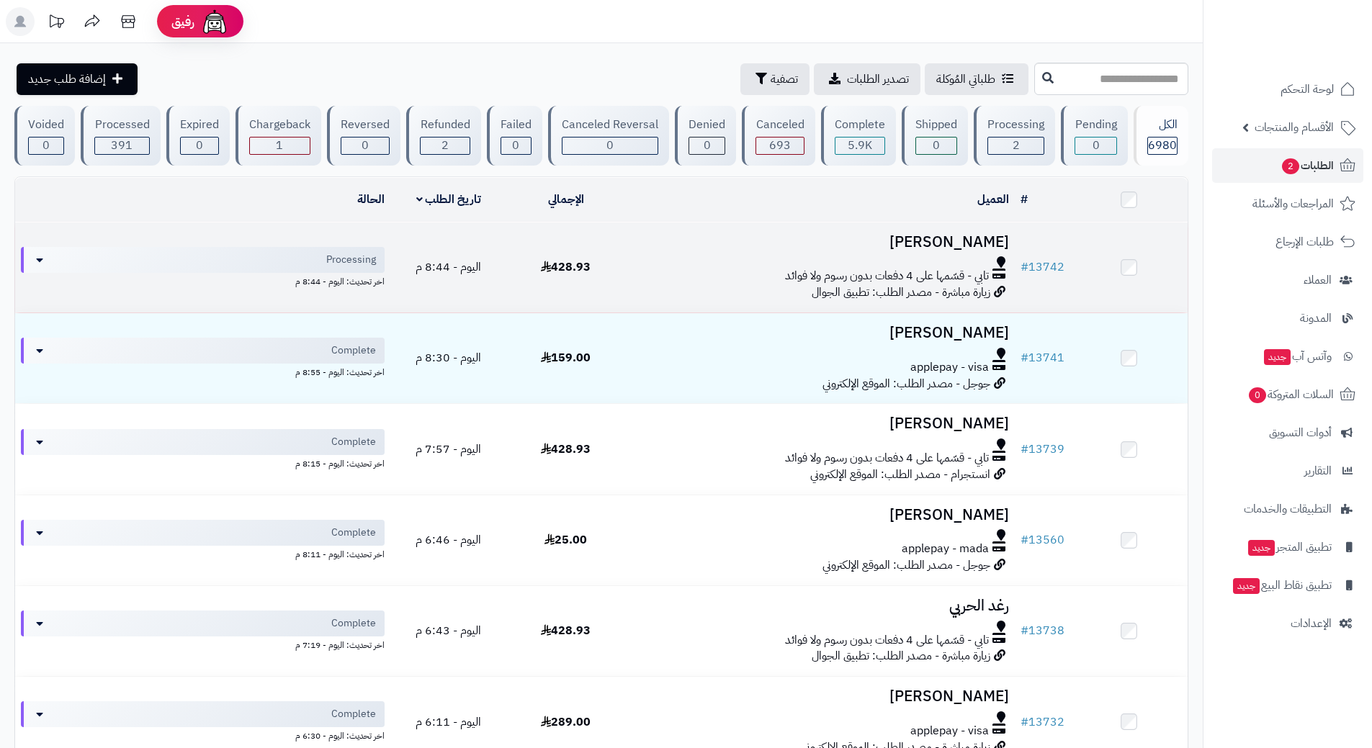
click at [662, 259] on div at bounding box center [819, 262] width 379 height 12
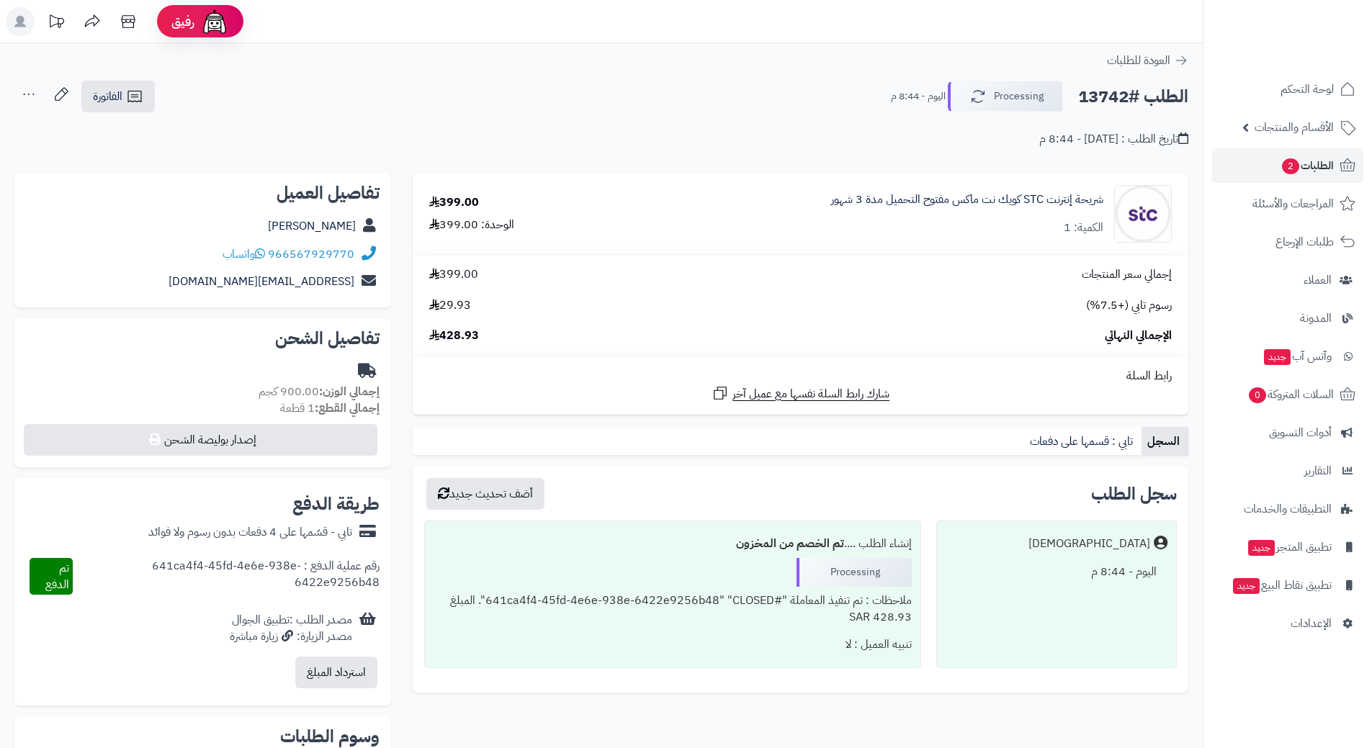
click at [1120, 95] on h2 "الطلب #13742" at bounding box center [1133, 97] width 110 height 30
copy div "الطلب #13742 Processing"
click at [261, 252] on icon at bounding box center [260, 254] width 10 height 12
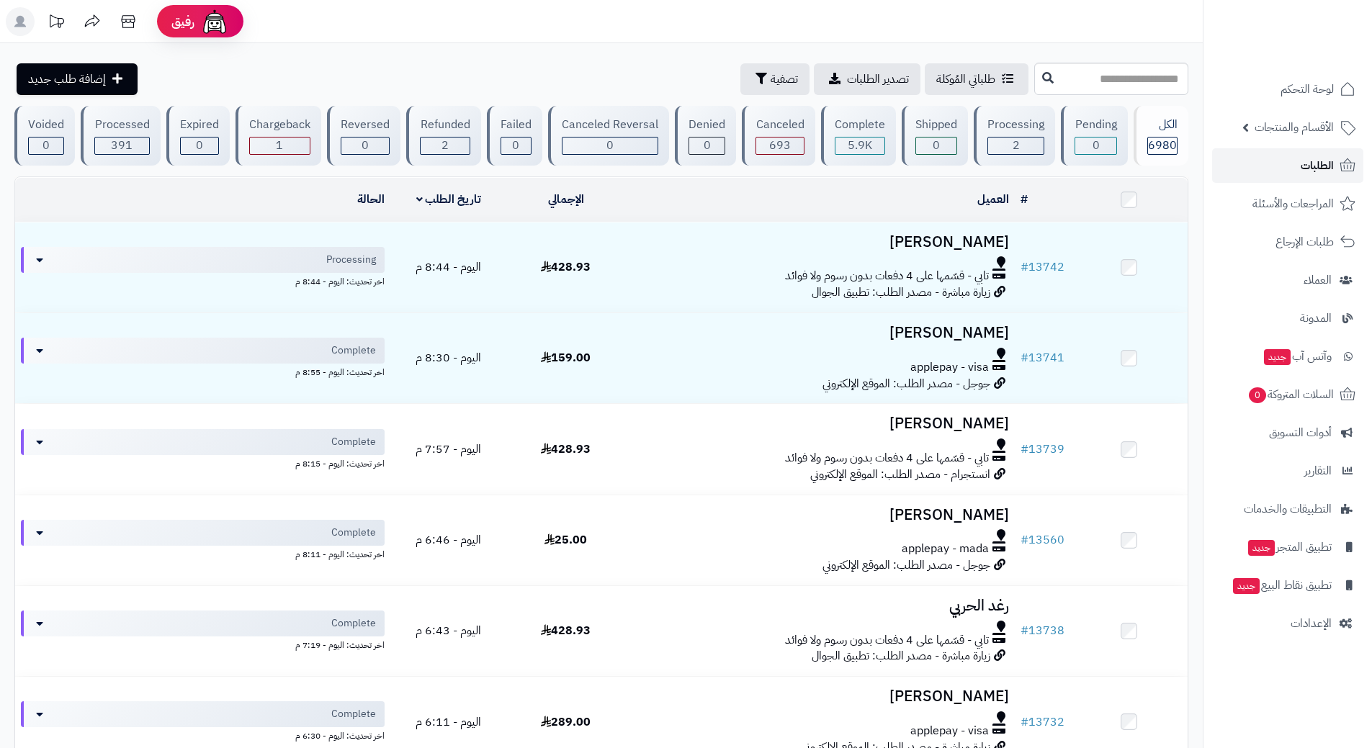
click at [1259, 166] on link "الطلبات" at bounding box center [1287, 165] width 151 height 35
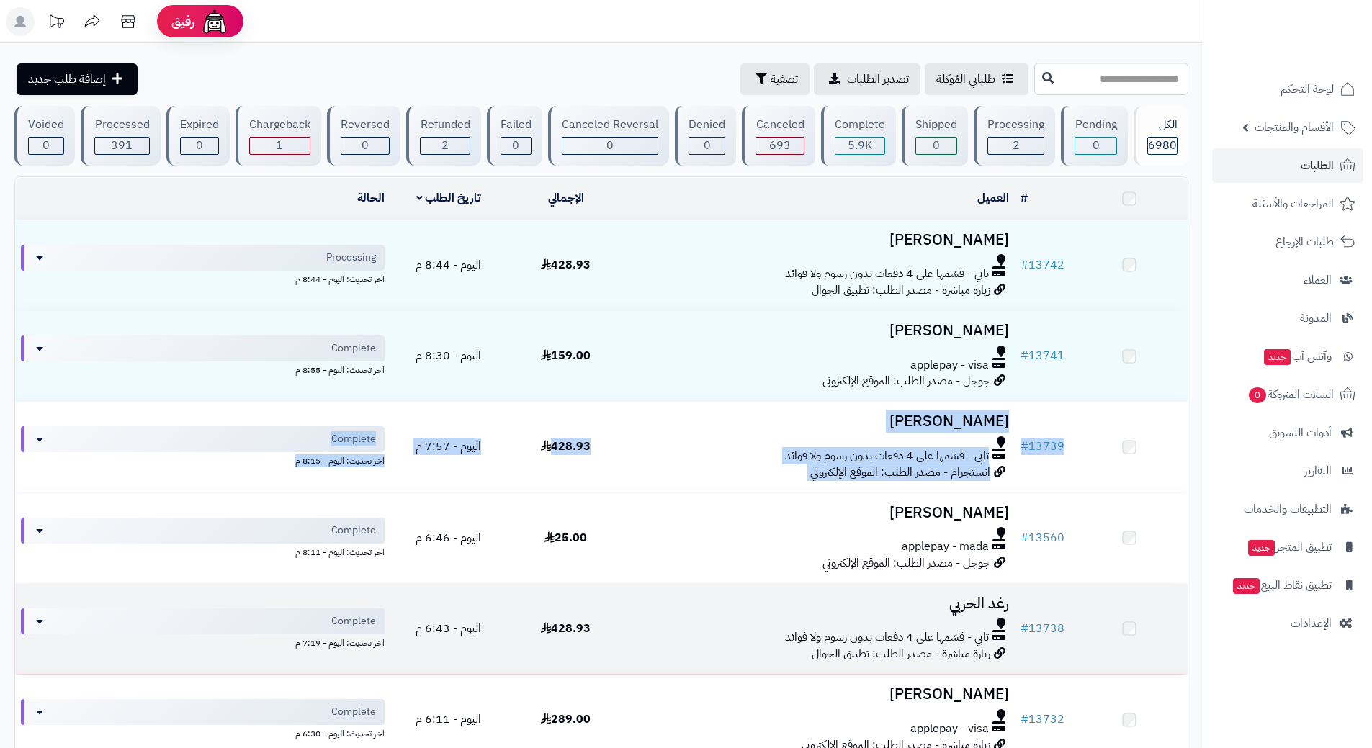
drag, startPoint x: 1120, startPoint y: 503, endPoint x: 1085, endPoint y: 606, distance: 108.6
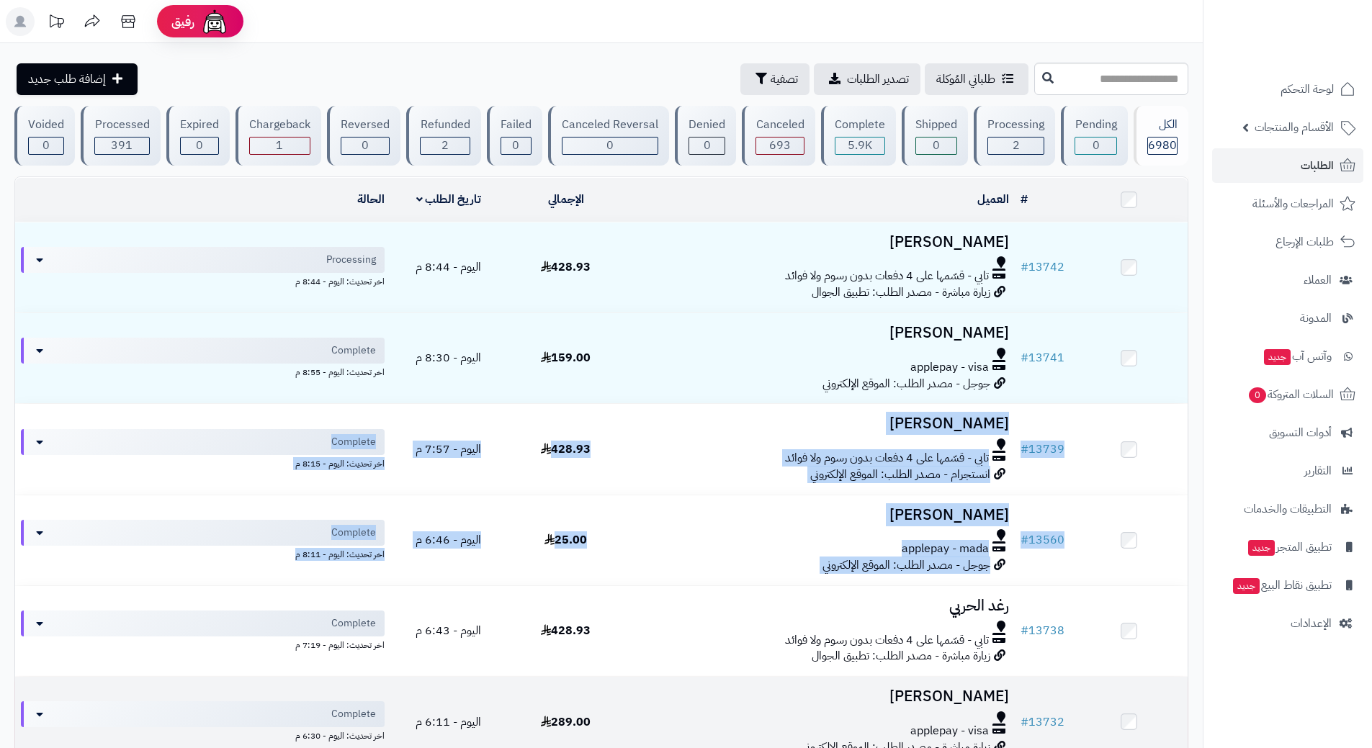
click at [895, 745] on span "زيارة مباشرة - مصدر الطلب: الموقع الإلكتروني" at bounding box center [895, 747] width 189 height 17
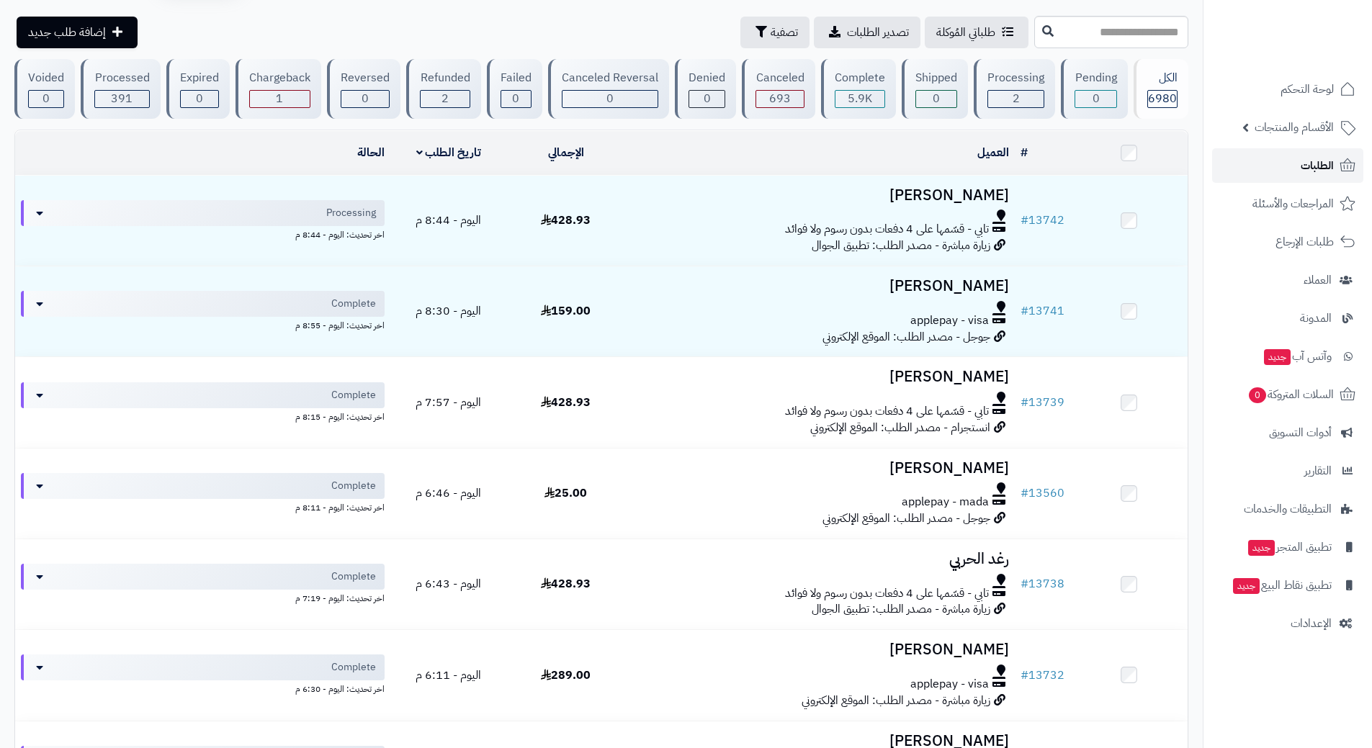
scroll to position [72, 0]
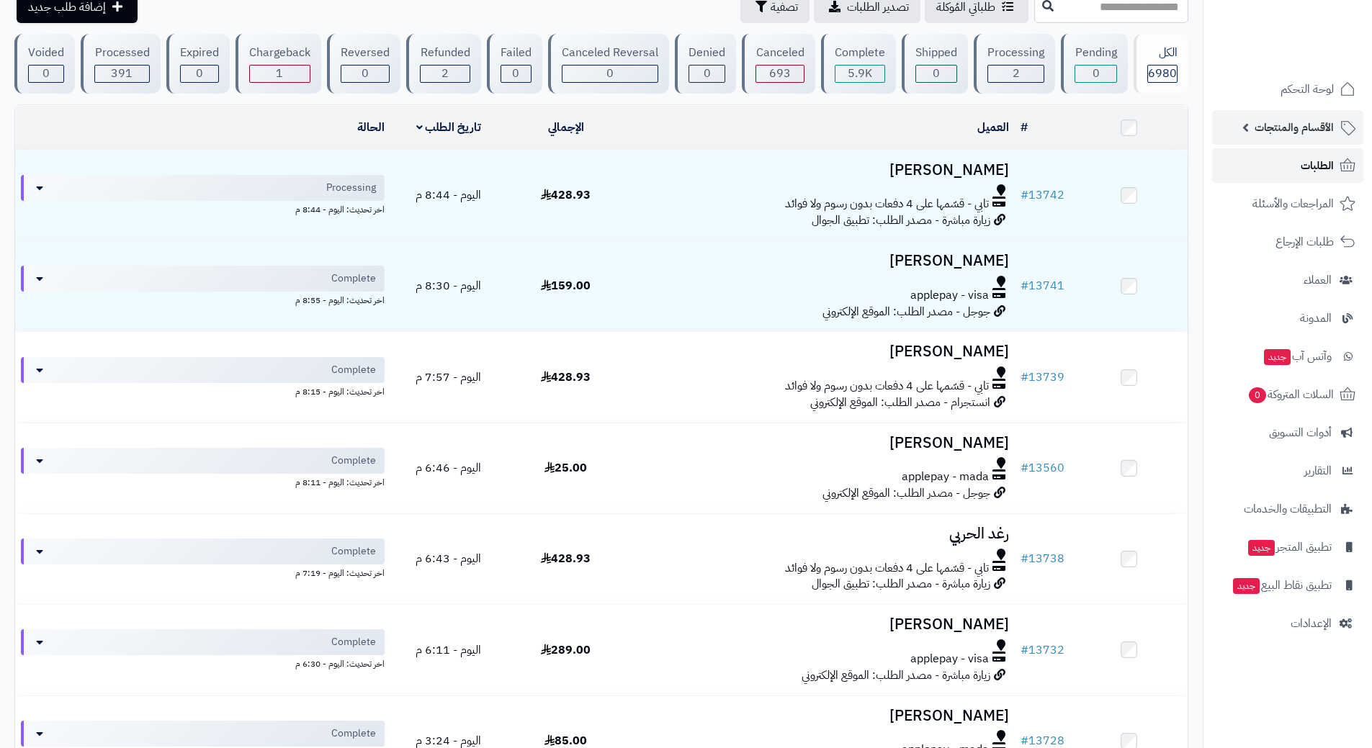
drag, startPoint x: 1284, startPoint y: 151, endPoint x: 1285, endPoint y: 142, distance: 8.7
click at [1284, 151] on link "الطلبات" at bounding box center [1287, 165] width 151 height 35
